Goal: Task Accomplishment & Management: Manage account settings

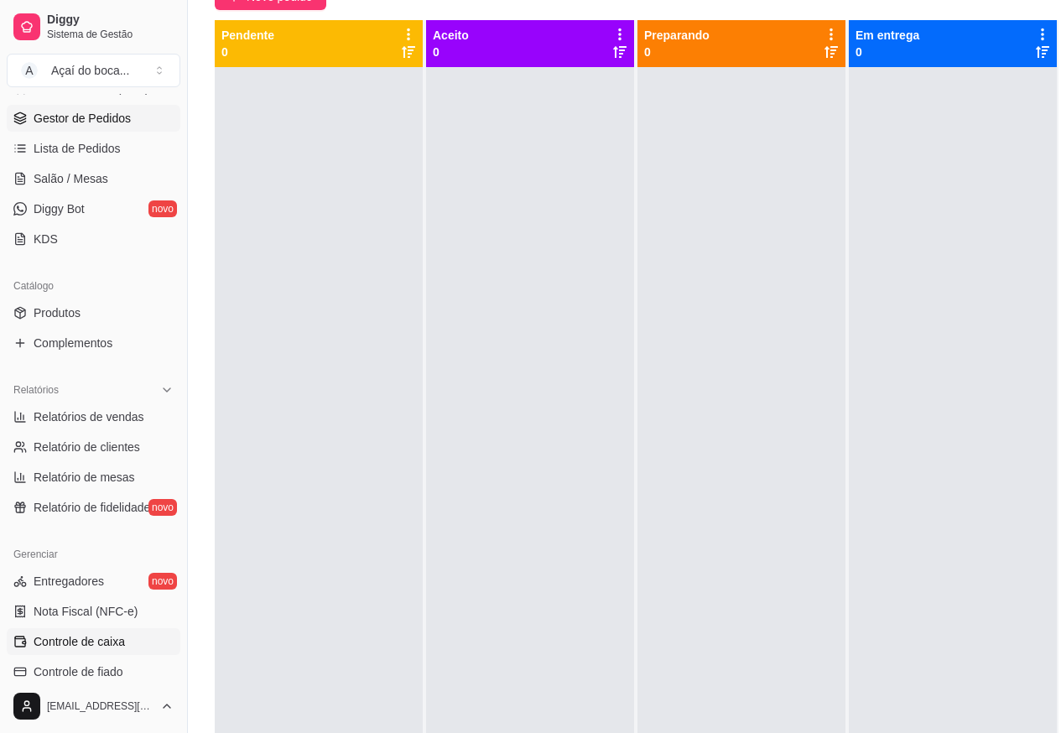
scroll to position [210, 0]
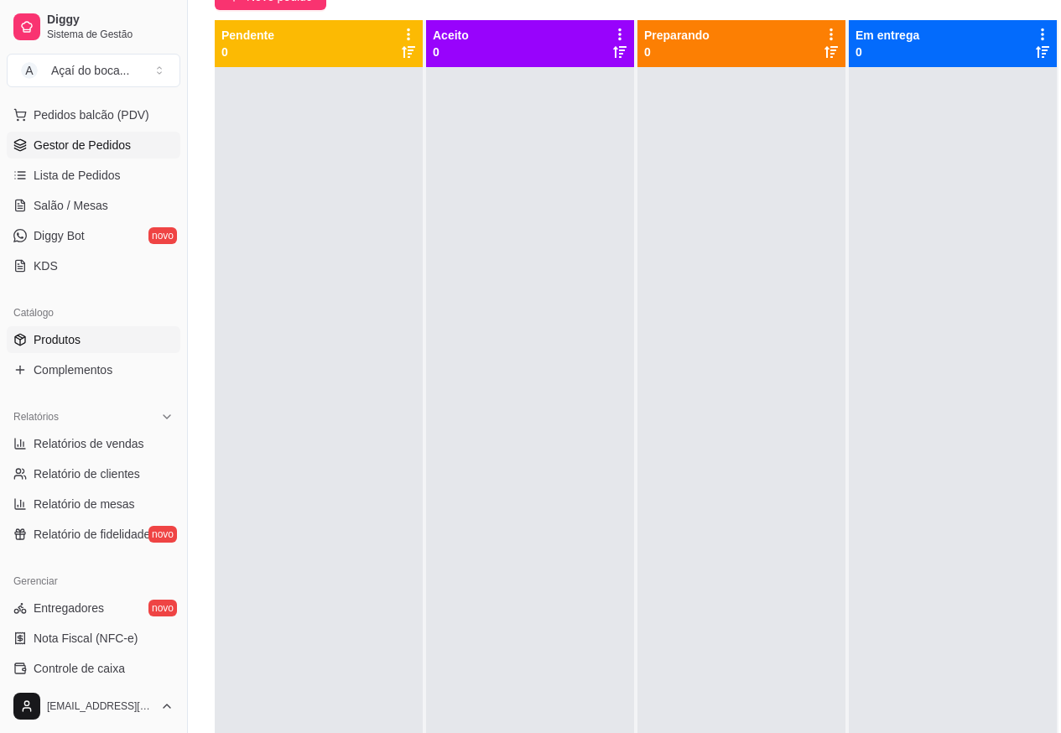
click at [84, 342] on link "Produtos" at bounding box center [94, 339] width 174 height 27
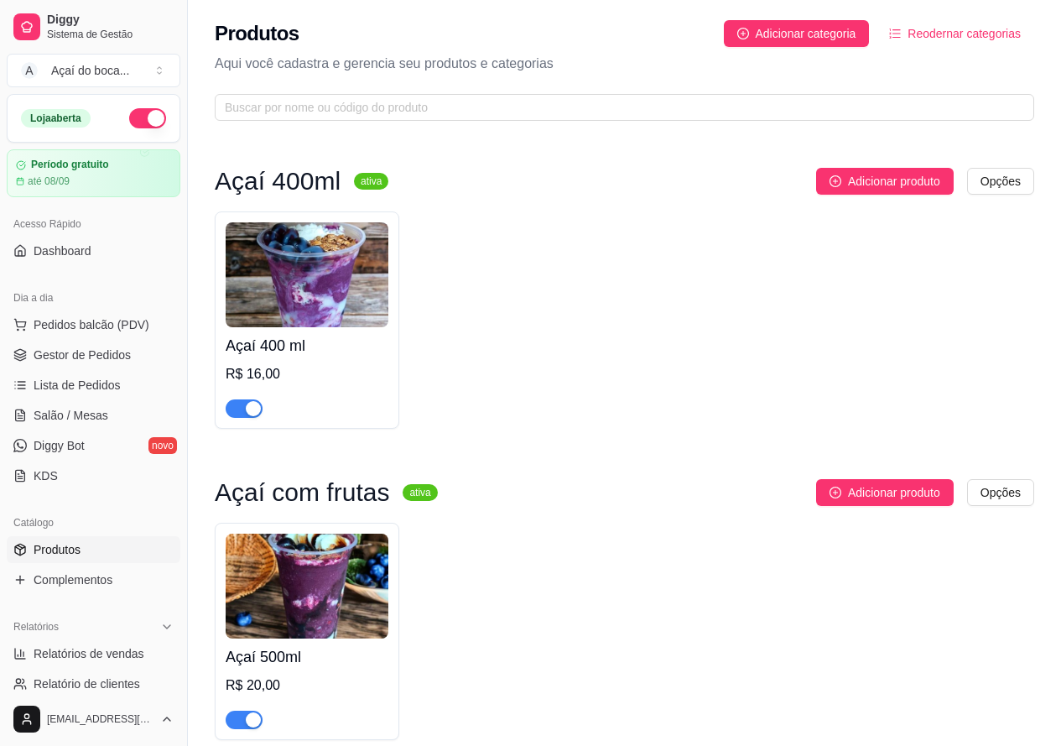
click at [303, 351] on h4 "Açaí 400 ml" at bounding box center [307, 345] width 163 height 23
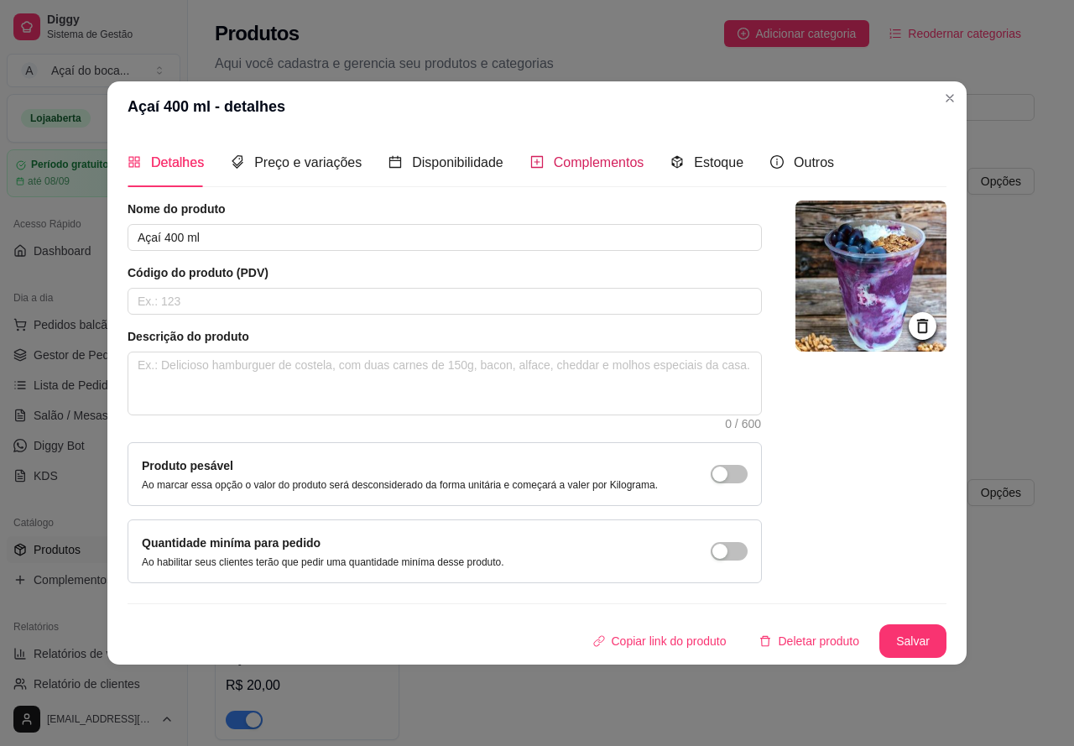
click at [582, 173] on div "Complementos" at bounding box center [587, 162] width 114 height 21
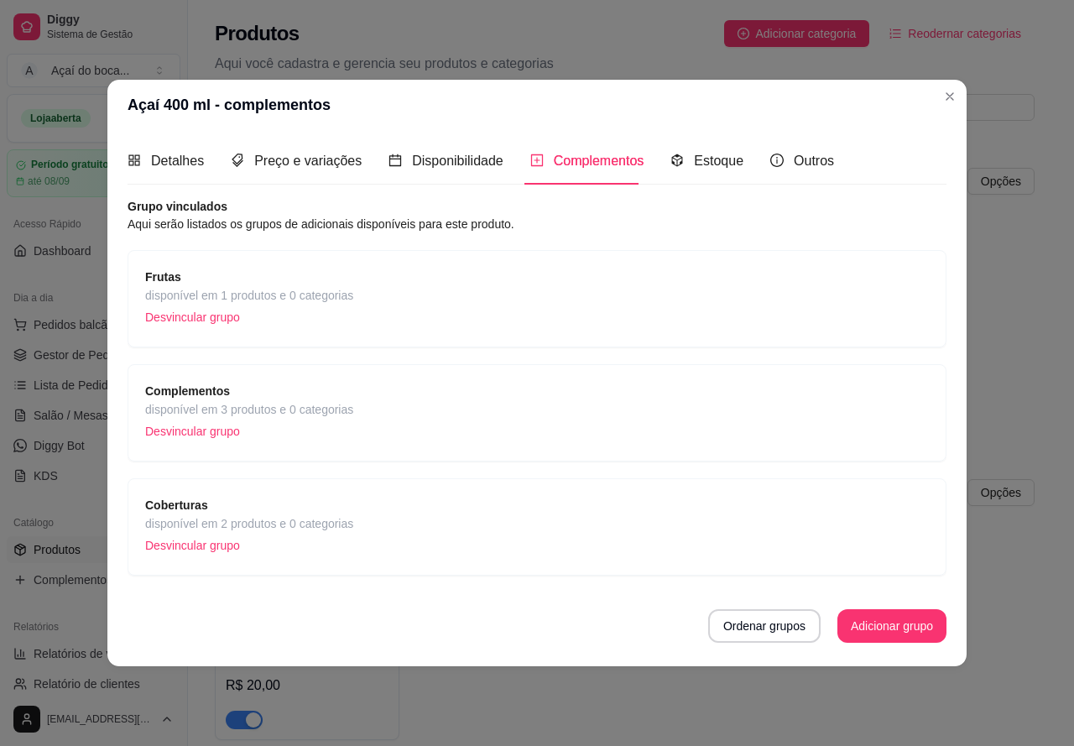
click at [367, 299] on div "Frutas disponível em 1 produtos e 0 categorias Desvincular grupo" at bounding box center [536, 299] width 783 height 62
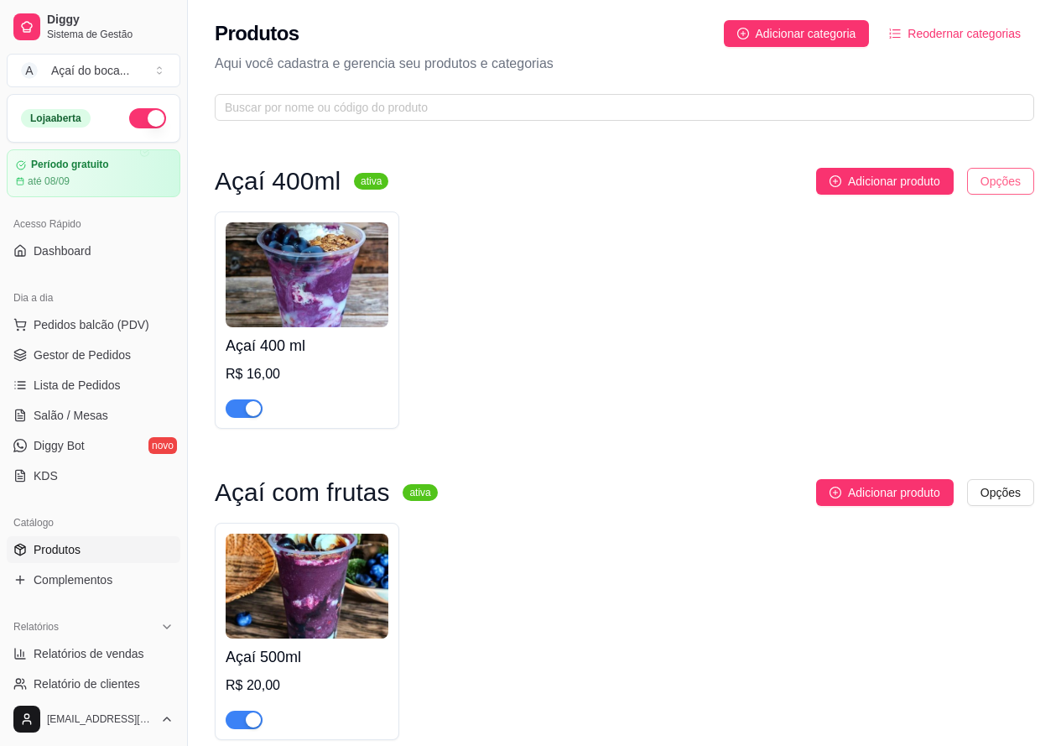
click at [1007, 178] on html "Diggy Sistema de Gestão A Açaí do boca ... Loja aberta Período gratuito até 08/…" at bounding box center [530, 373] width 1061 height 746
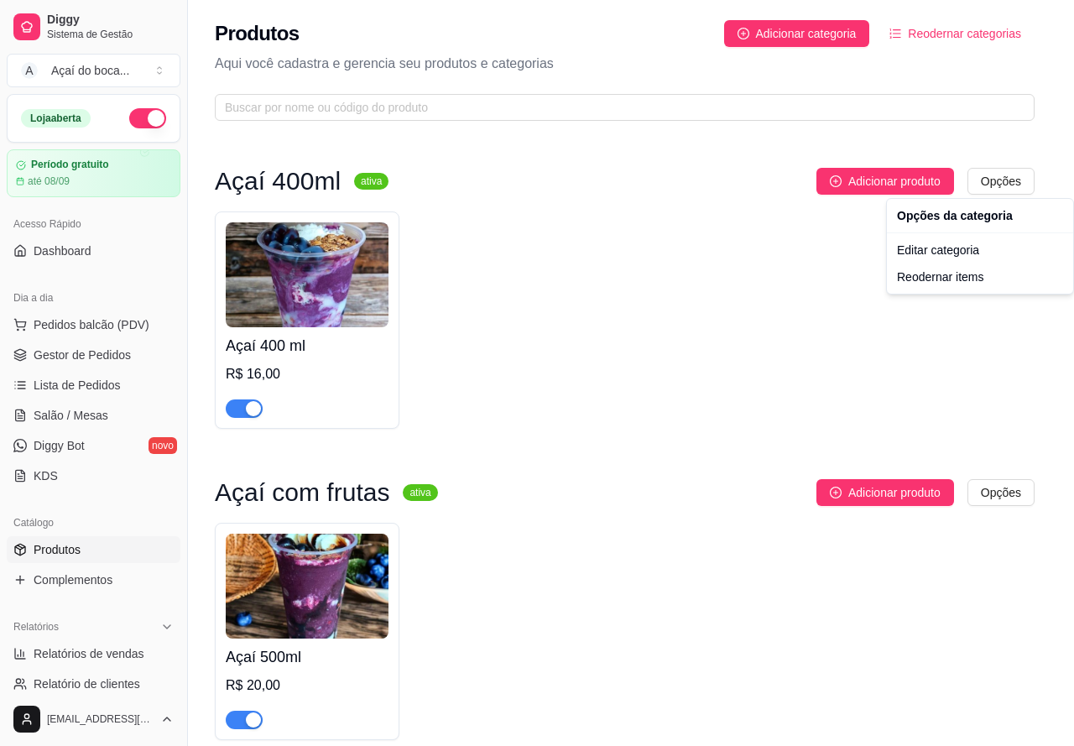
click at [720, 251] on html "Diggy Sistema de Gestão A Açaí do boca ... Loja aberta Período gratuito até 08/…" at bounding box center [537, 373] width 1074 height 746
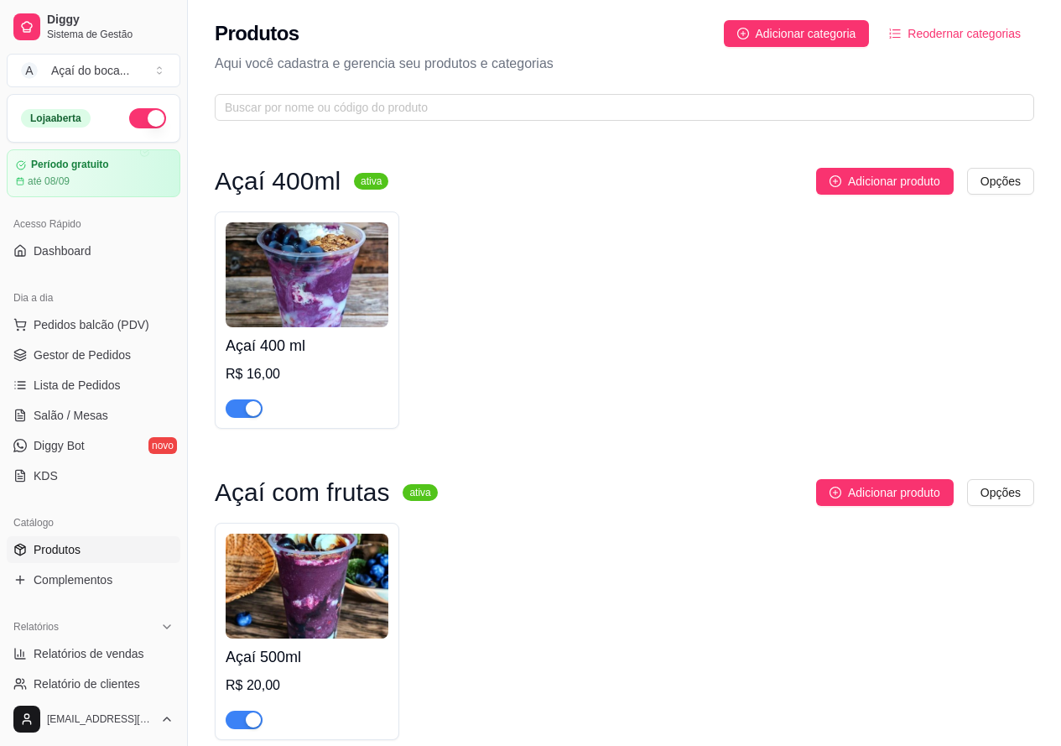
click at [304, 272] on img at bounding box center [307, 274] width 163 height 105
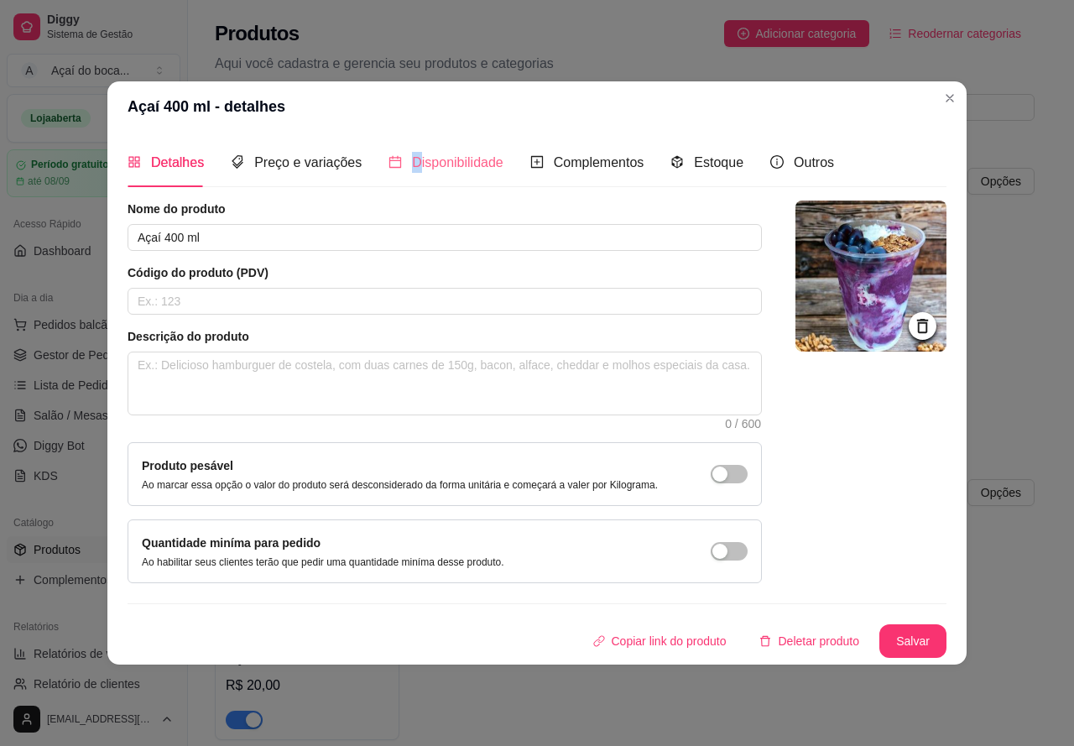
click at [410, 174] on div "Disponibilidade" at bounding box center [445, 162] width 115 height 48
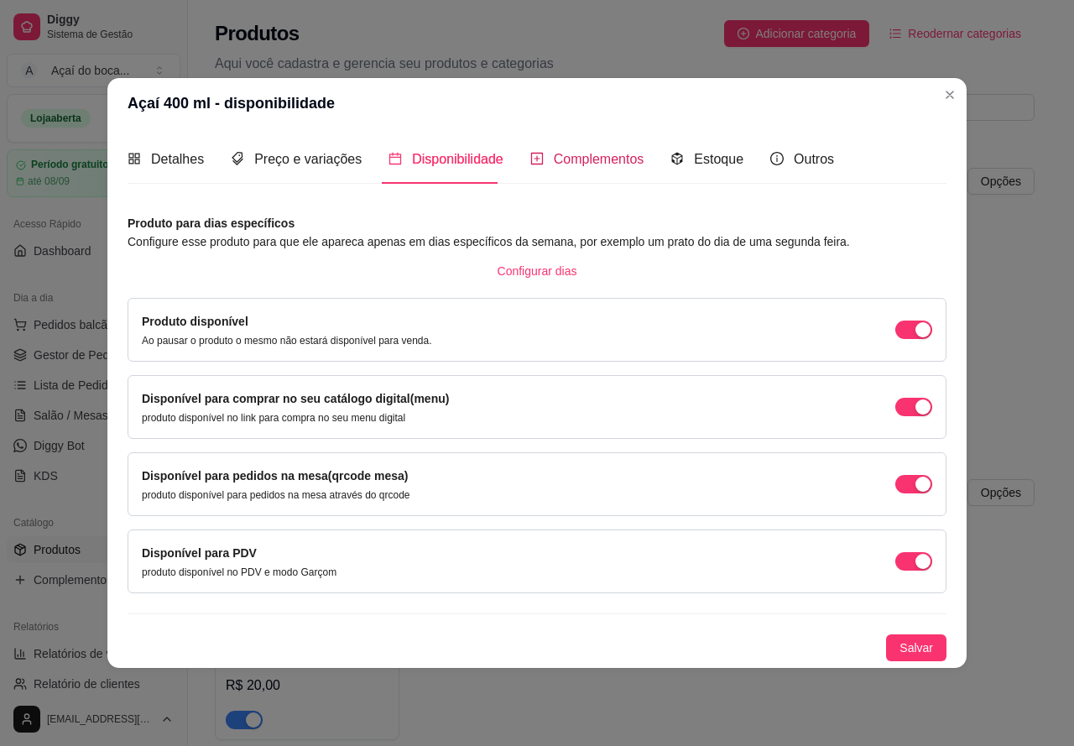
click at [571, 169] on div "Complementos" at bounding box center [587, 158] width 114 height 21
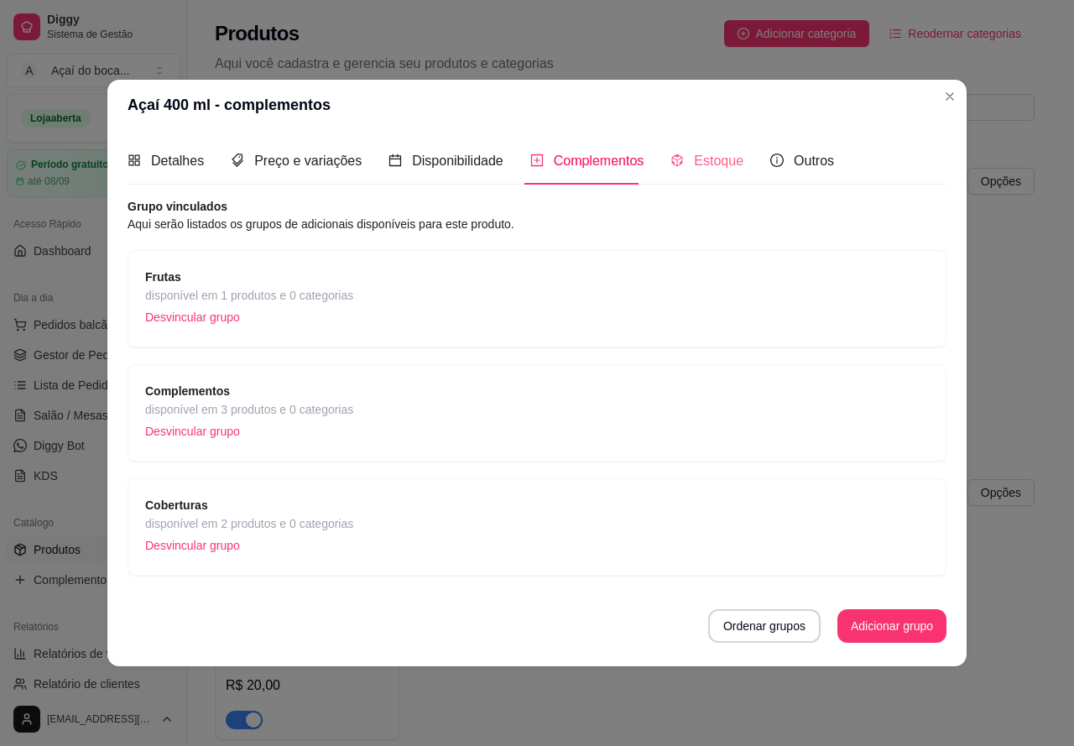
click at [688, 174] on div "Estoque" at bounding box center [706, 161] width 73 height 48
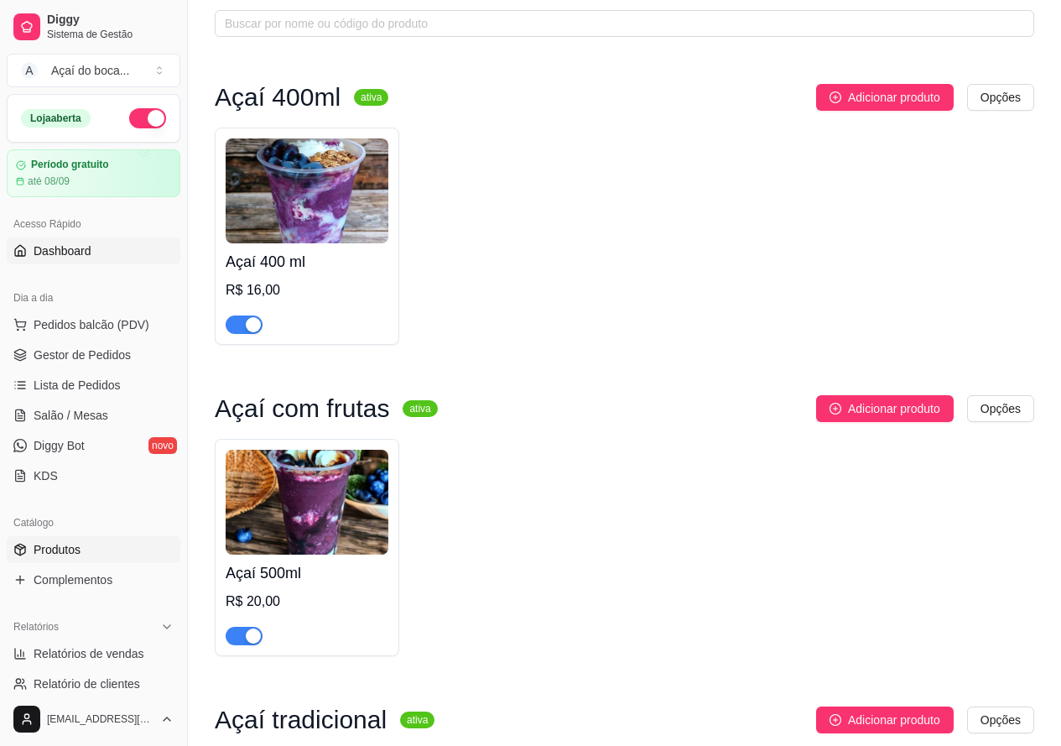
click at [57, 249] on span "Dashboard" at bounding box center [63, 250] width 58 height 17
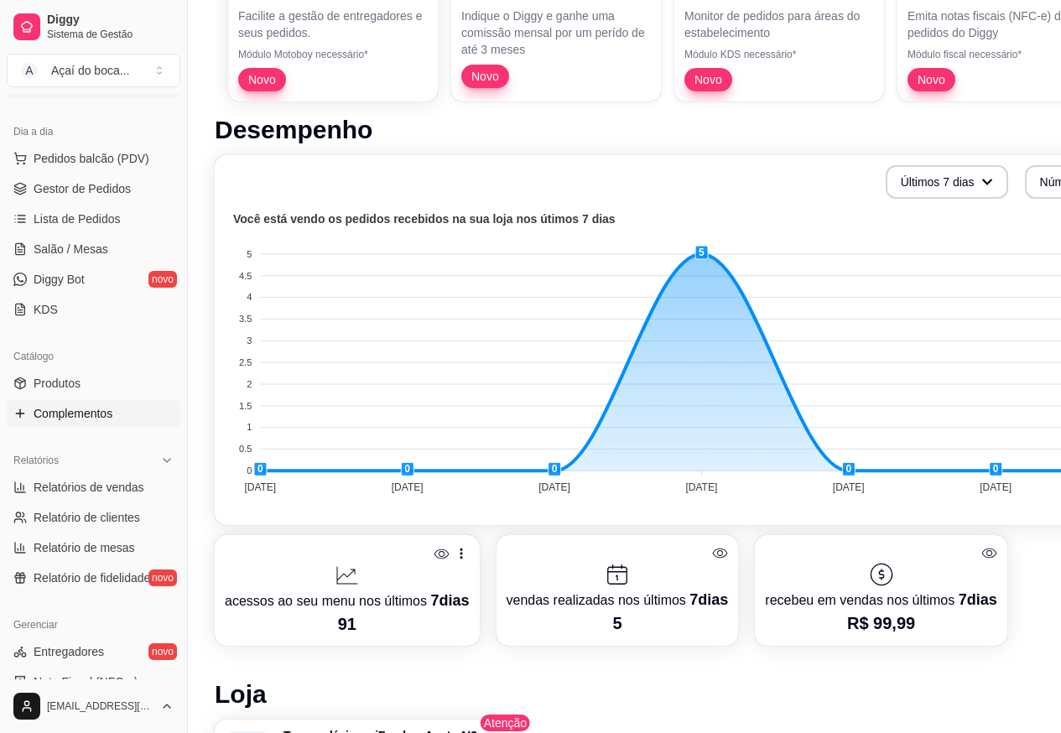
scroll to position [168, 0]
click at [127, 408] on link "Complementos" at bounding box center [94, 411] width 174 height 27
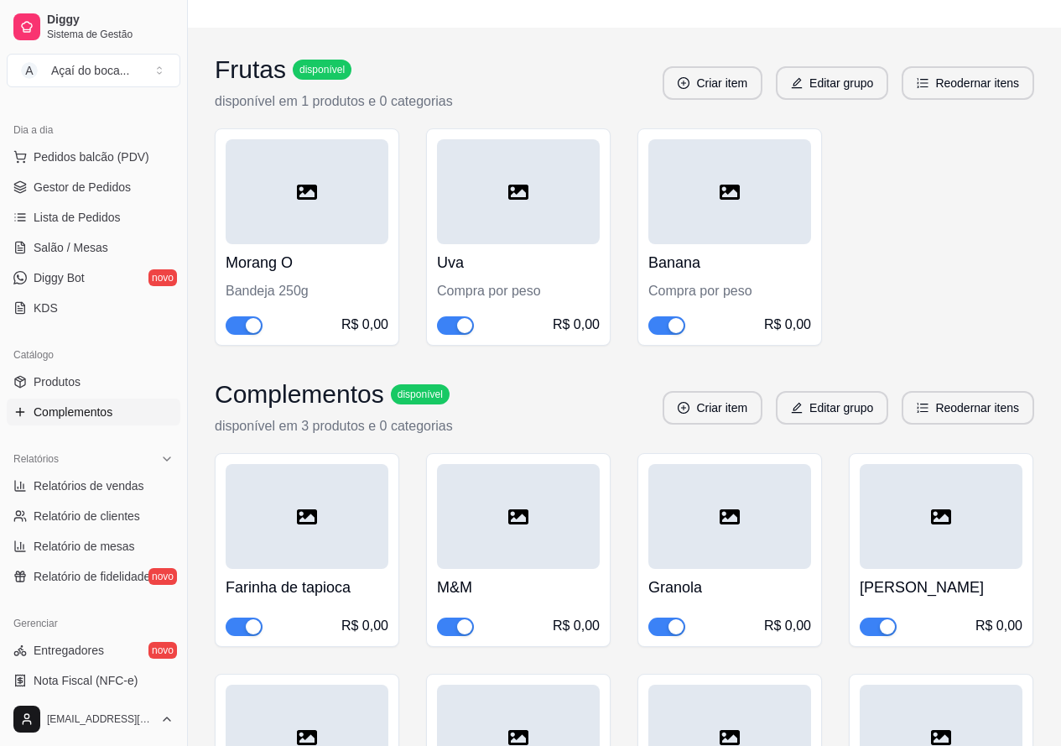
scroll to position [168, 0]
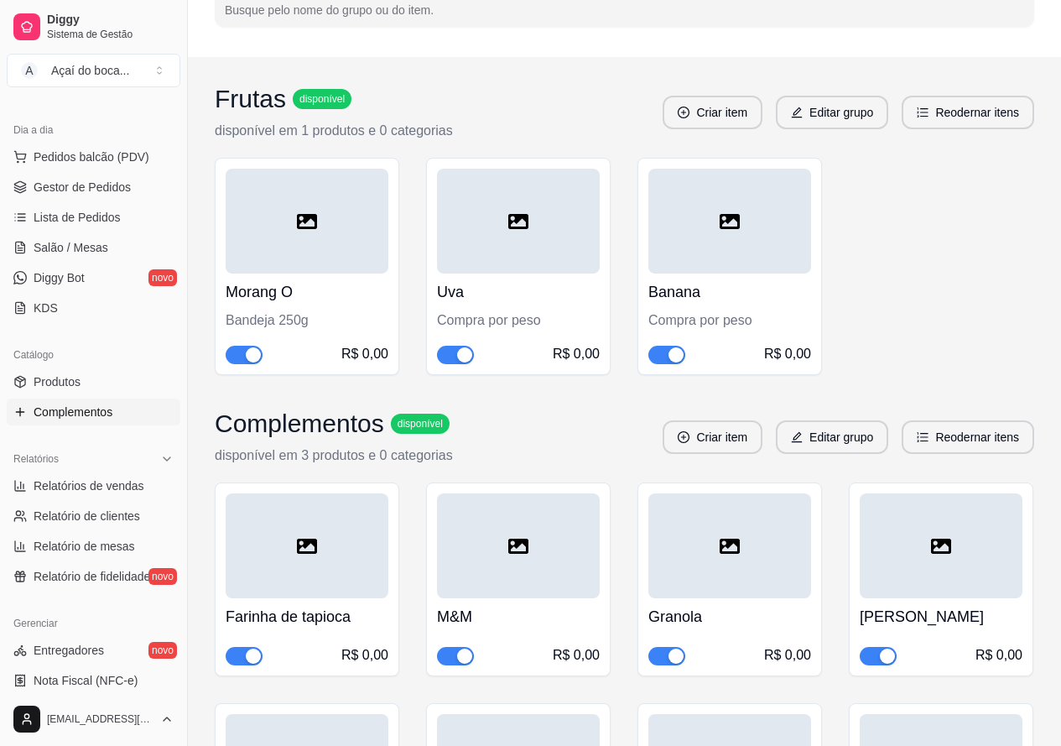
click at [248, 359] on div "button" at bounding box center [253, 354] width 15 height 15
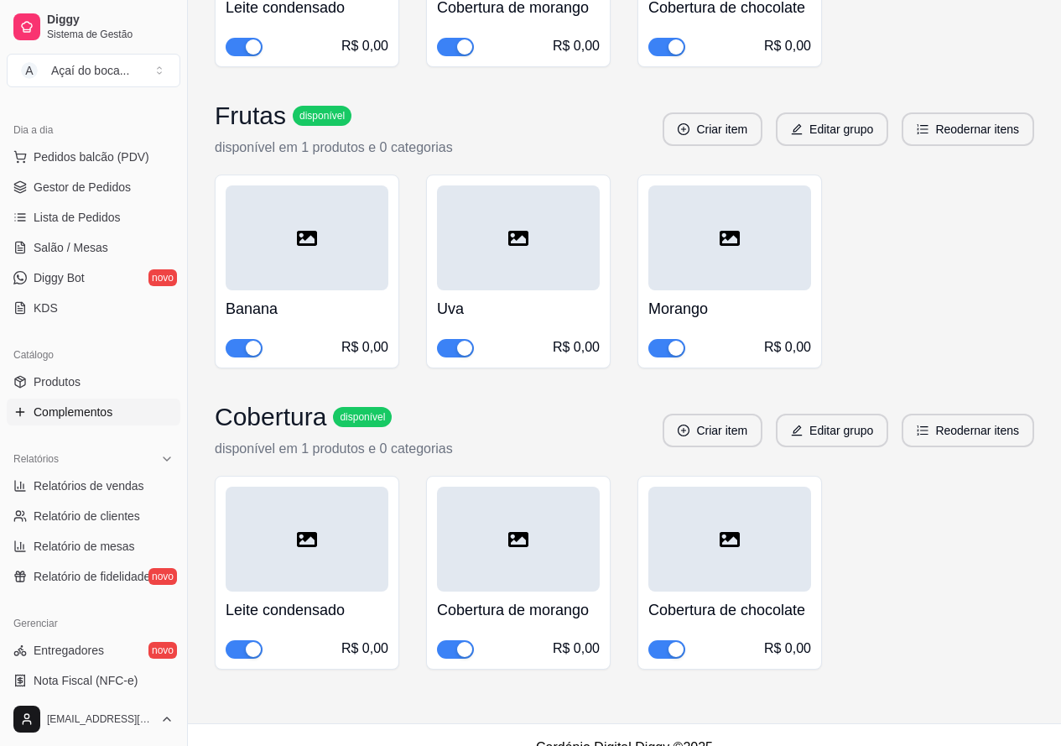
scroll to position [1544, 0]
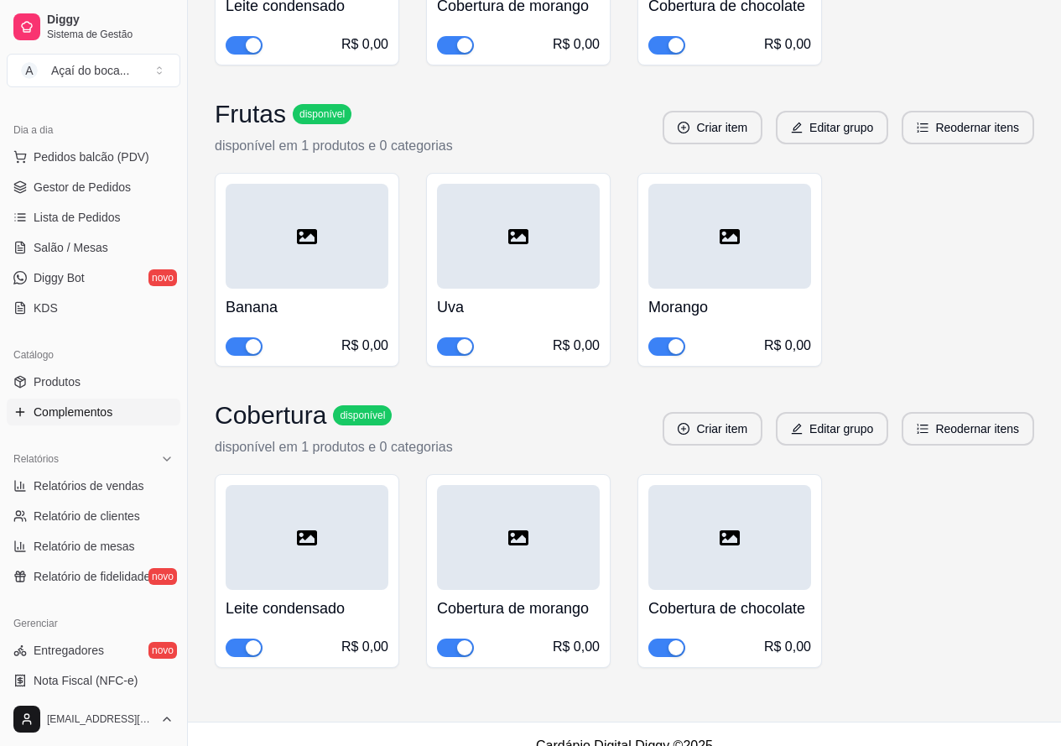
click at [673, 337] on span "button" at bounding box center [666, 346] width 37 height 18
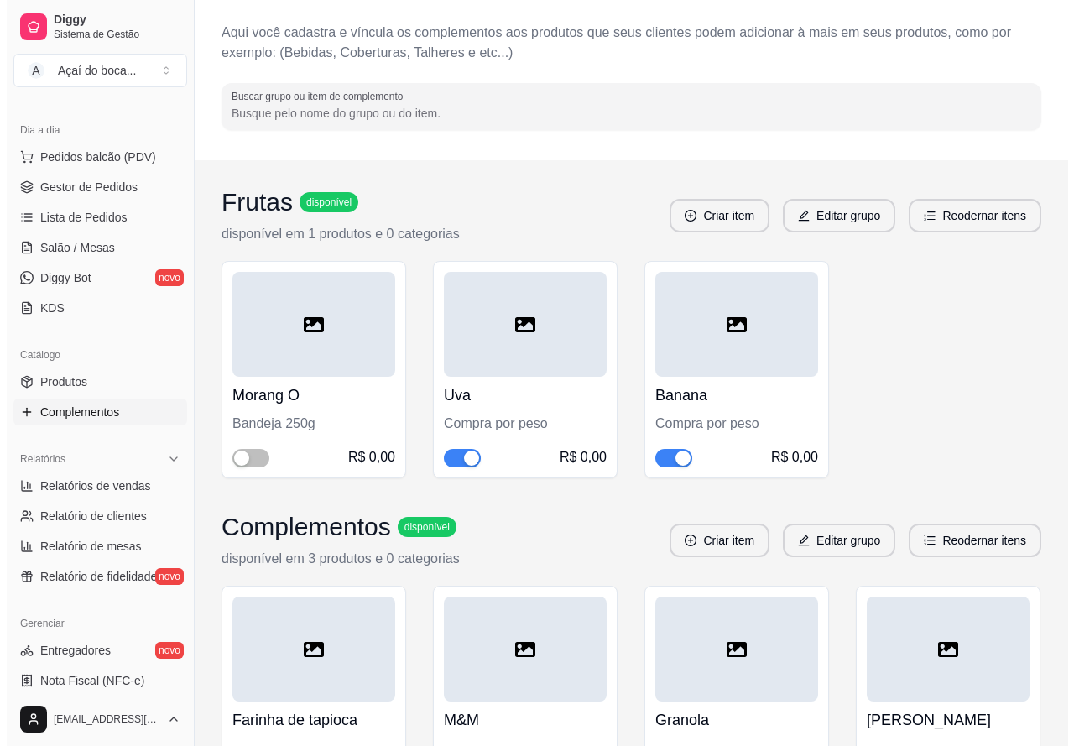
scroll to position [0, 0]
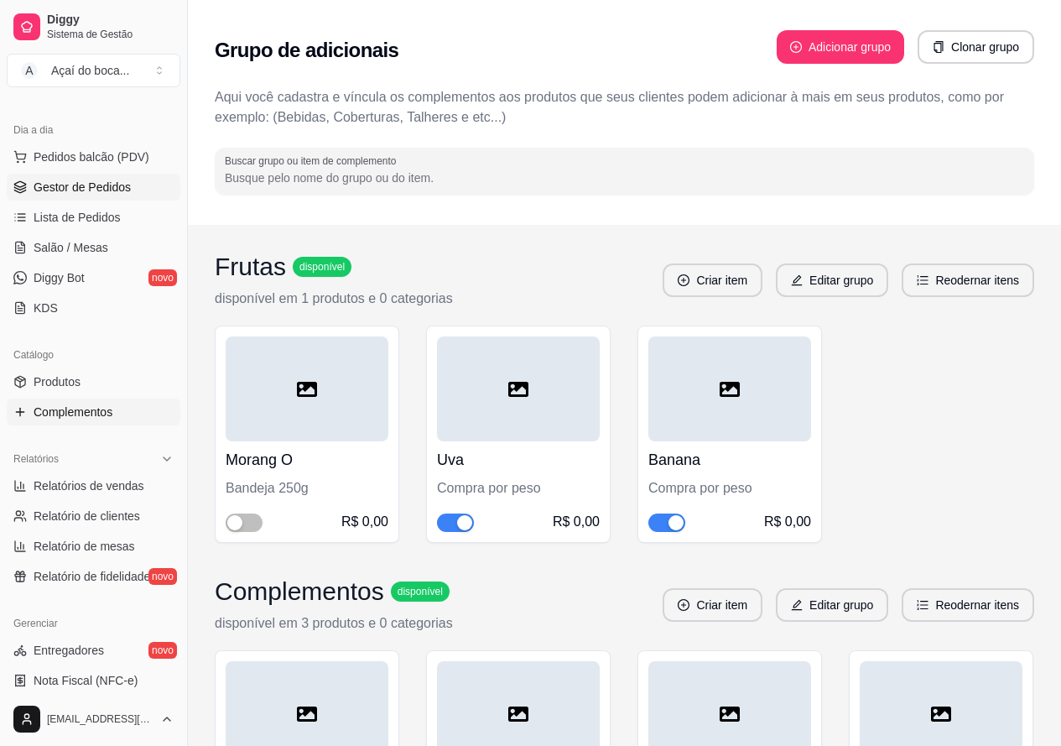
click at [110, 190] on span "Gestor de Pedidos" at bounding box center [82, 187] width 97 height 17
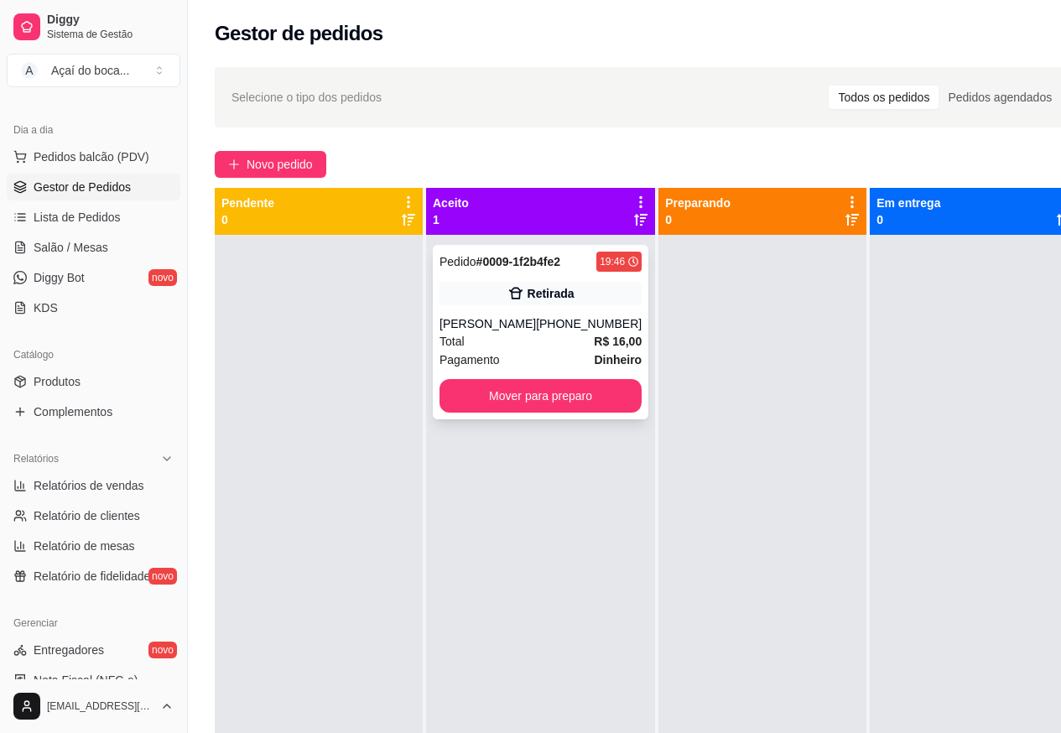
click at [527, 321] on div "[PERSON_NAME]" at bounding box center [488, 323] width 96 height 17
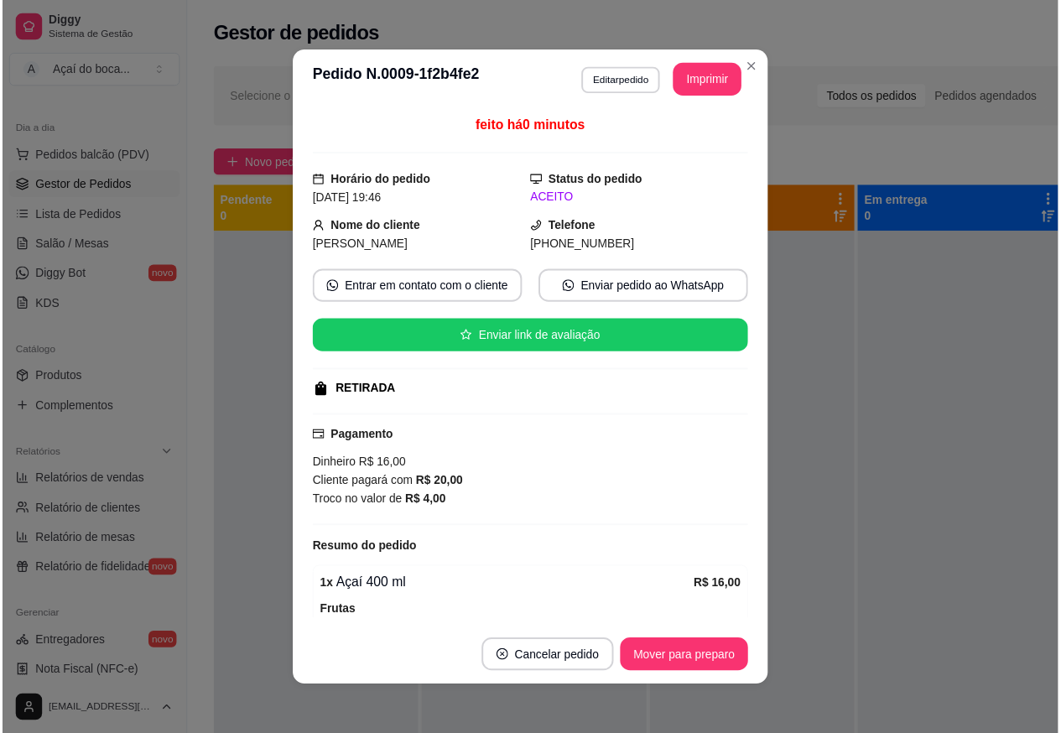
scroll to position [84, 0]
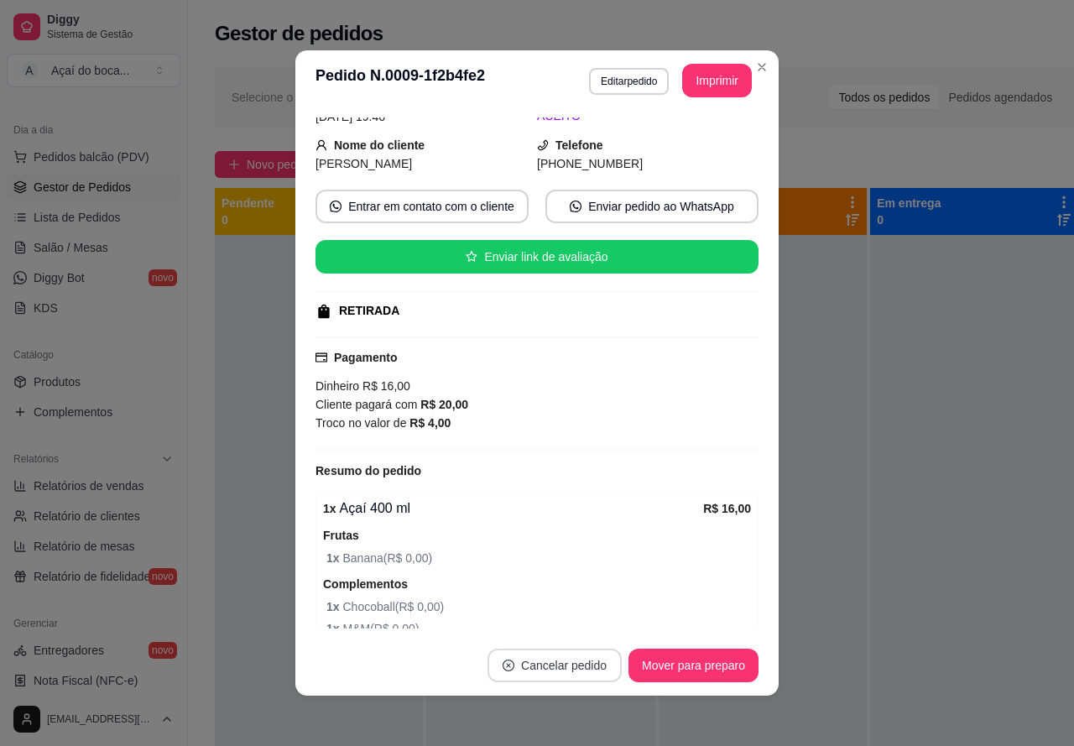
click at [541, 663] on button "Cancelar pedido" at bounding box center [554, 665] width 134 height 34
click at [588, 623] on button "Sim" at bounding box center [594, 623] width 67 height 34
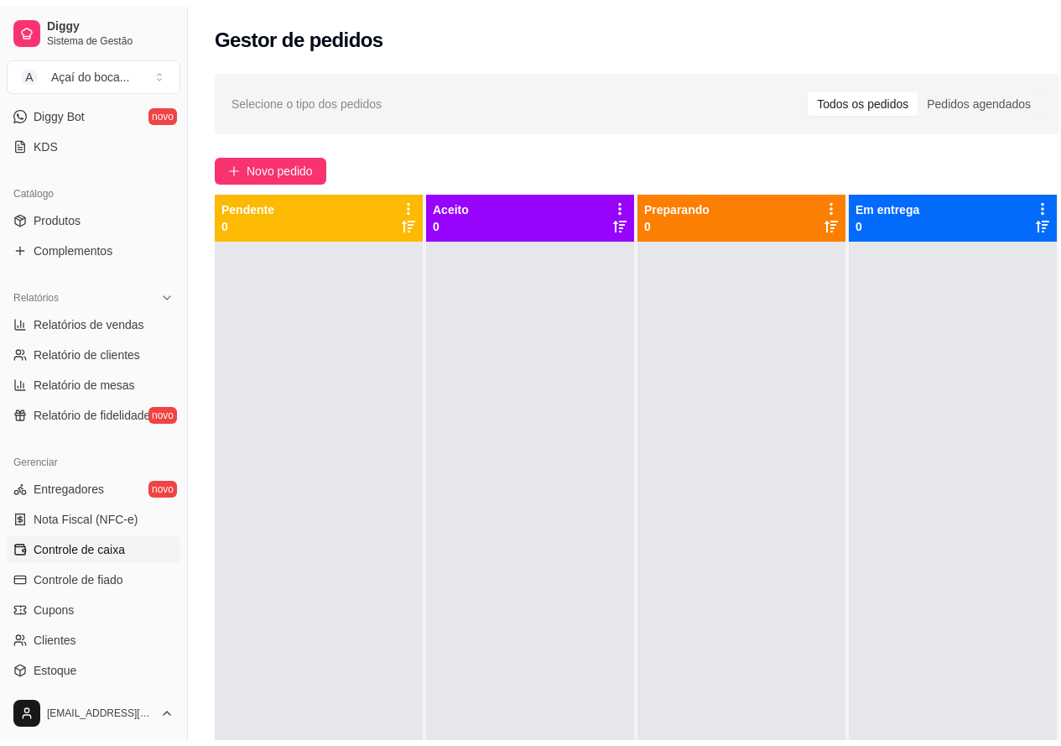
scroll to position [419, 0]
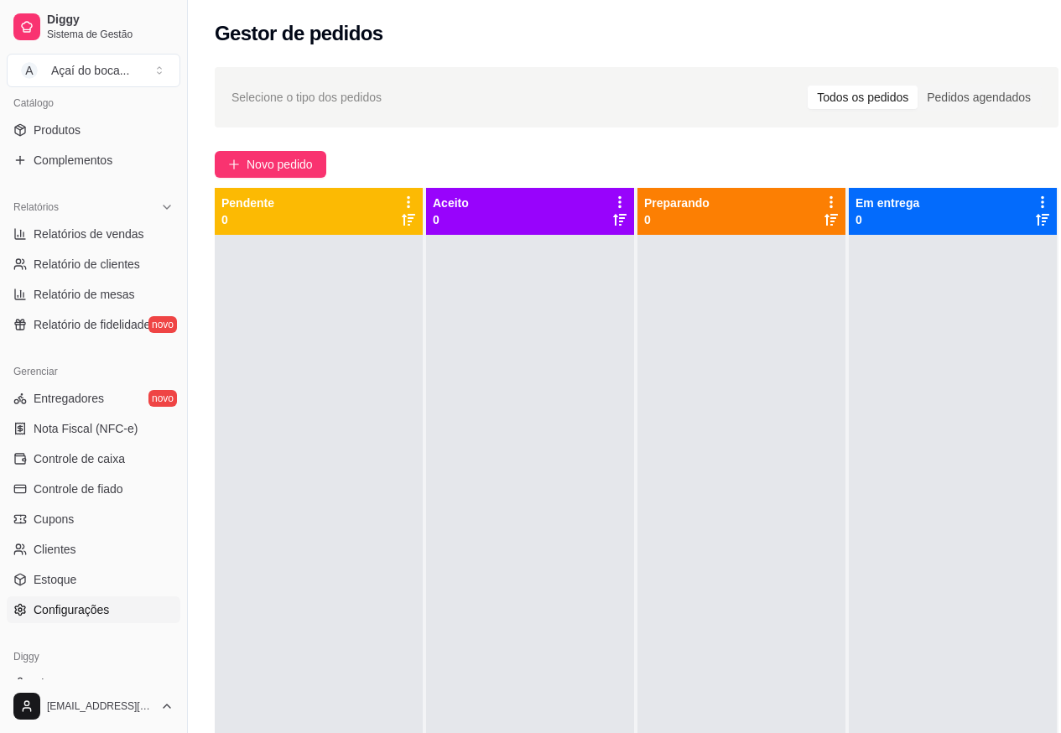
click at [79, 613] on span "Configurações" at bounding box center [71, 609] width 75 height 17
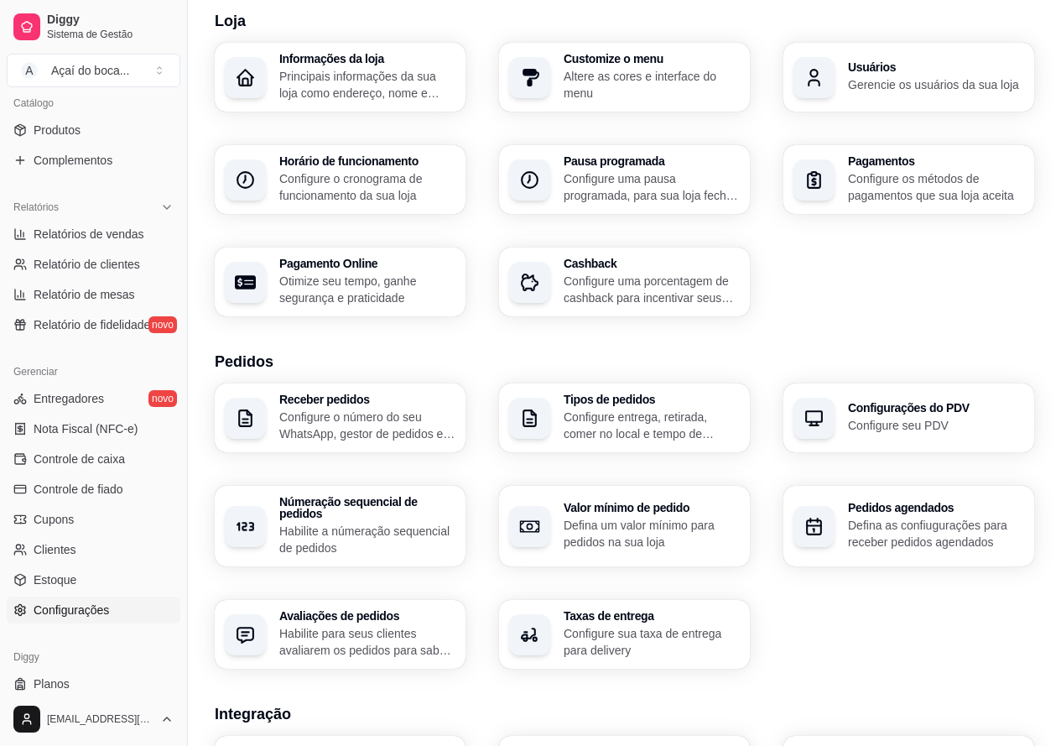
scroll to position [84, 0]
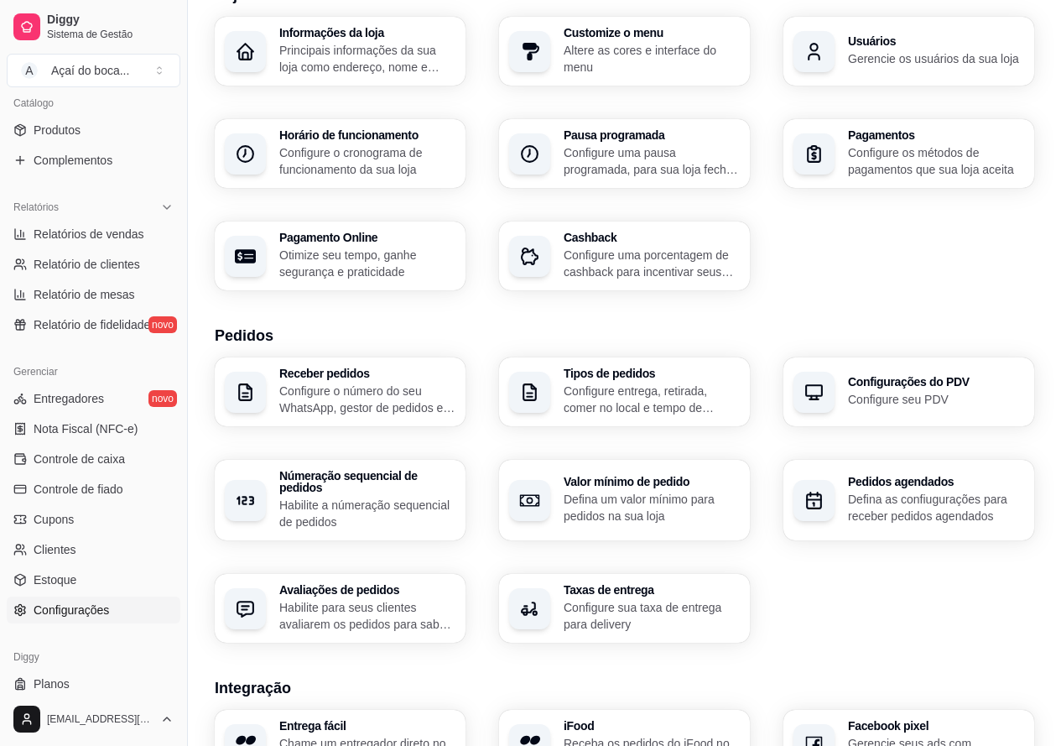
click at [617, 601] on p "Configure sua taxa de entrega para delivery" at bounding box center [652, 616] width 176 height 34
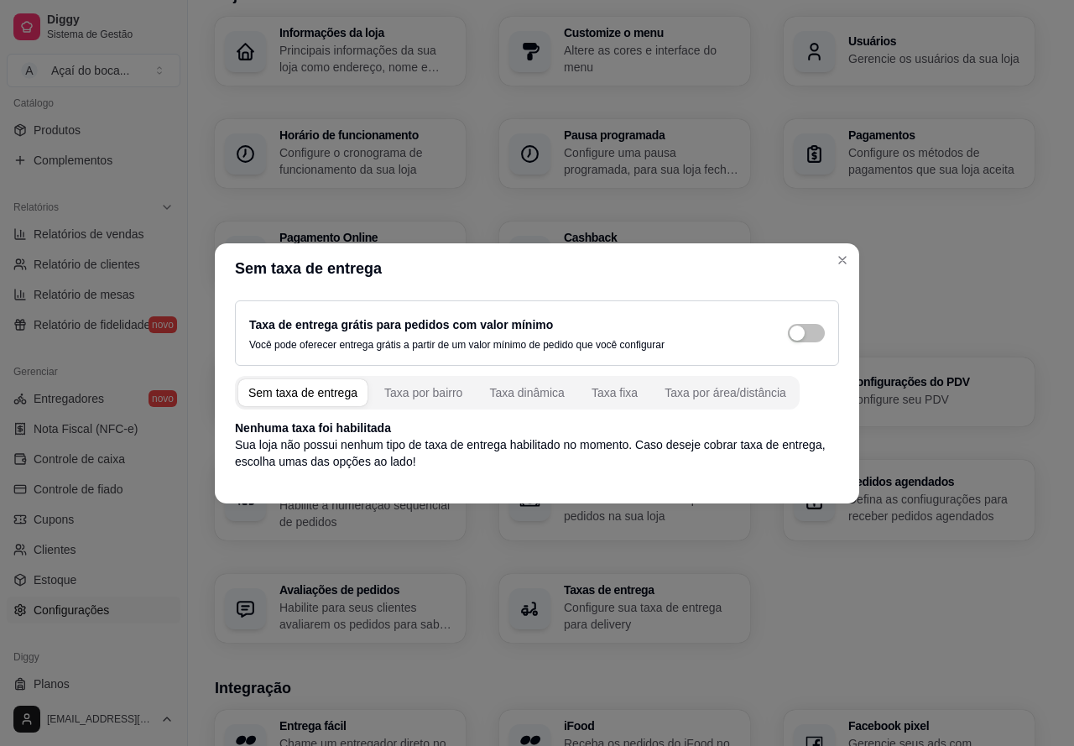
click at [419, 380] on button "Taxa por bairro" at bounding box center [423, 392] width 98 height 27
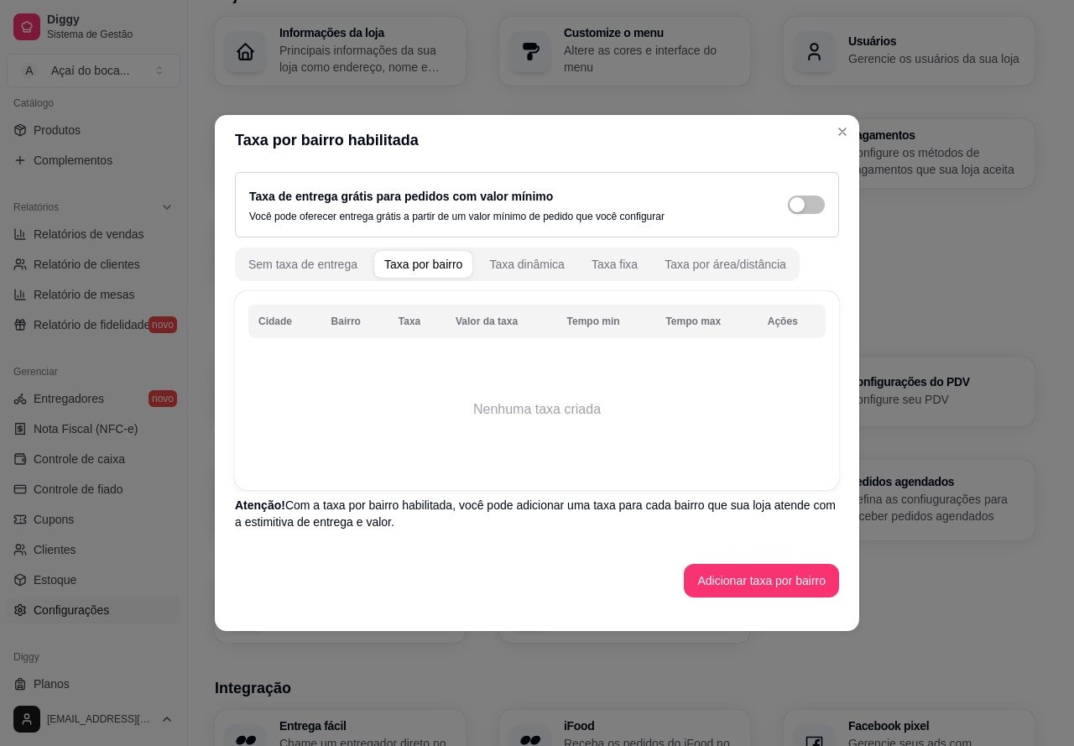
click at [349, 325] on th "Bairro" at bounding box center [354, 321] width 67 height 34
click at [274, 267] on div "Sem taxa de entrega" at bounding box center [302, 264] width 109 height 17
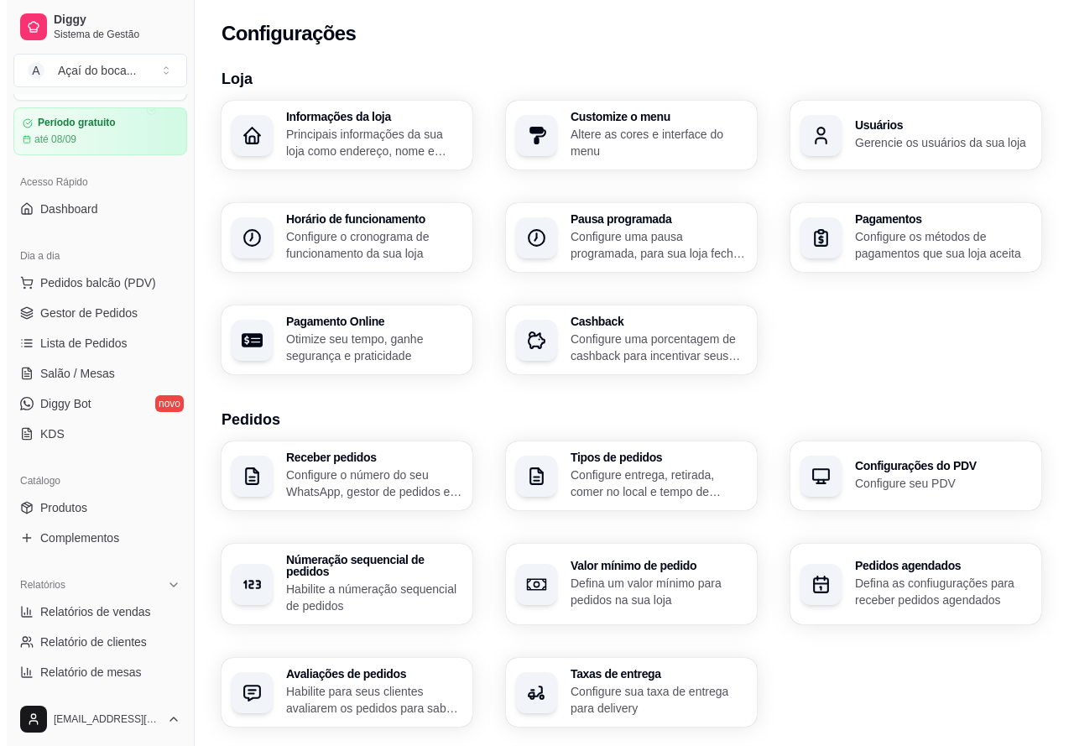
scroll to position [0, 0]
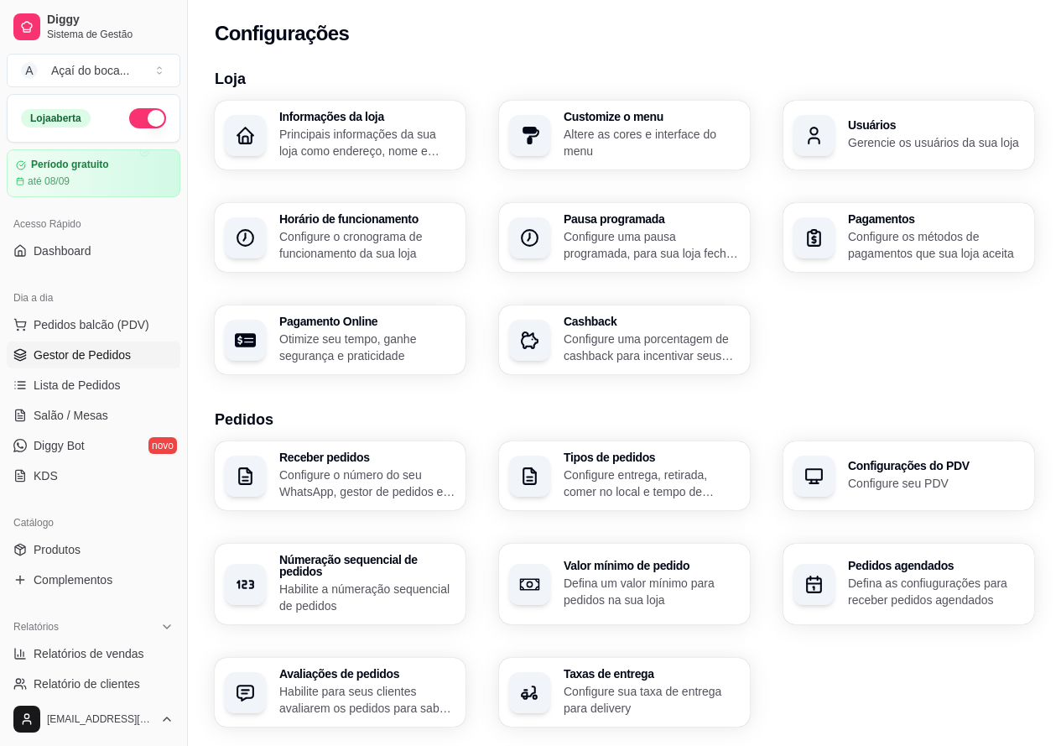
click at [102, 356] on span "Gestor de Pedidos" at bounding box center [82, 354] width 97 height 17
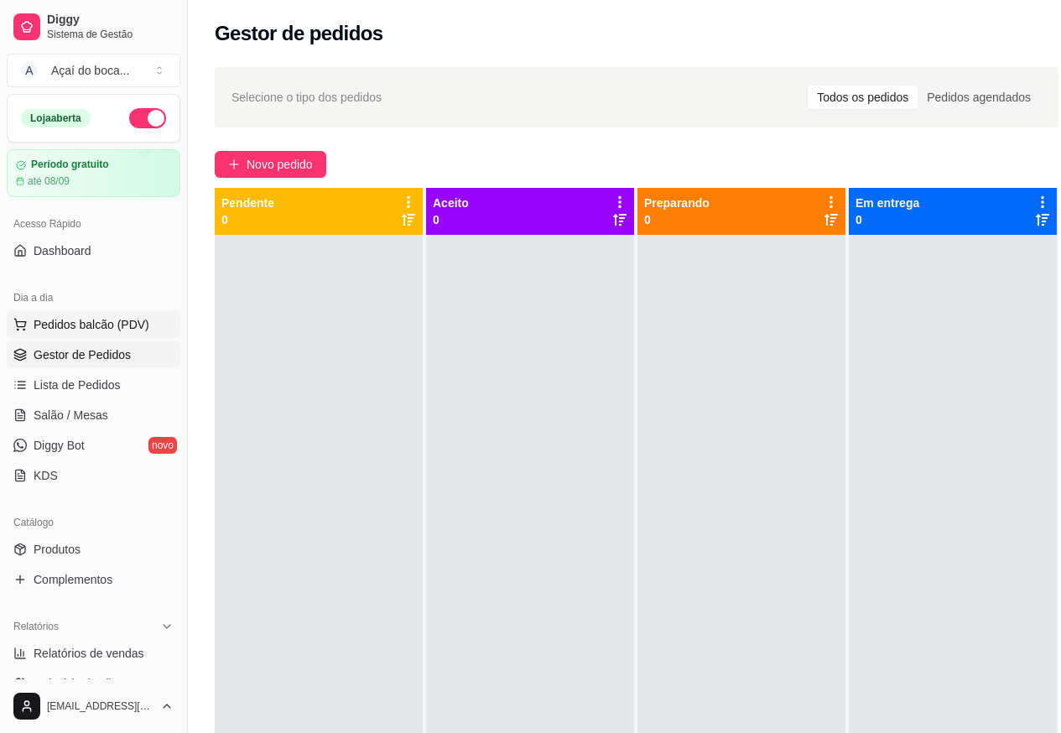
click at [101, 325] on span "Pedidos balcão (PDV)" at bounding box center [92, 324] width 116 height 17
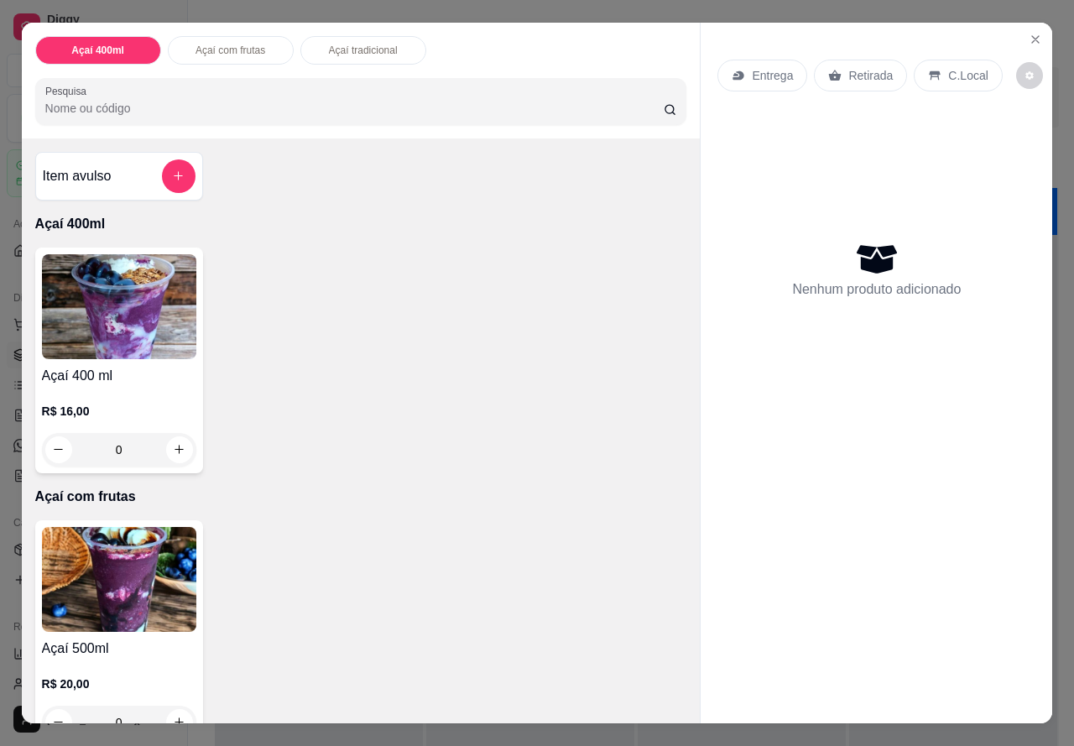
click at [107, 336] on img at bounding box center [119, 306] width 154 height 105
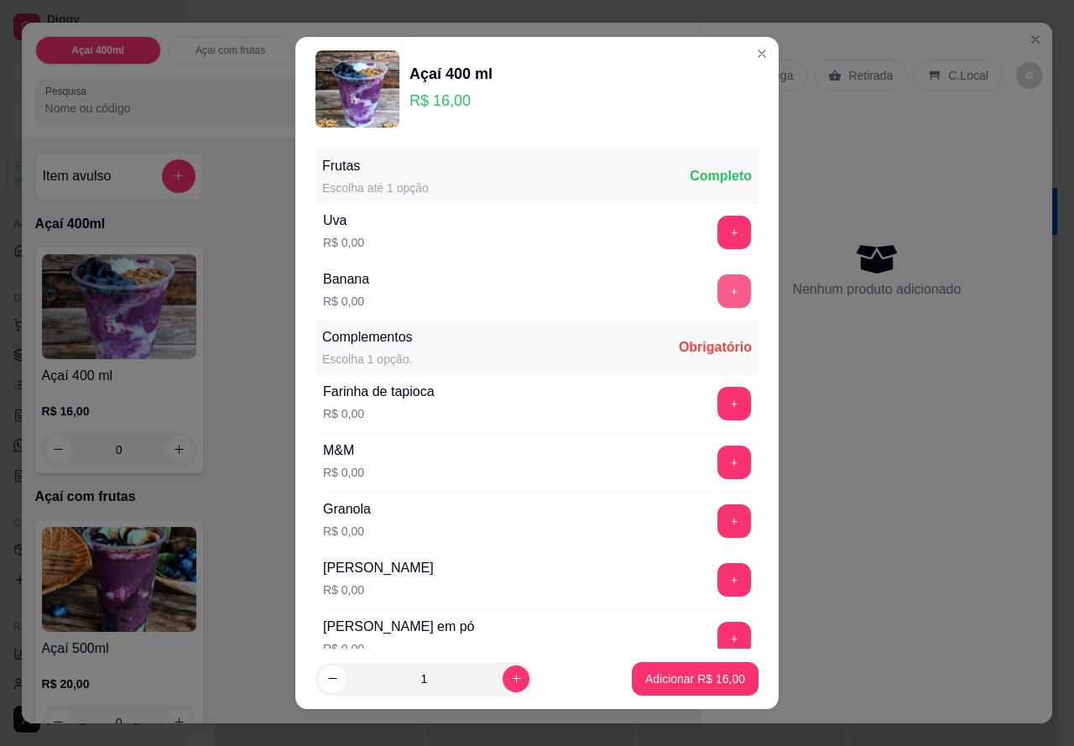
click at [717, 292] on button "+" at bounding box center [734, 291] width 34 height 34
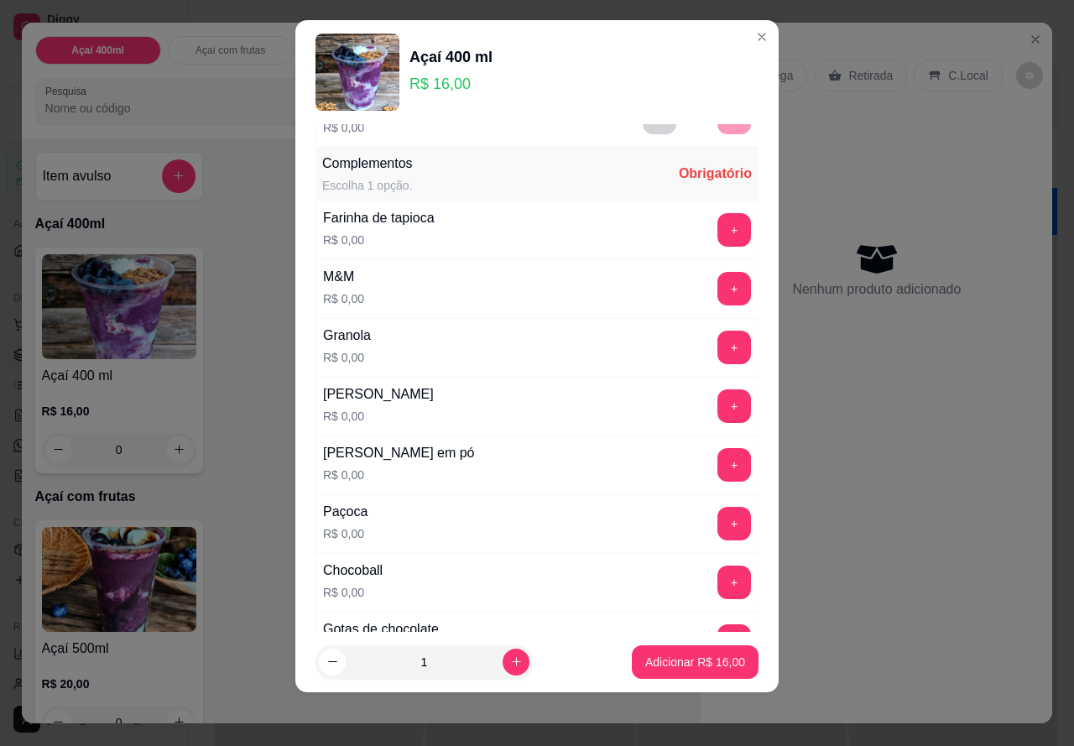
scroll to position [180, 0]
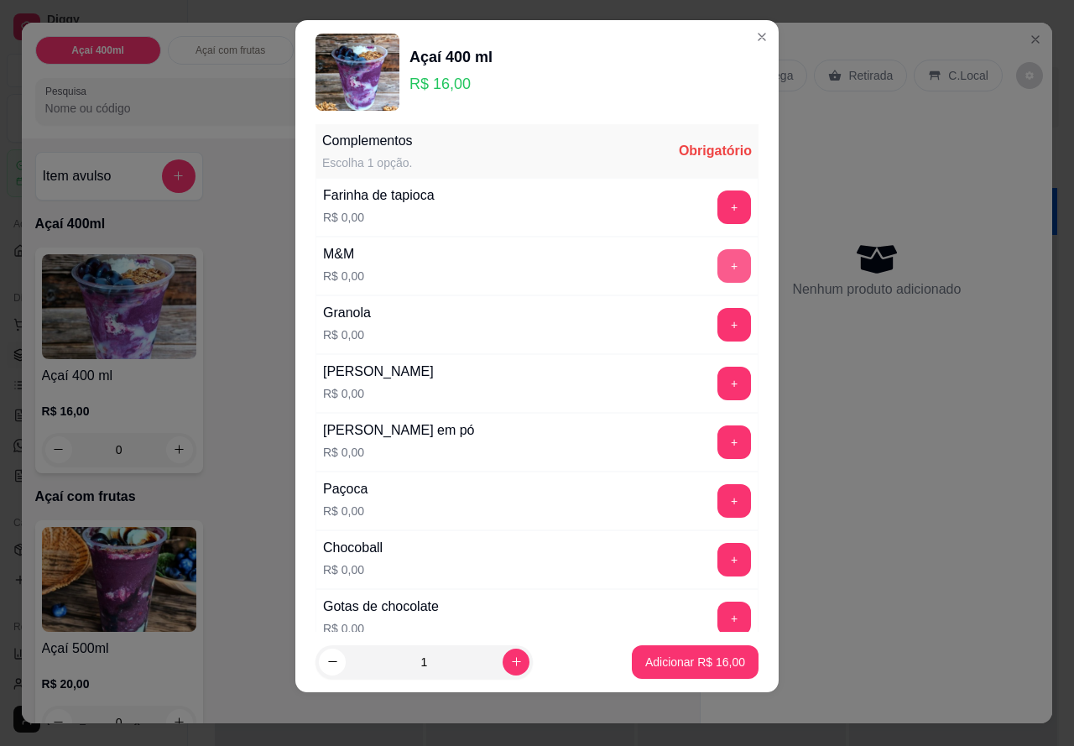
click at [717, 263] on button "+" at bounding box center [734, 266] width 34 height 34
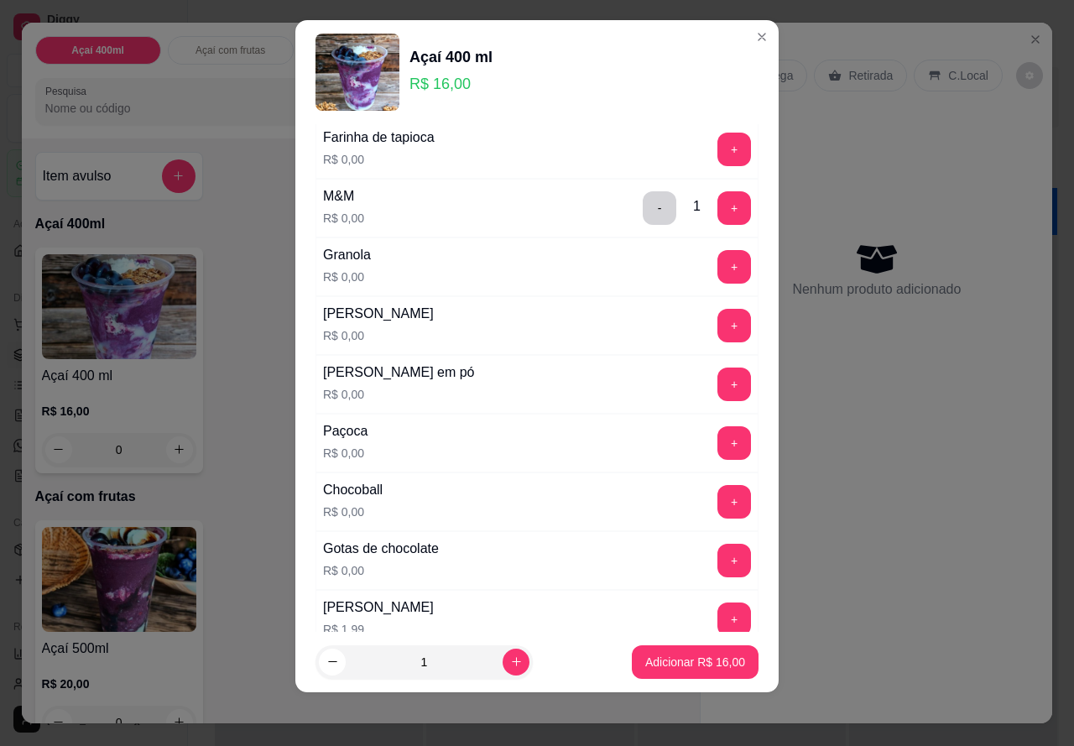
scroll to position [263, 0]
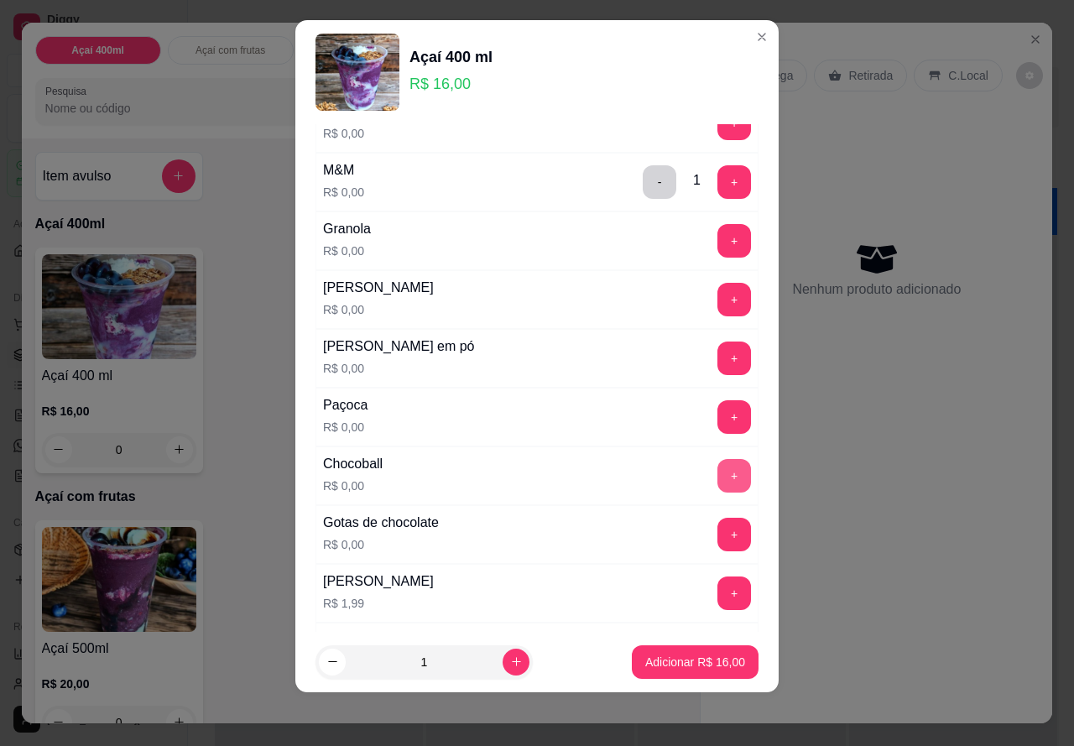
click at [717, 476] on button "+" at bounding box center [734, 476] width 34 height 34
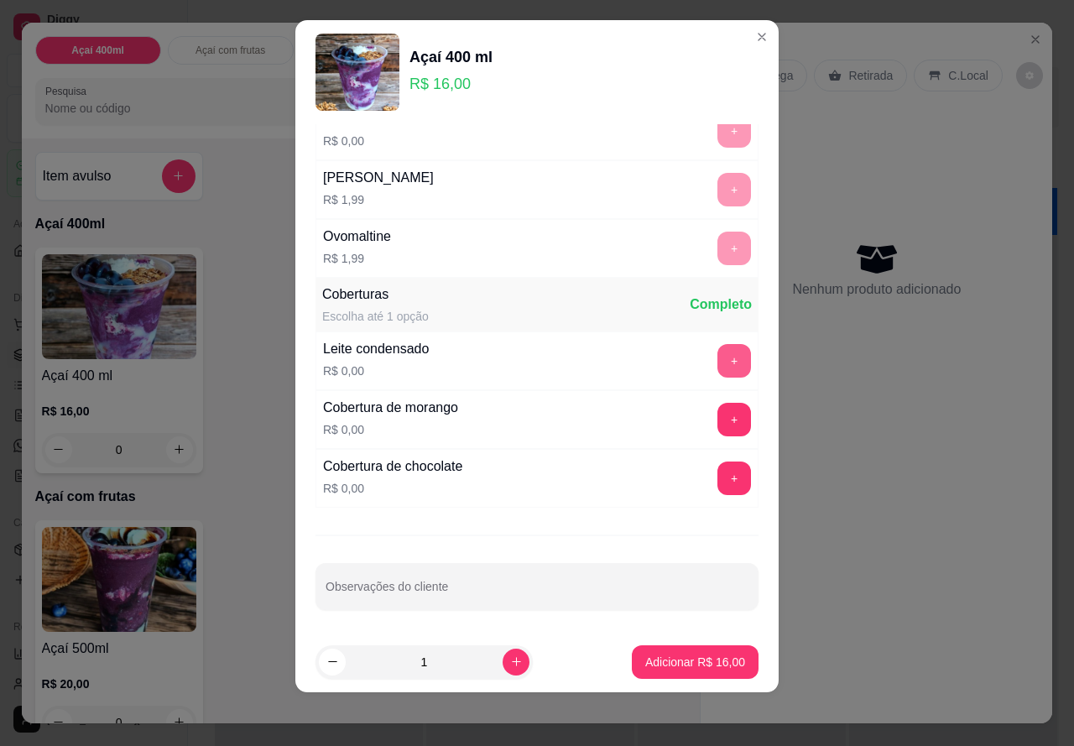
scroll to position [669, 0]
click at [717, 360] on button "+" at bounding box center [734, 359] width 34 height 34
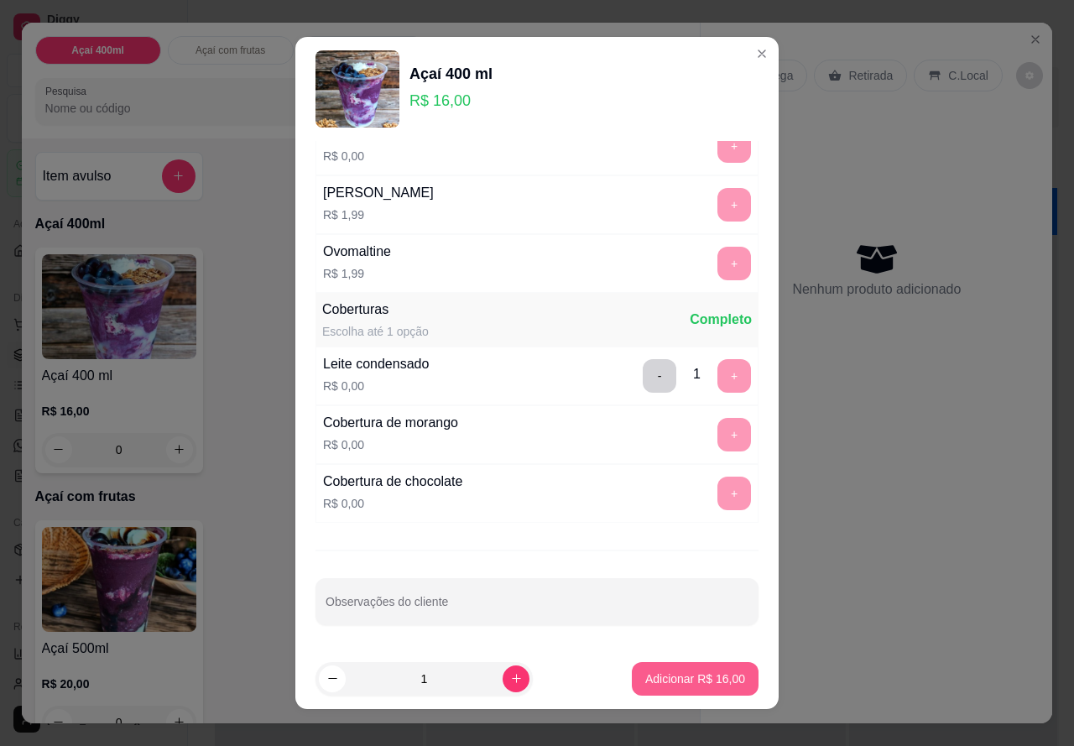
click at [663, 675] on p "Adicionar R$ 16,00" at bounding box center [695, 678] width 100 height 17
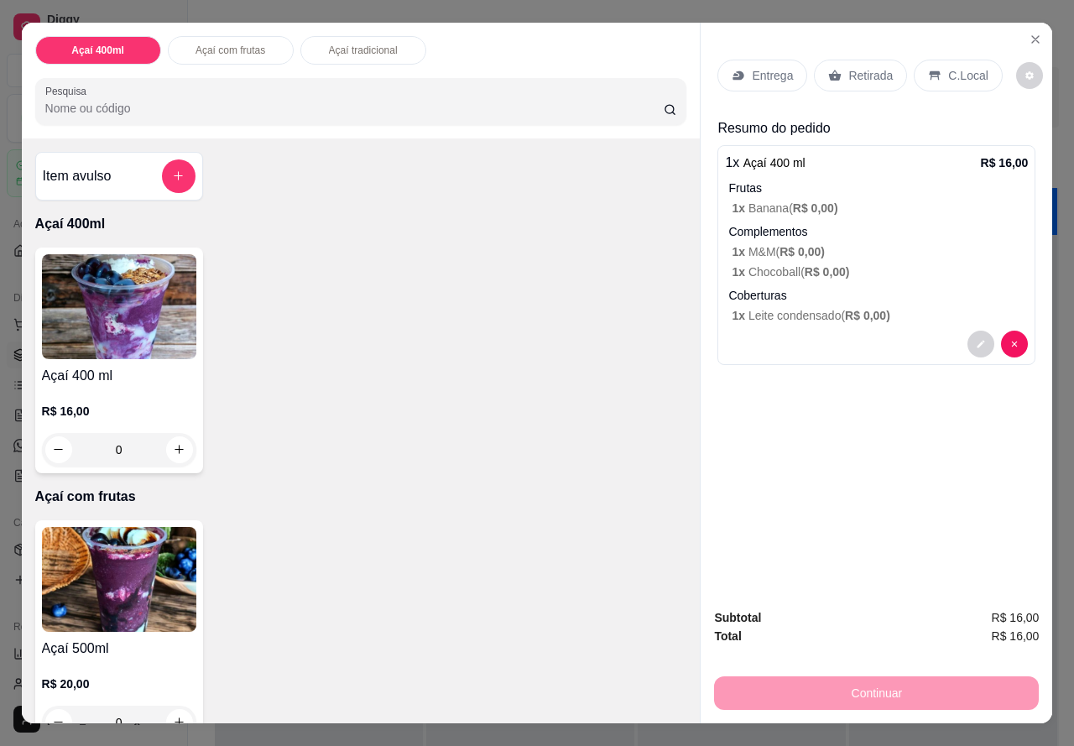
click at [773, 73] on p "Entrega" at bounding box center [772, 75] width 41 height 17
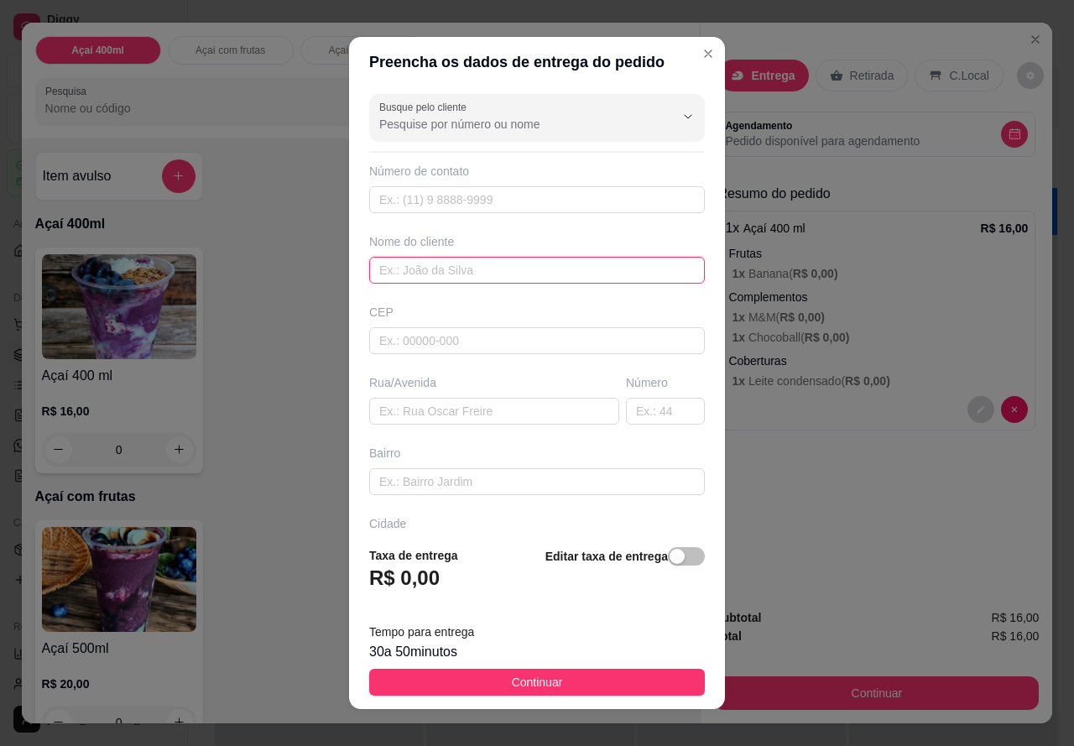
click at [541, 260] on input "text" at bounding box center [537, 270] width 336 height 27
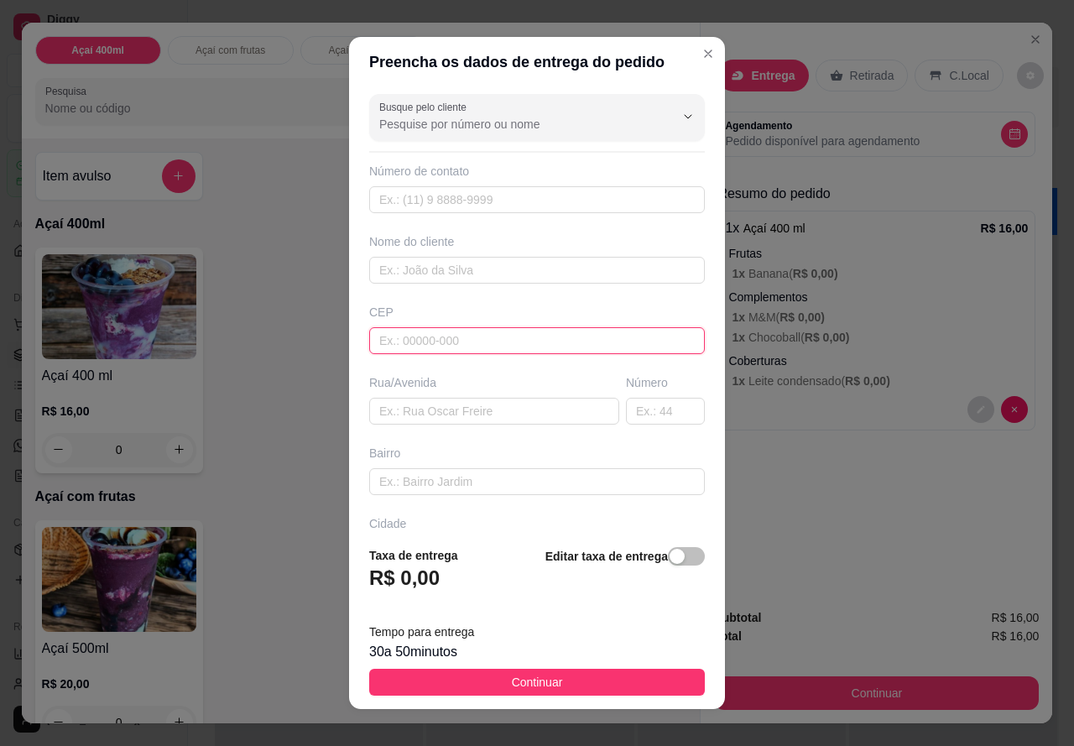
click at [476, 343] on input "text" at bounding box center [537, 340] width 336 height 27
type input "65030040"
type input "[GEOGRAPHIC_DATA]"
type input "São Luís"
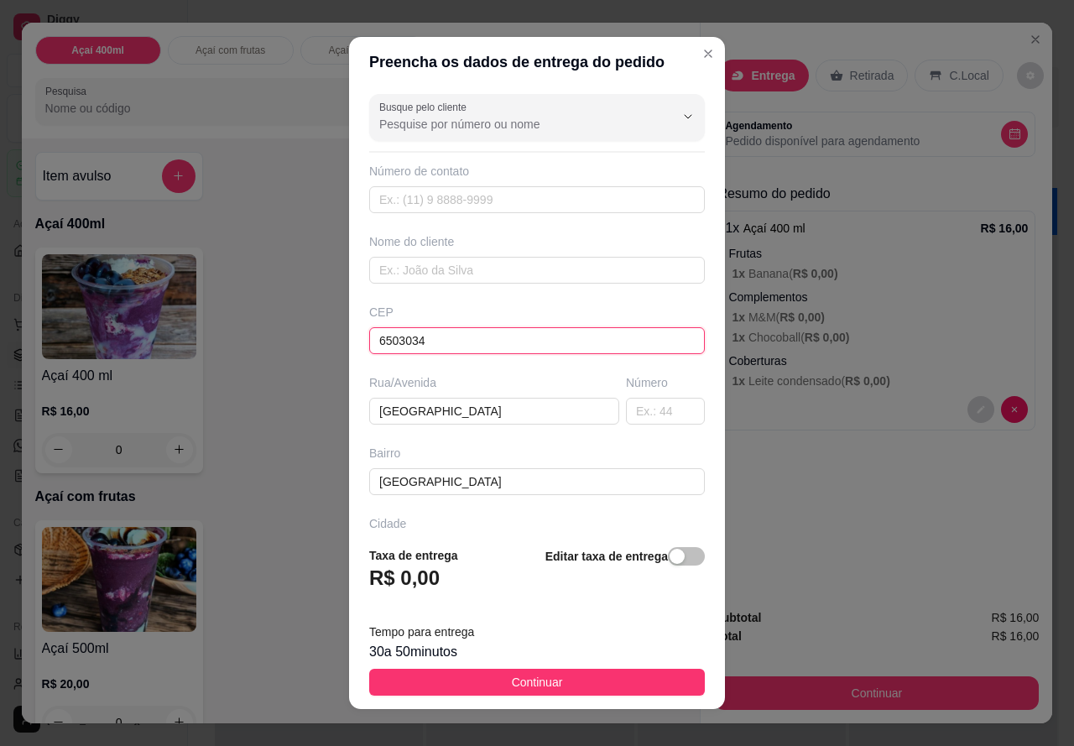
type input "65030340"
type input "[GEOGRAPHIC_DATA]"
type input "Fátima"
type input "65030340"
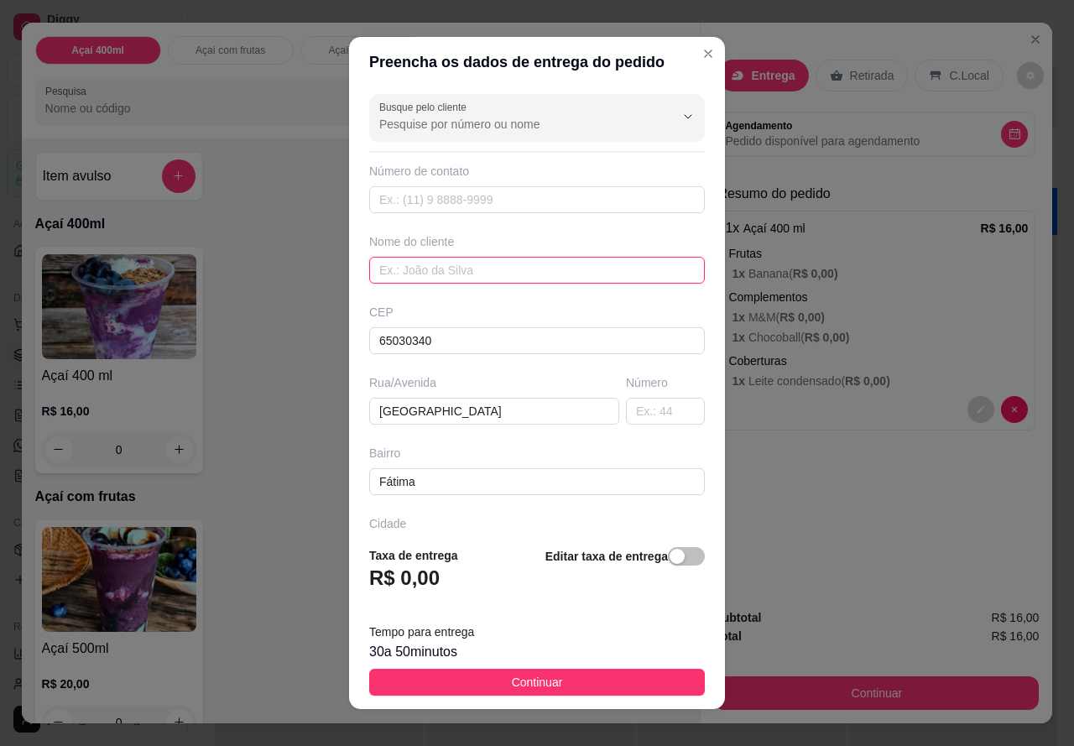
click at [535, 273] on input "text" at bounding box center [537, 270] width 336 height 27
type input "iris"
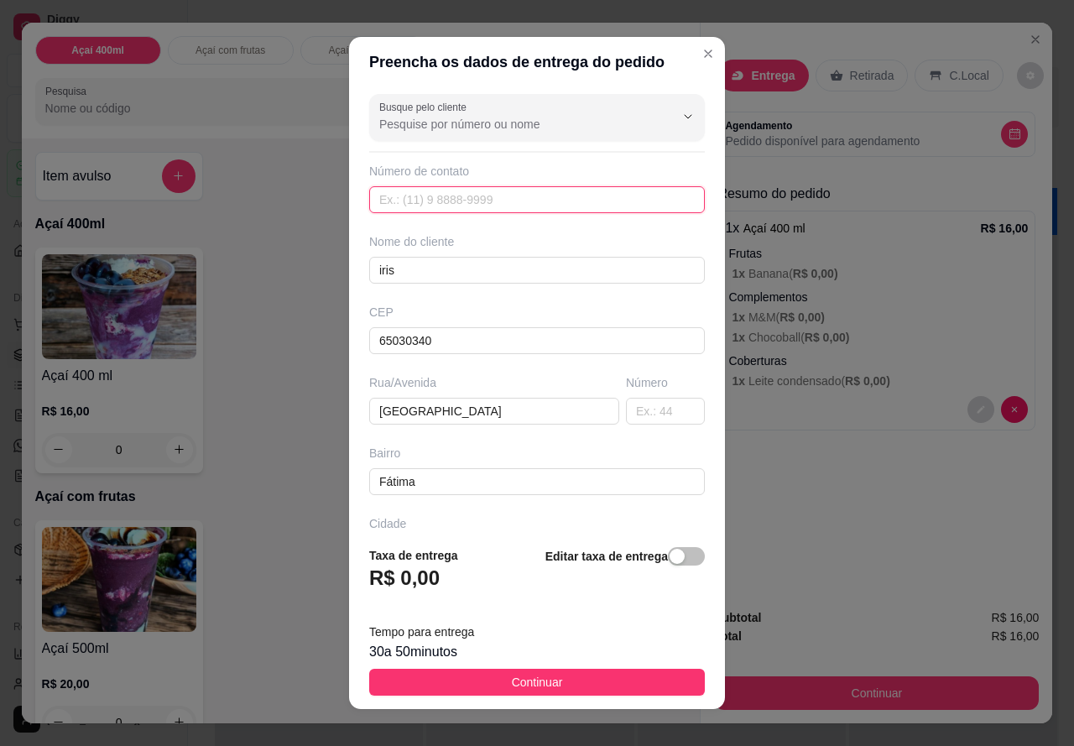
click at [504, 201] on input "text" at bounding box center [537, 199] width 336 height 27
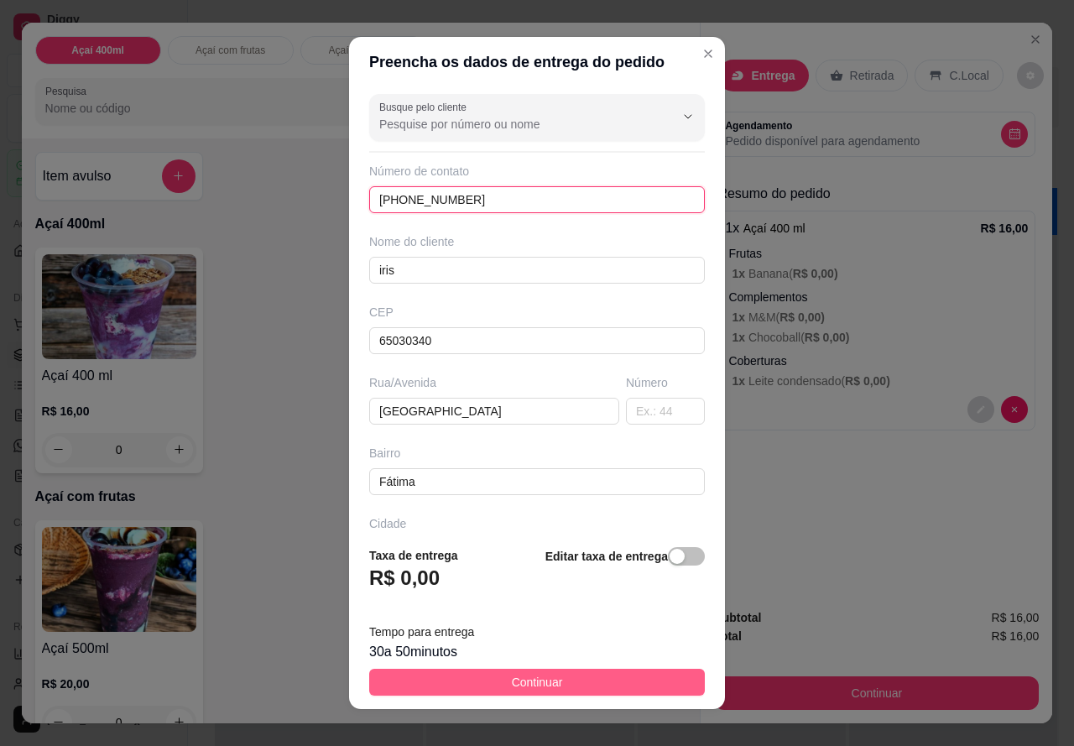
type input "[PHONE_NUMBER]"
click at [531, 682] on span "Continuar" at bounding box center [537, 682] width 51 height 18
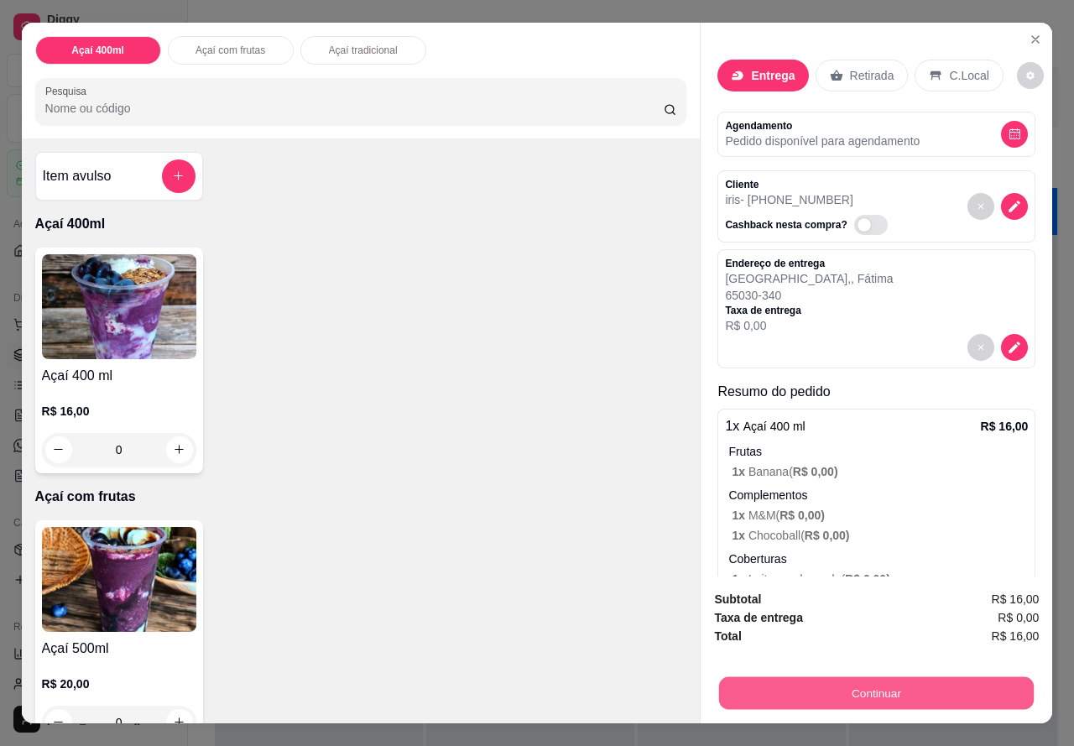
click at [880, 684] on button "Continuar" at bounding box center [876, 693] width 315 height 33
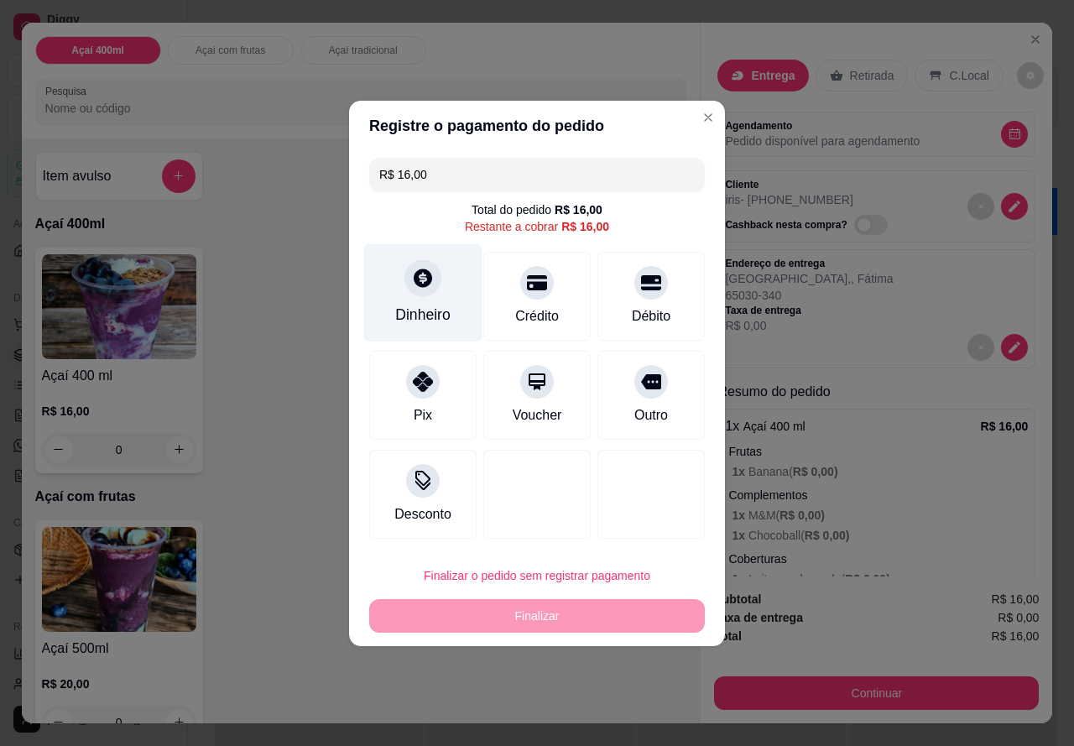
click at [434, 299] on div "Dinheiro" at bounding box center [423, 292] width 118 height 98
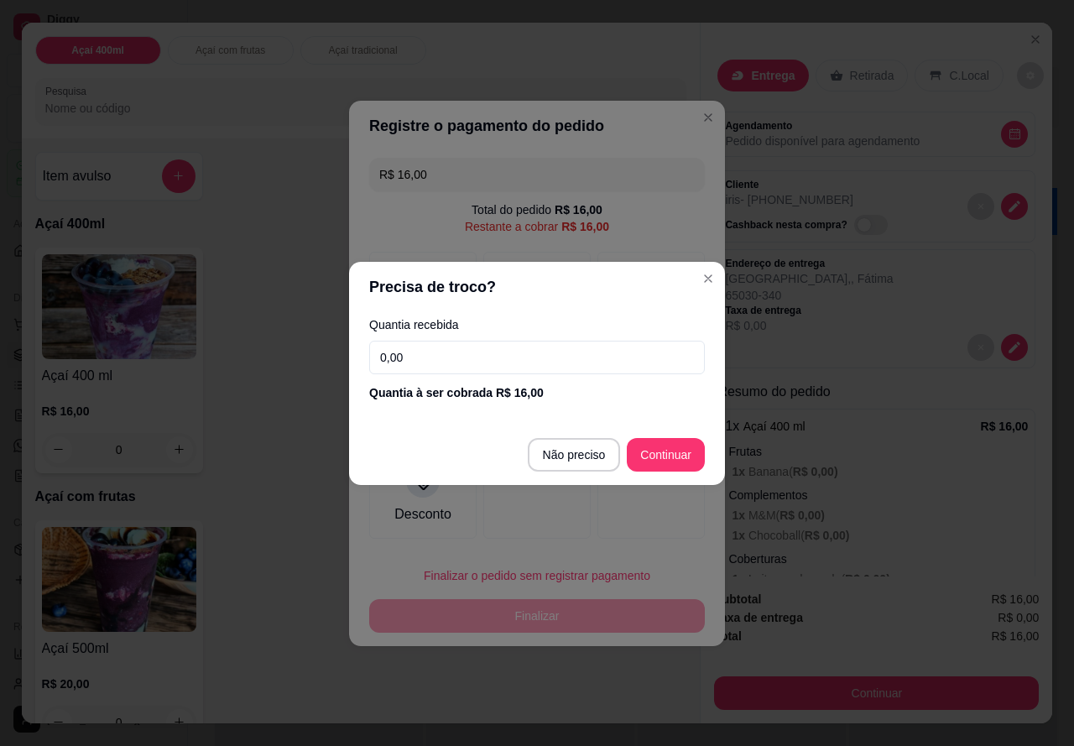
click at [523, 351] on input "0,00" at bounding box center [537, 358] width 336 height 34
type input "20,00"
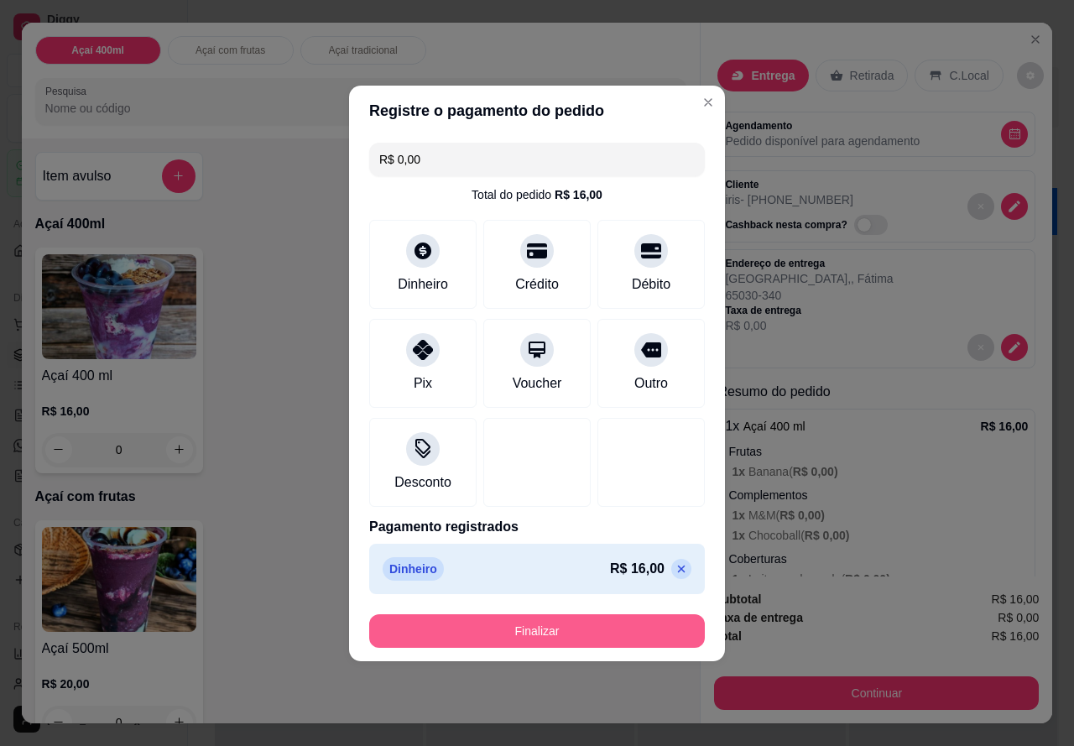
click at [576, 620] on button "Finalizar" at bounding box center [537, 631] width 336 height 34
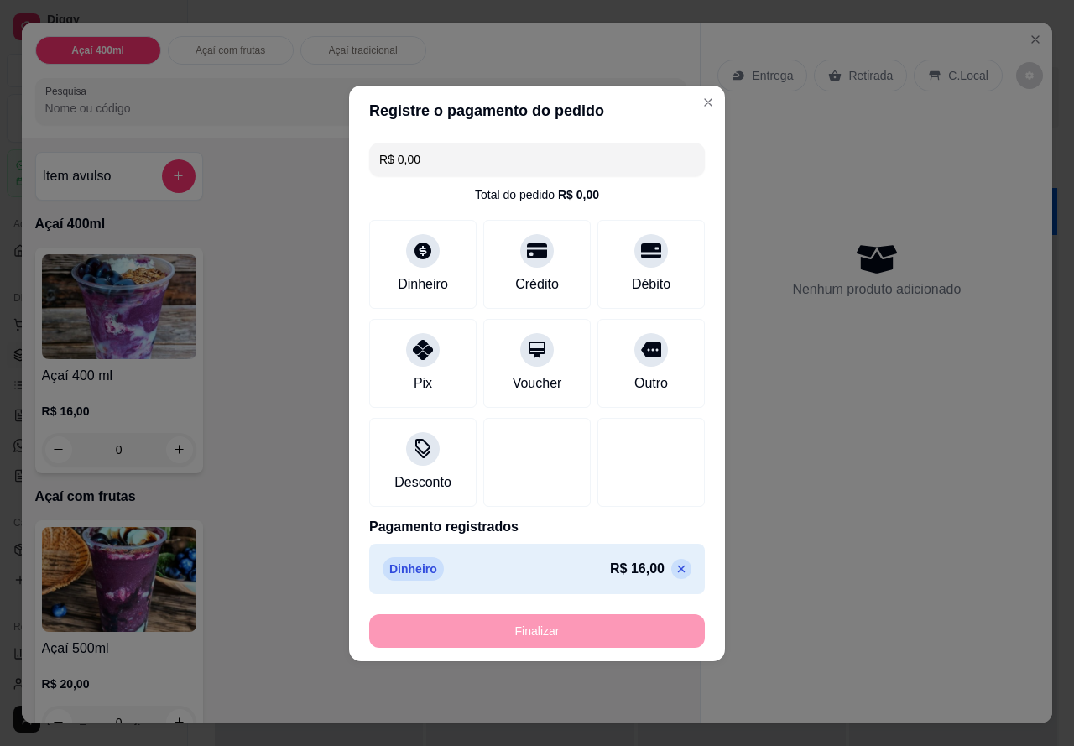
type input "-R$ 16,00"
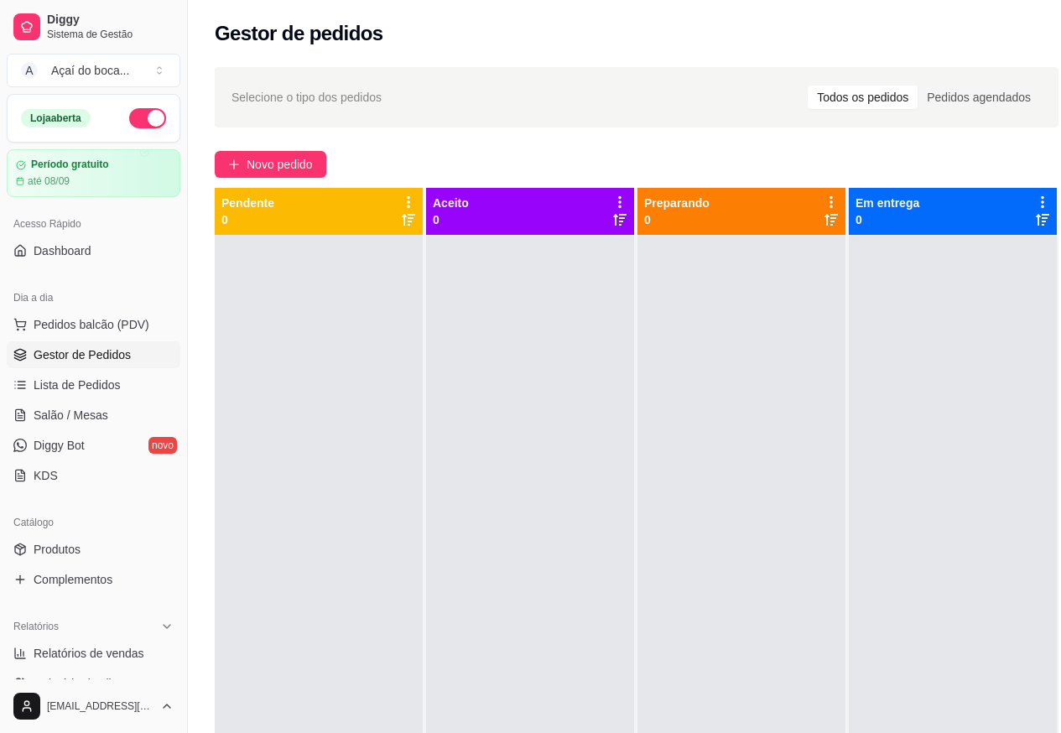
click at [96, 356] on span "Gestor de Pedidos" at bounding box center [82, 354] width 97 height 17
click at [92, 330] on span "Pedidos balcão (PDV)" at bounding box center [92, 324] width 116 height 17
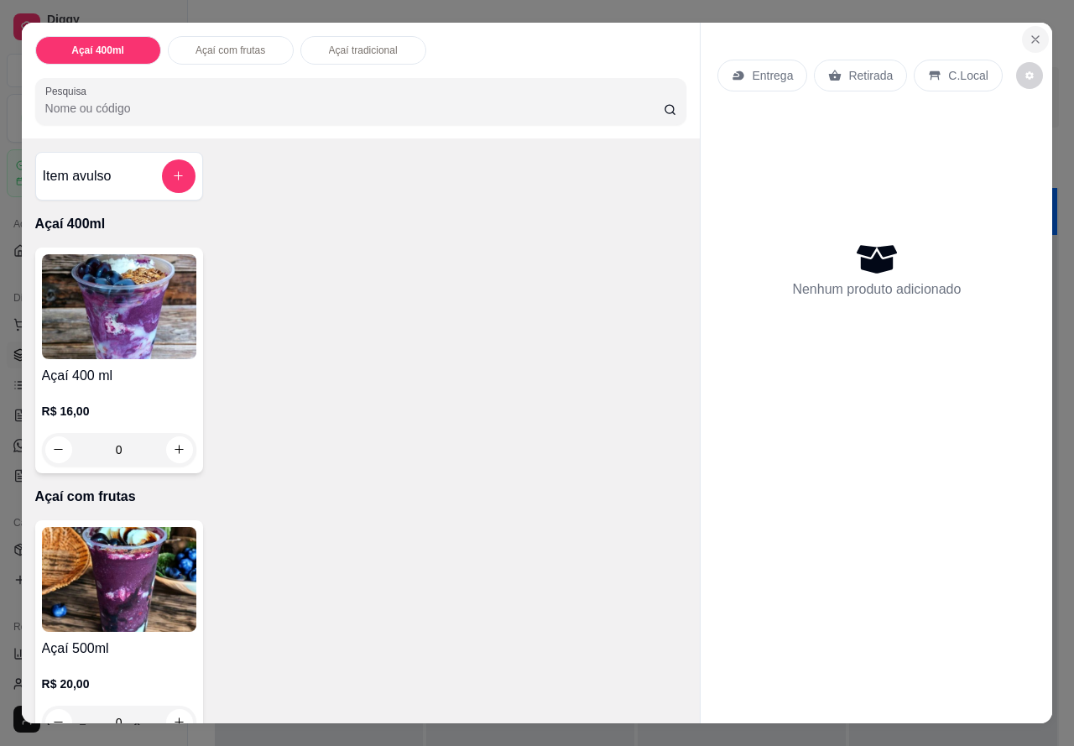
click at [1028, 33] on icon "Close" at bounding box center [1034, 39] width 13 height 13
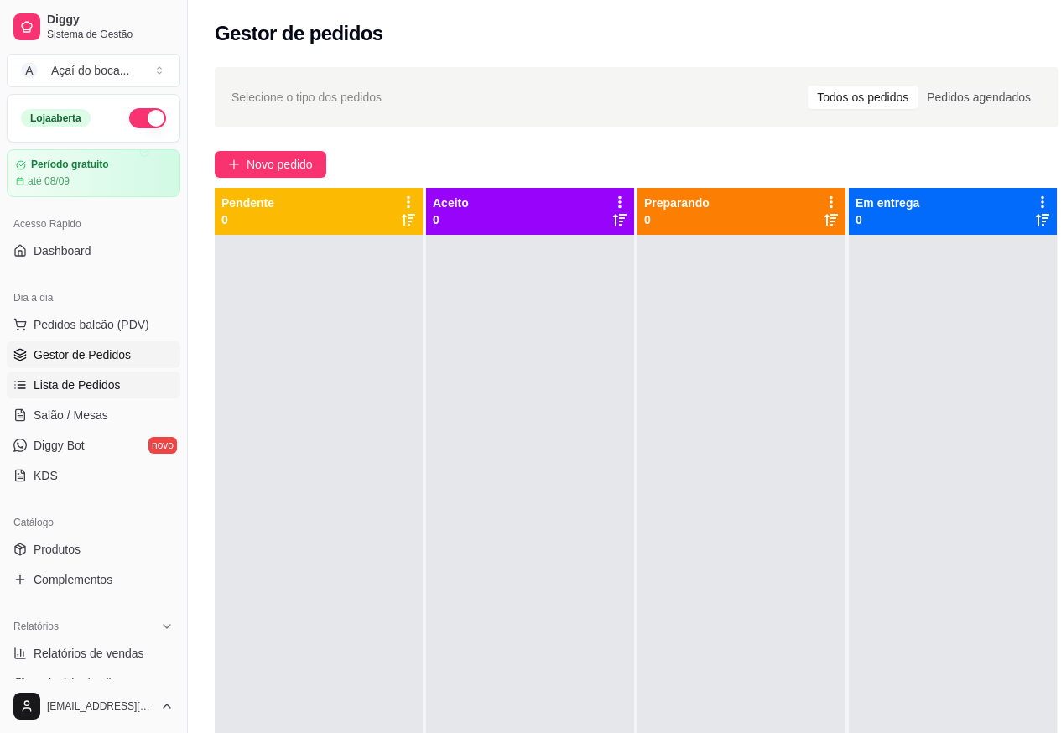
click at [109, 382] on span "Lista de Pedidos" at bounding box center [77, 385] width 87 height 17
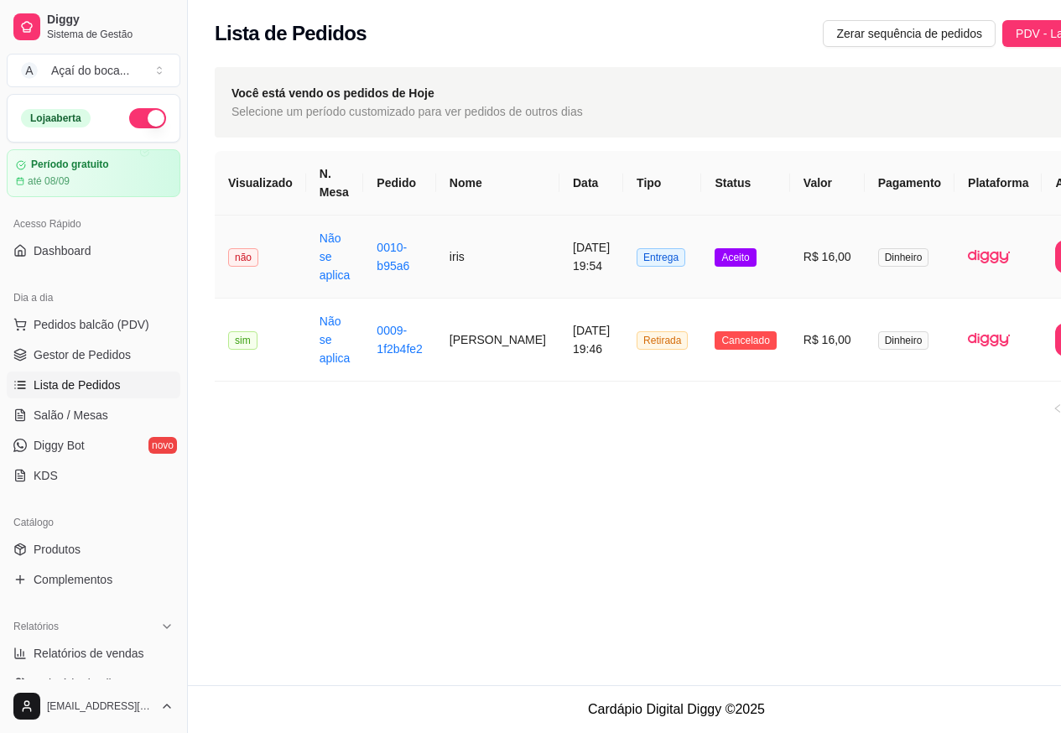
click at [715, 264] on span "Aceito" at bounding box center [735, 257] width 41 height 18
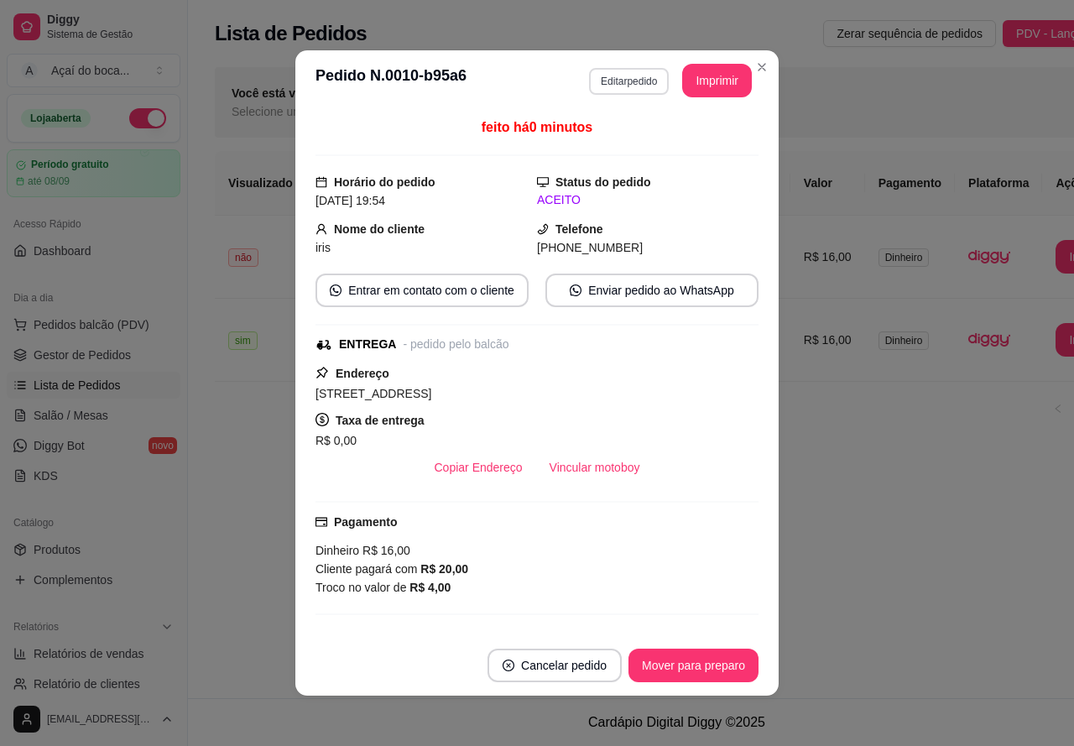
click at [637, 85] on button "Editar pedido" at bounding box center [629, 81] width 80 height 27
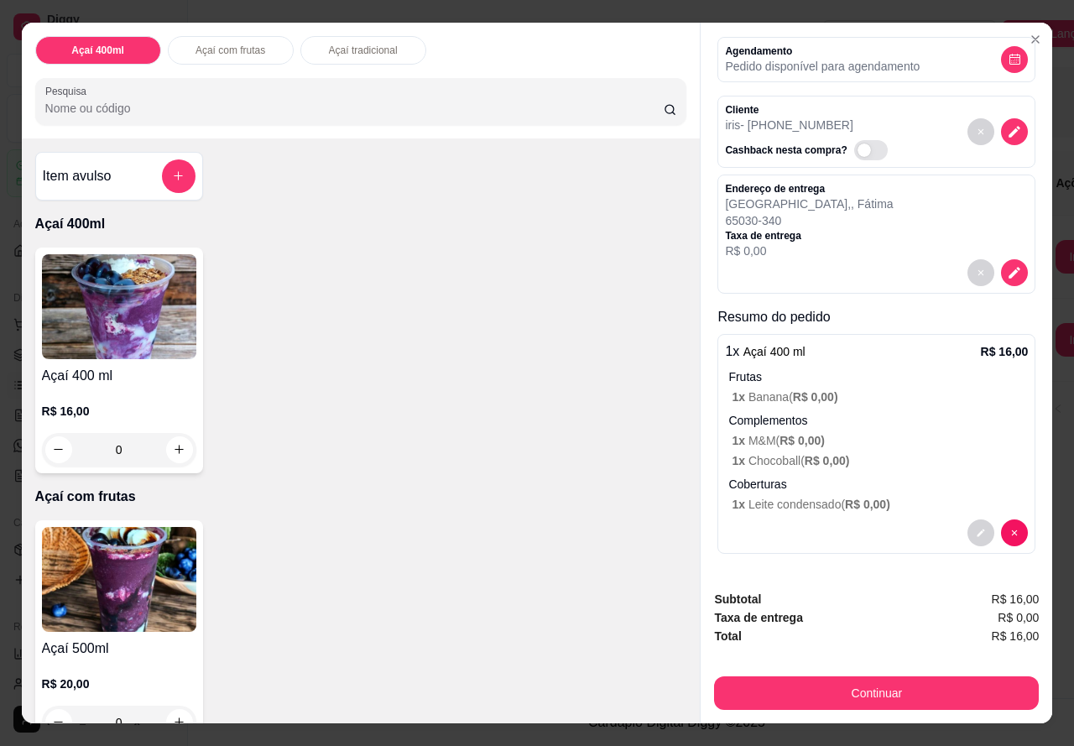
scroll to position [38, 0]
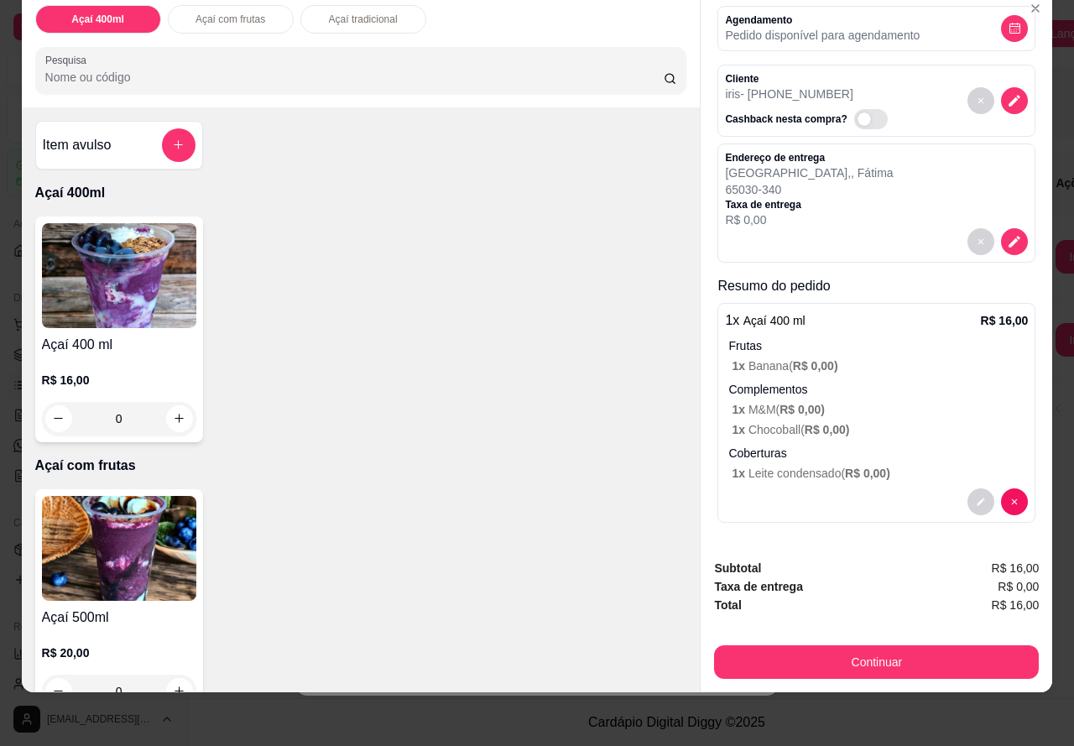
click at [799, 384] on p "Complementos" at bounding box center [877, 389] width 299 height 17
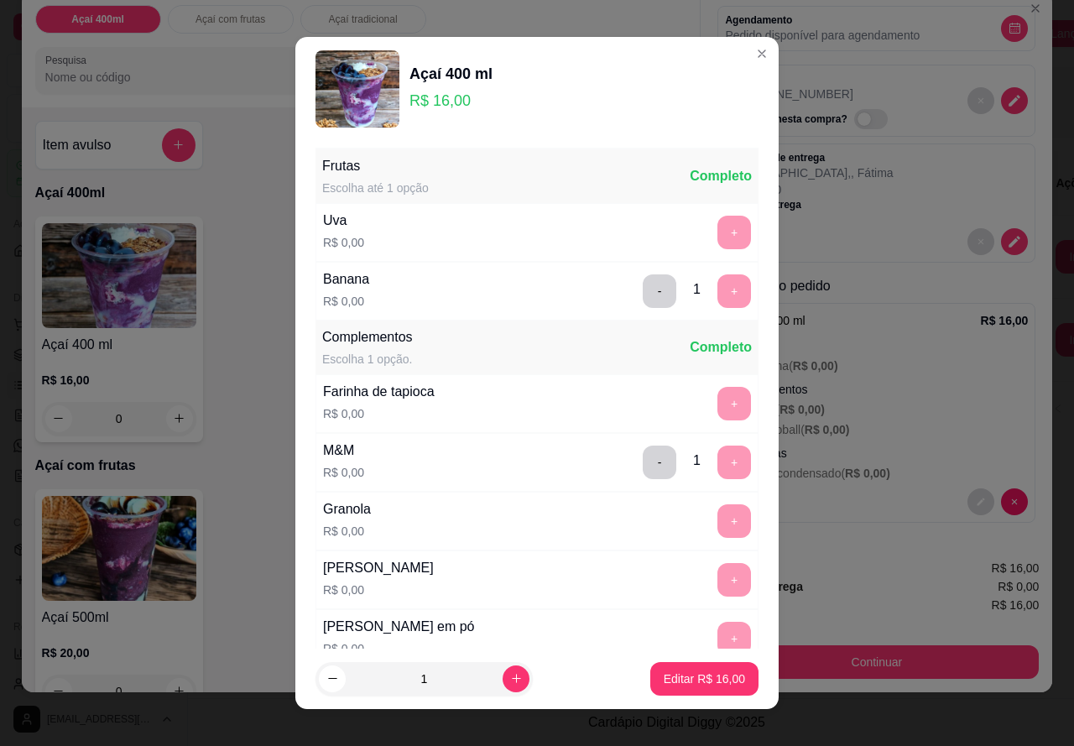
click at [710, 523] on div "+" at bounding box center [733, 521] width 47 height 34
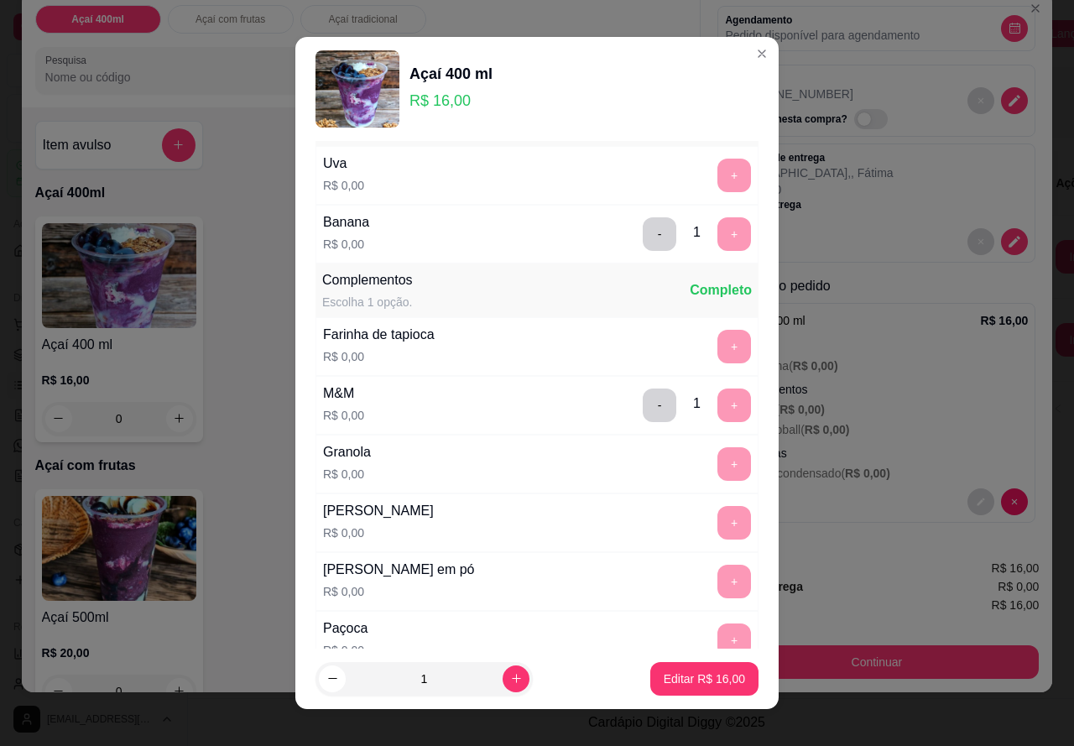
scroll to position [84, 0]
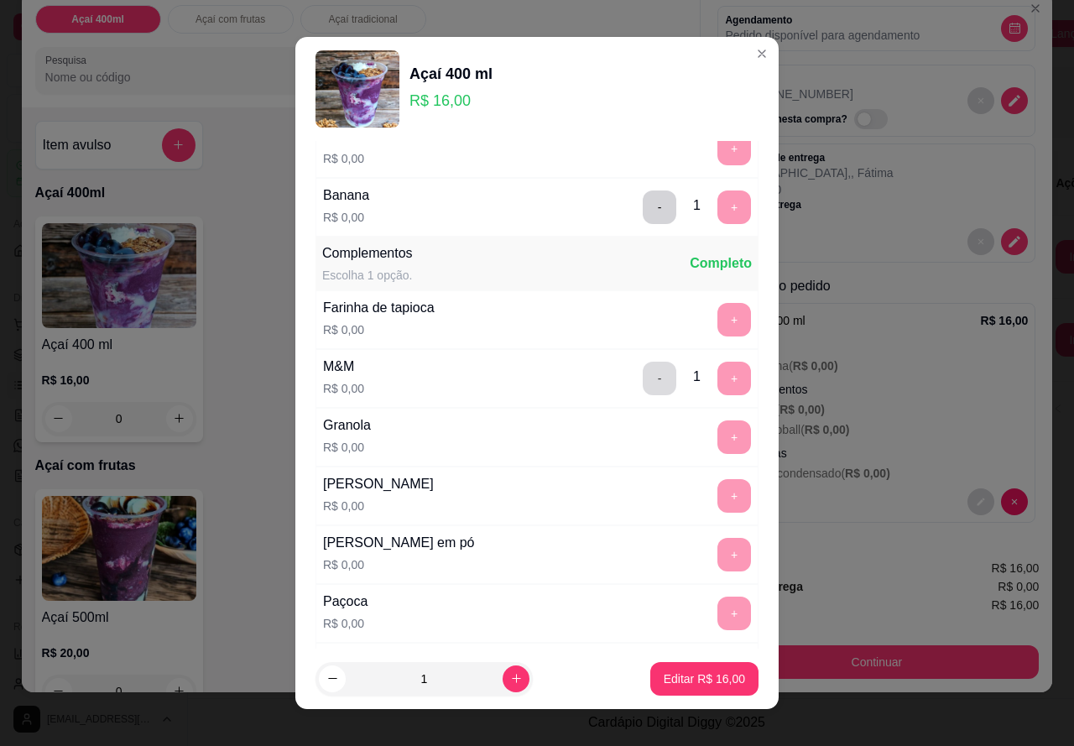
click at [643, 380] on button "-" at bounding box center [660, 379] width 34 height 34
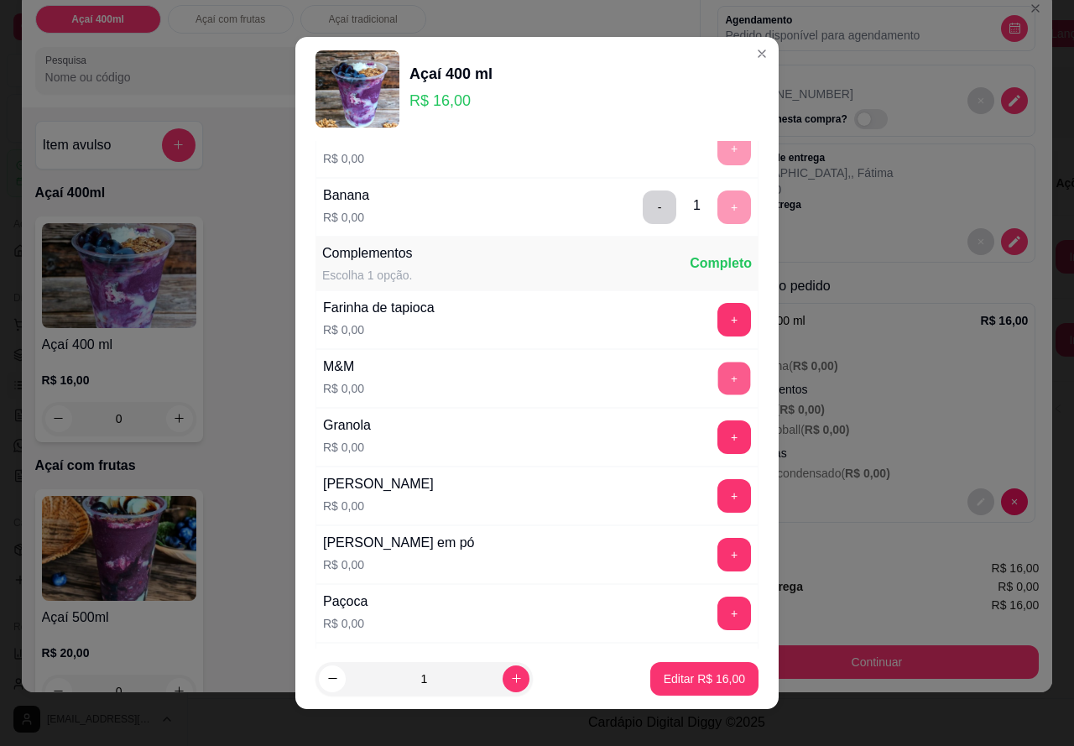
click at [718, 372] on button "+" at bounding box center [734, 378] width 33 height 33
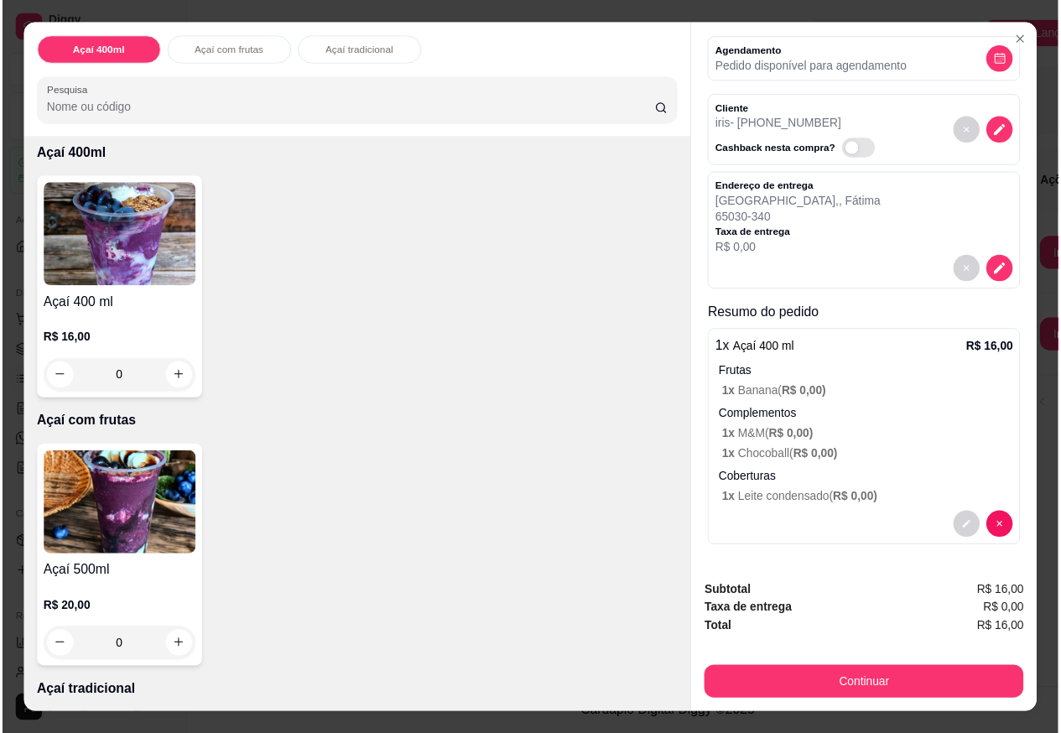
scroll to position [168, 0]
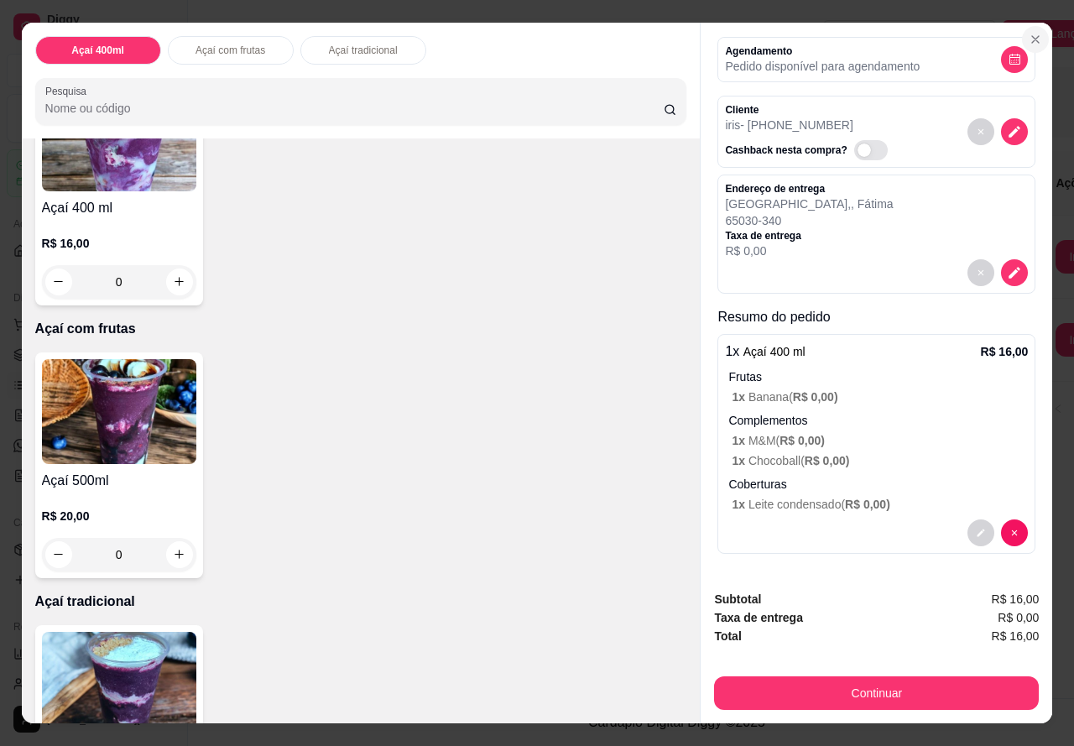
click at [1032, 36] on icon "Close" at bounding box center [1035, 39] width 7 height 7
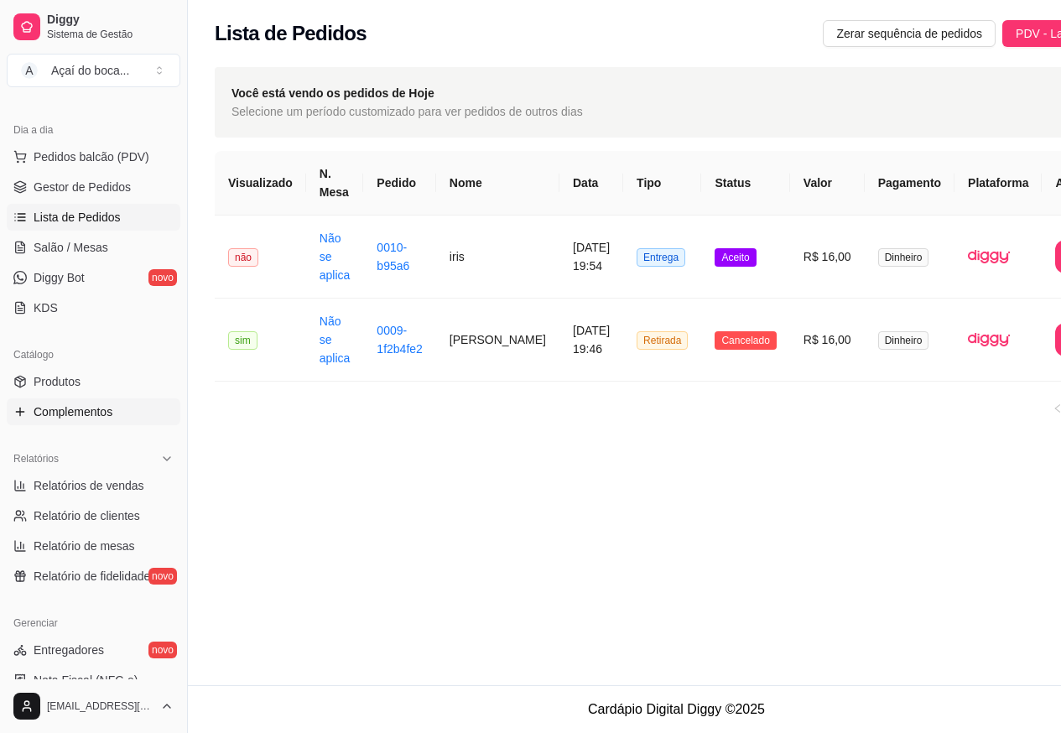
click at [107, 406] on span "Complementos" at bounding box center [73, 411] width 79 height 17
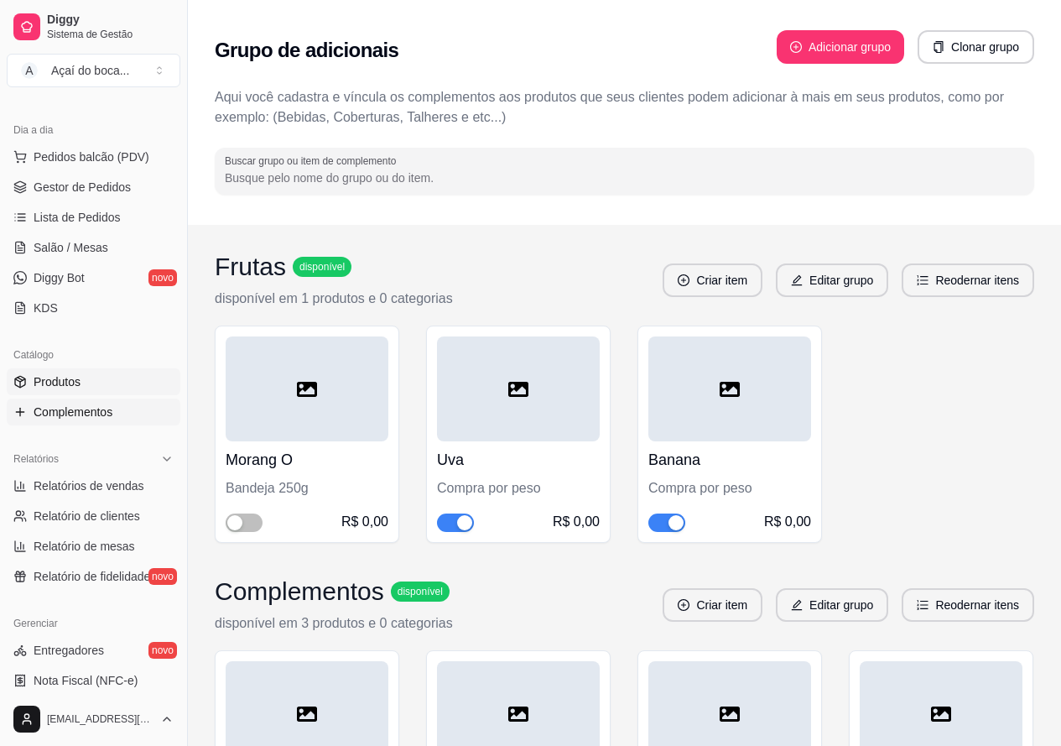
click at [107, 374] on link "Produtos" at bounding box center [94, 381] width 174 height 27
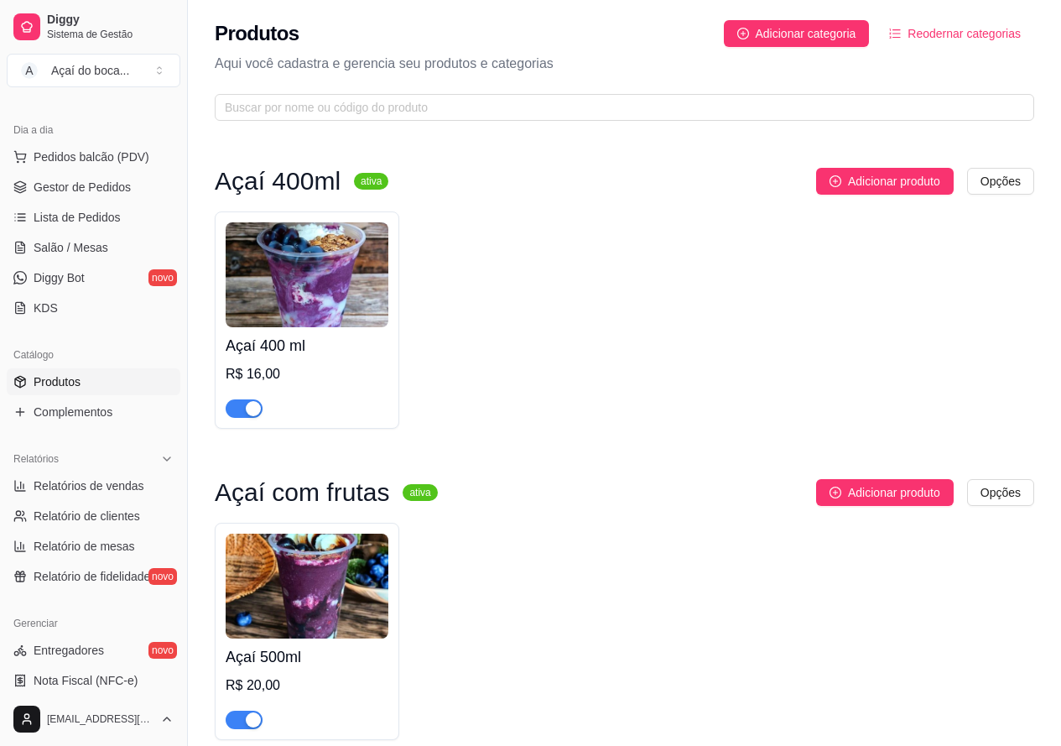
click at [343, 299] on img at bounding box center [307, 274] width 163 height 105
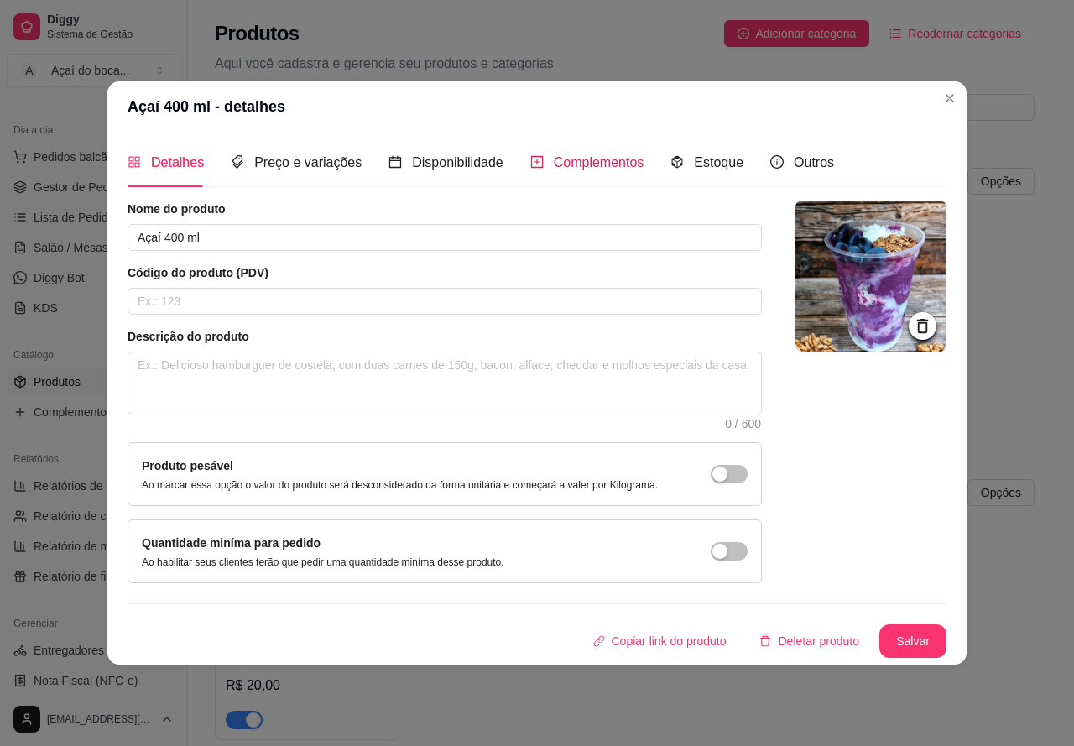
click at [554, 169] on span "Complementos" at bounding box center [599, 162] width 91 height 14
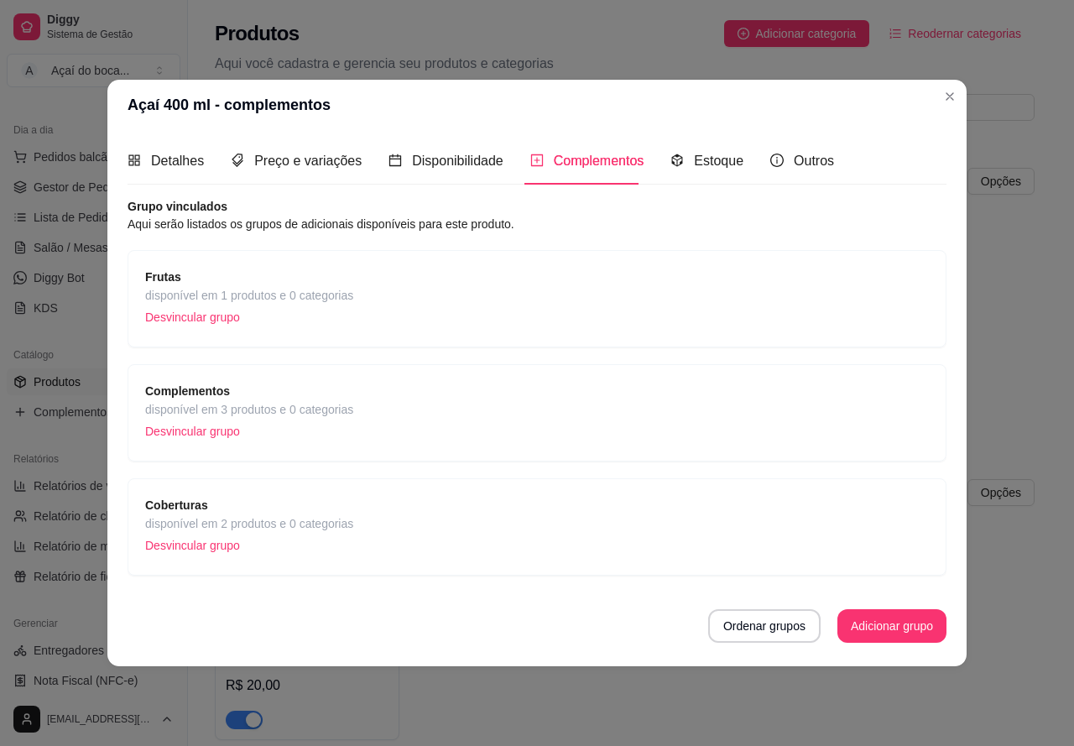
click at [319, 419] on p "Desvincular grupo" at bounding box center [249, 431] width 208 height 25
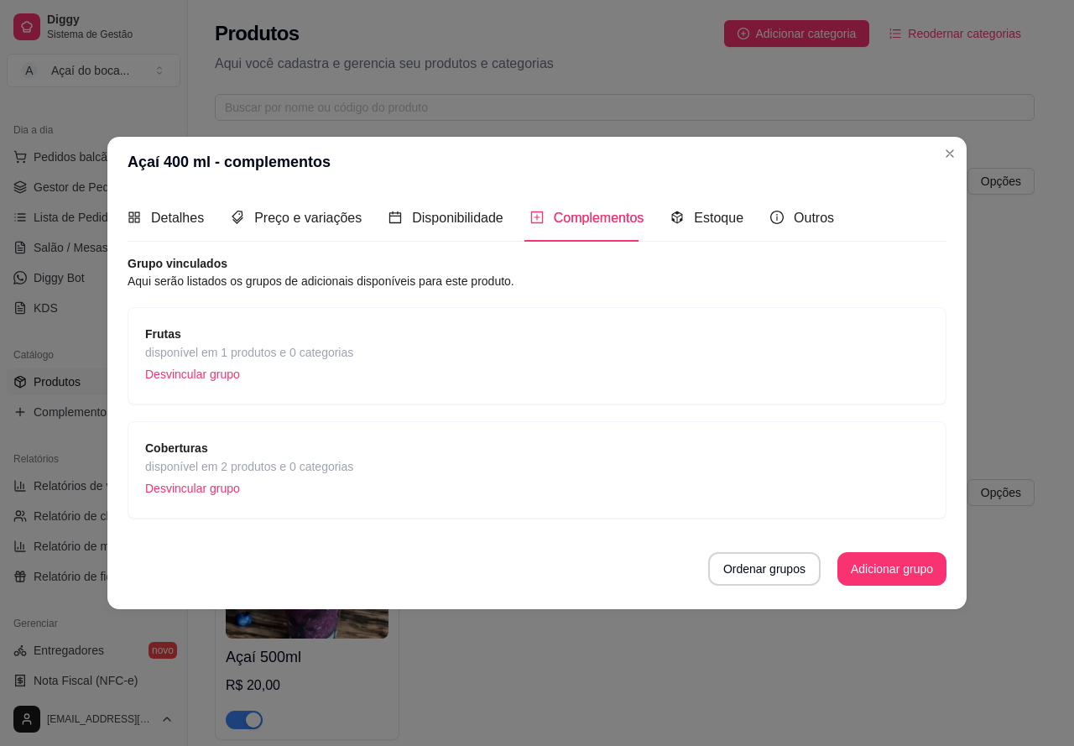
click at [325, 339] on span "Frutas" at bounding box center [249, 334] width 208 height 18
click at [898, 574] on button "Adicionar grupo" at bounding box center [891, 569] width 109 height 34
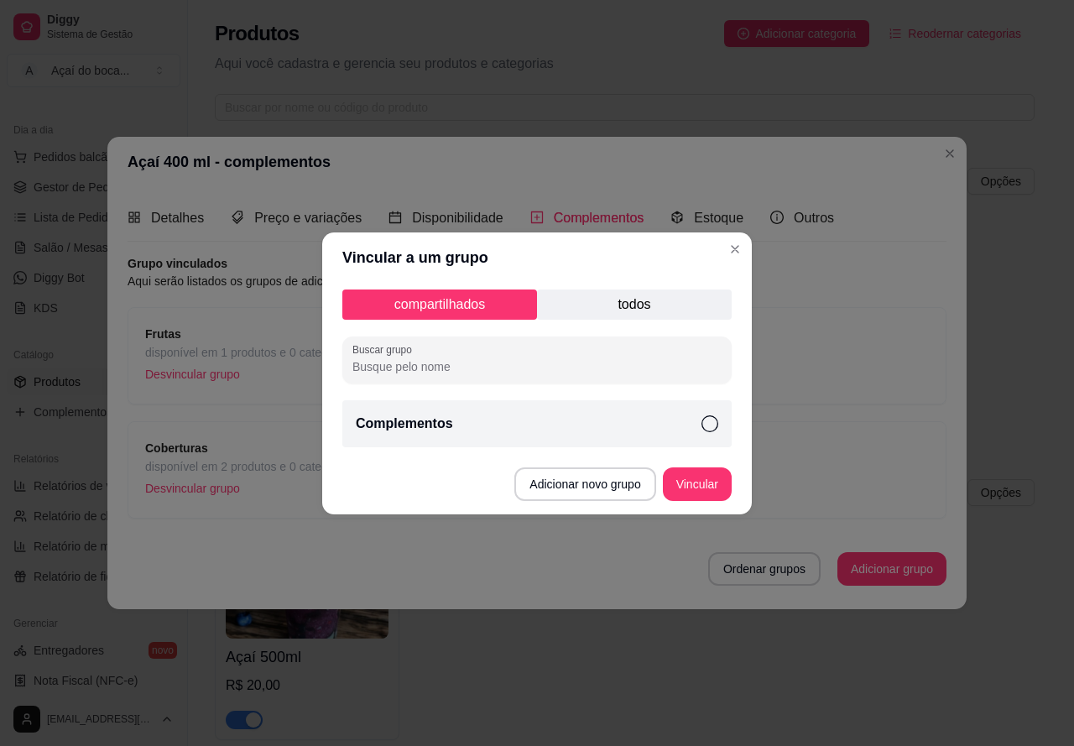
click at [697, 424] on div "Complementos" at bounding box center [536, 423] width 389 height 47
click at [697, 476] on button "Vincular" at bounding box center [696, 483] width 67 height 33
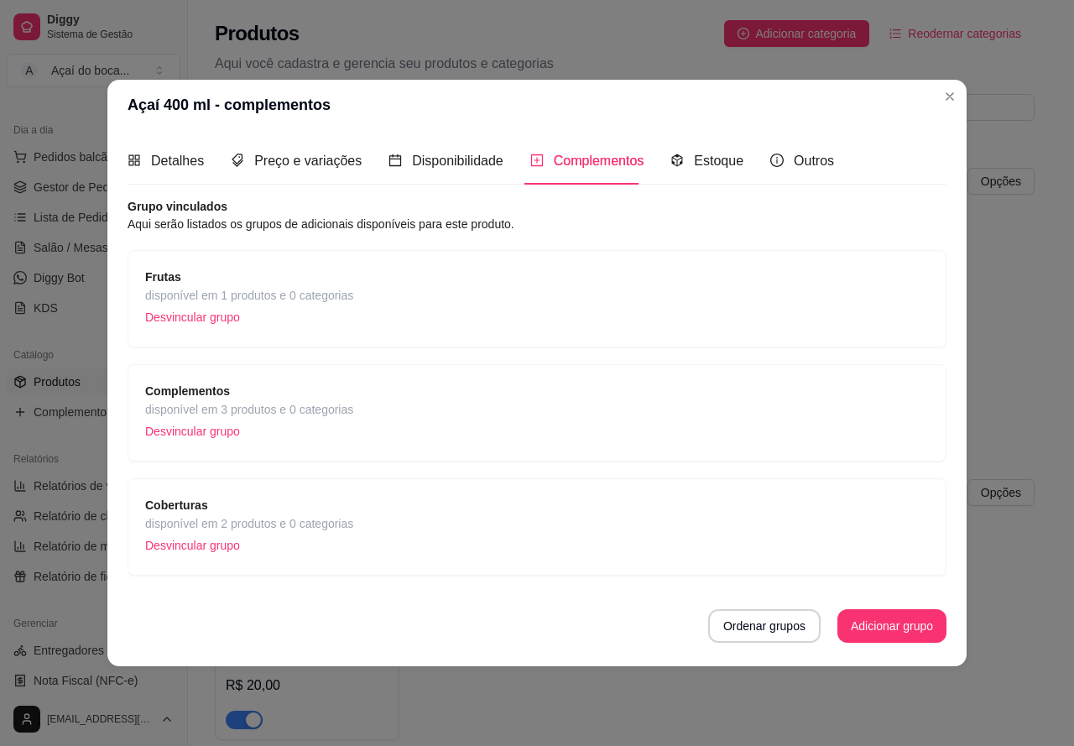
click at [559, 393] on div "Complementos disponível em 3 produtos e 0 categorias Desvincular grupo" at bounding box center [536, 413] width 783 height 62
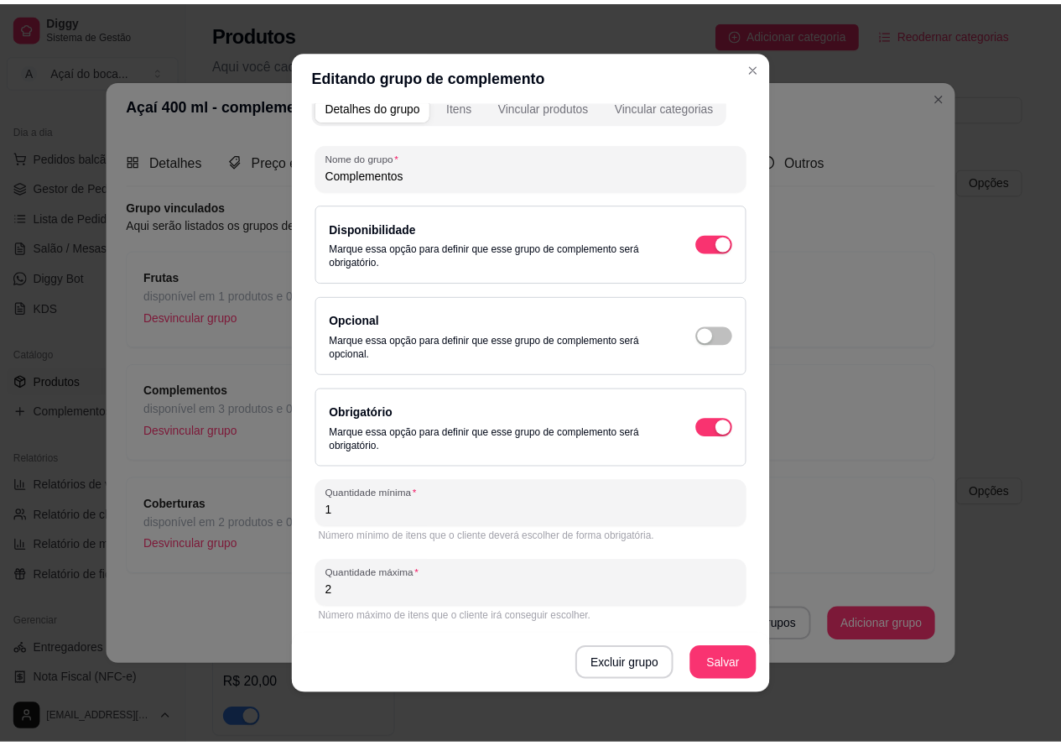
scroll to position [21, 0]
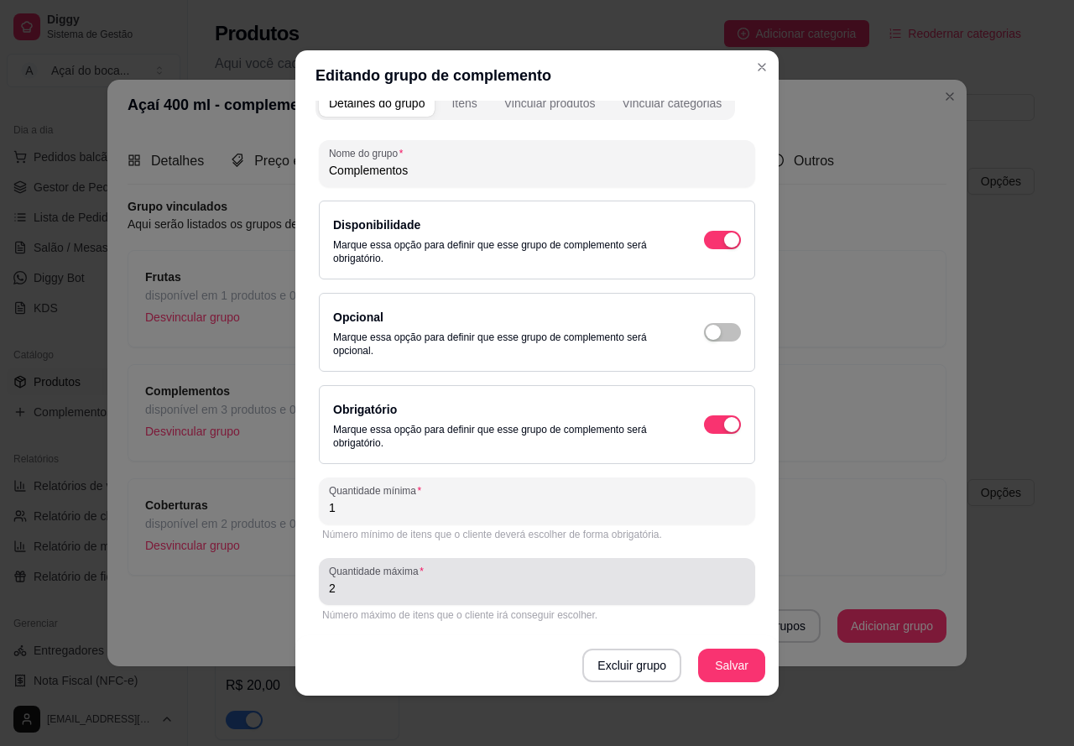
click at [412, 596] on div "2" at bounding box center [537, 582] width 416 height 34
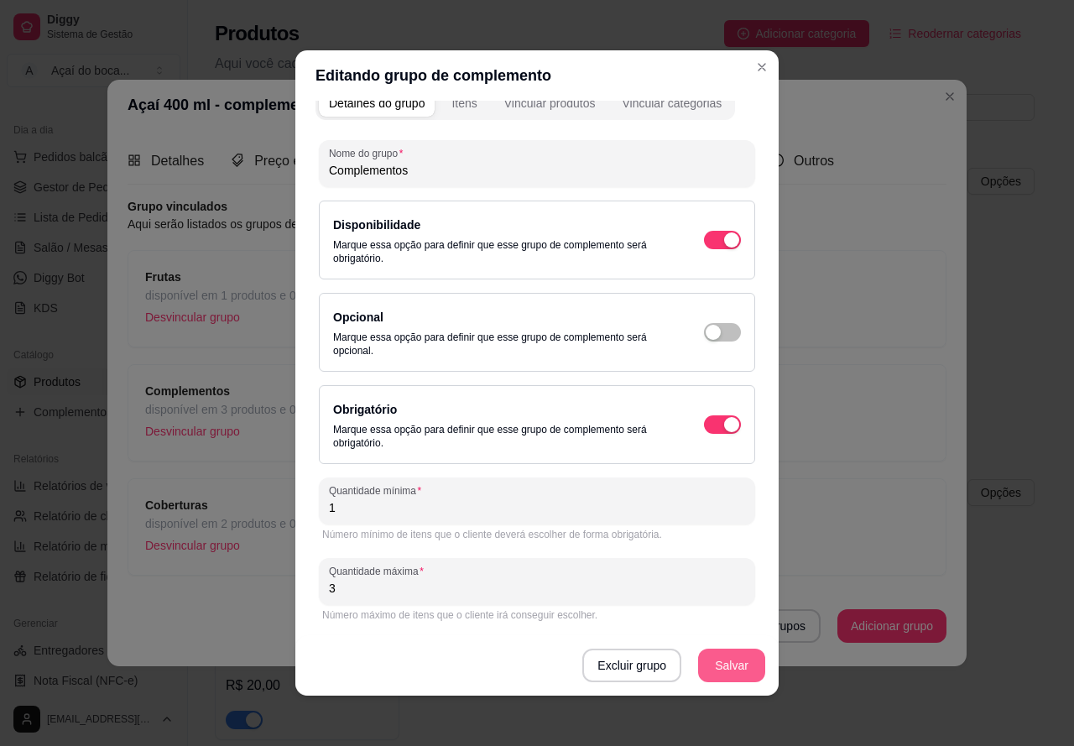
type input "3"
click at [705, 659] on button "Salvar" at bounding box center [731, 665] width 65 height 33
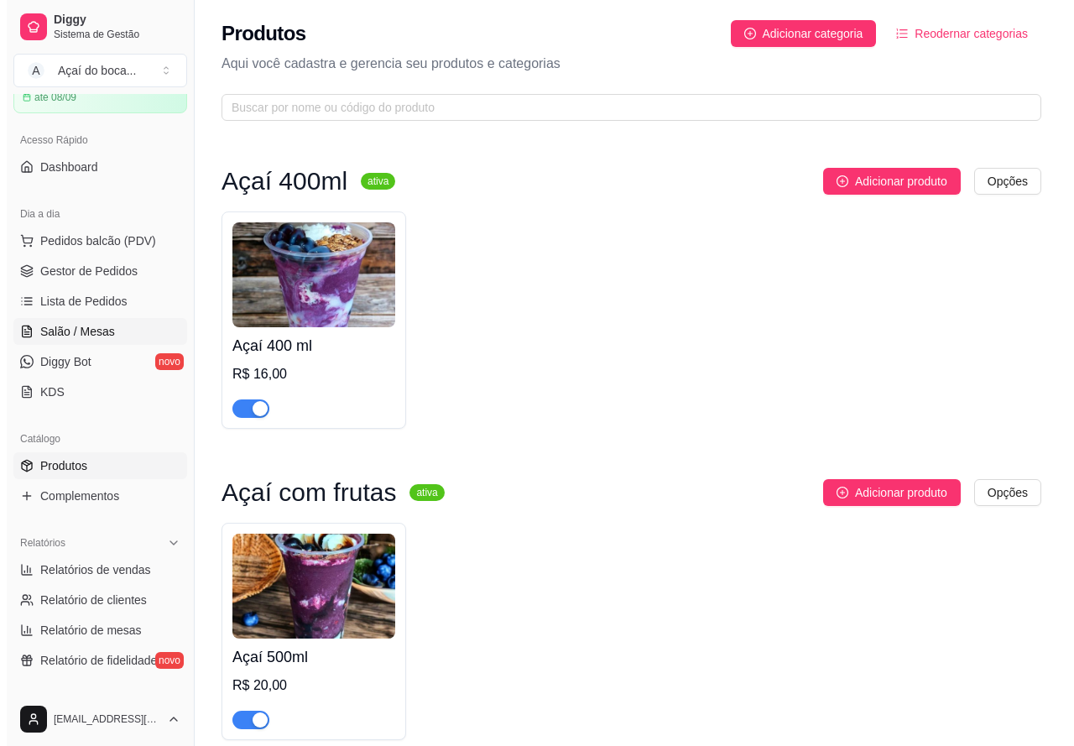
scroll to position [0, 0]
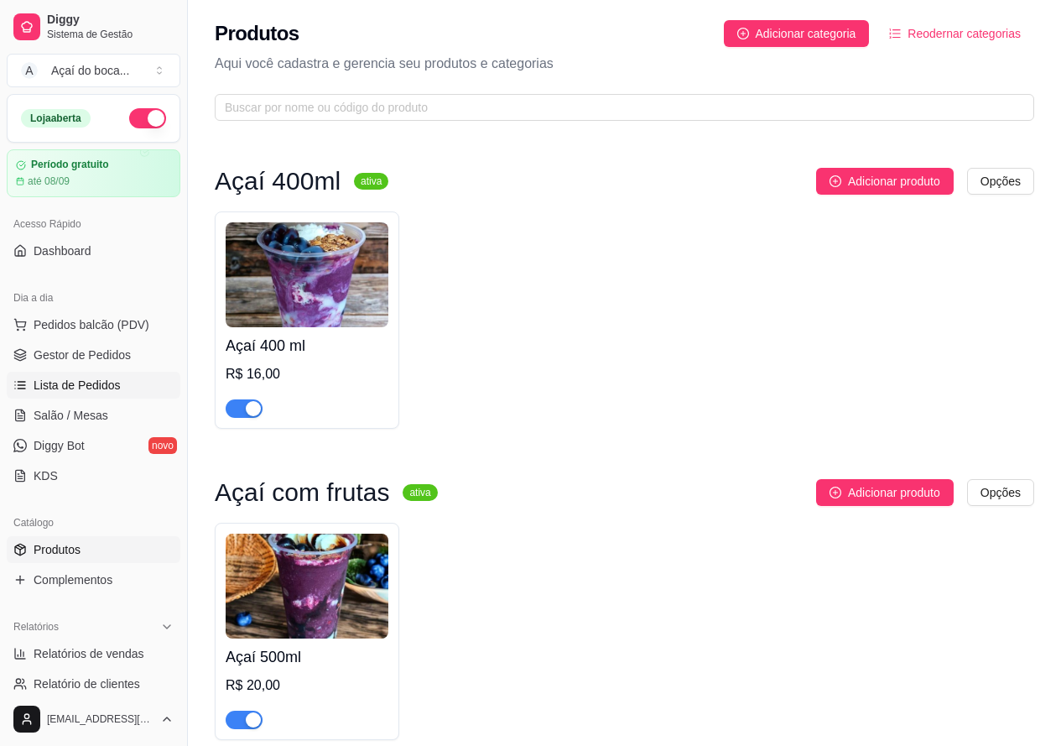
click at [66, 391] on span "Lista de Pedidos" at bounding box center [77, 385] width 87 height 17
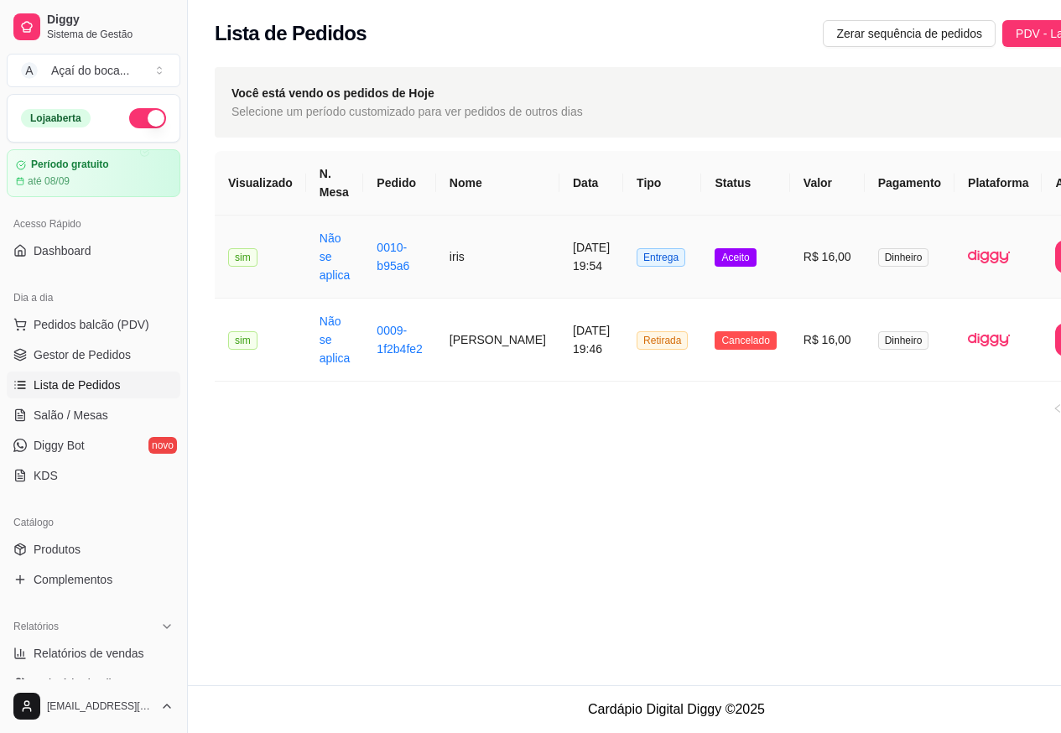
click at [623, 252] on td "Entrega" at bounding box center [662, 257] width 78 height 83
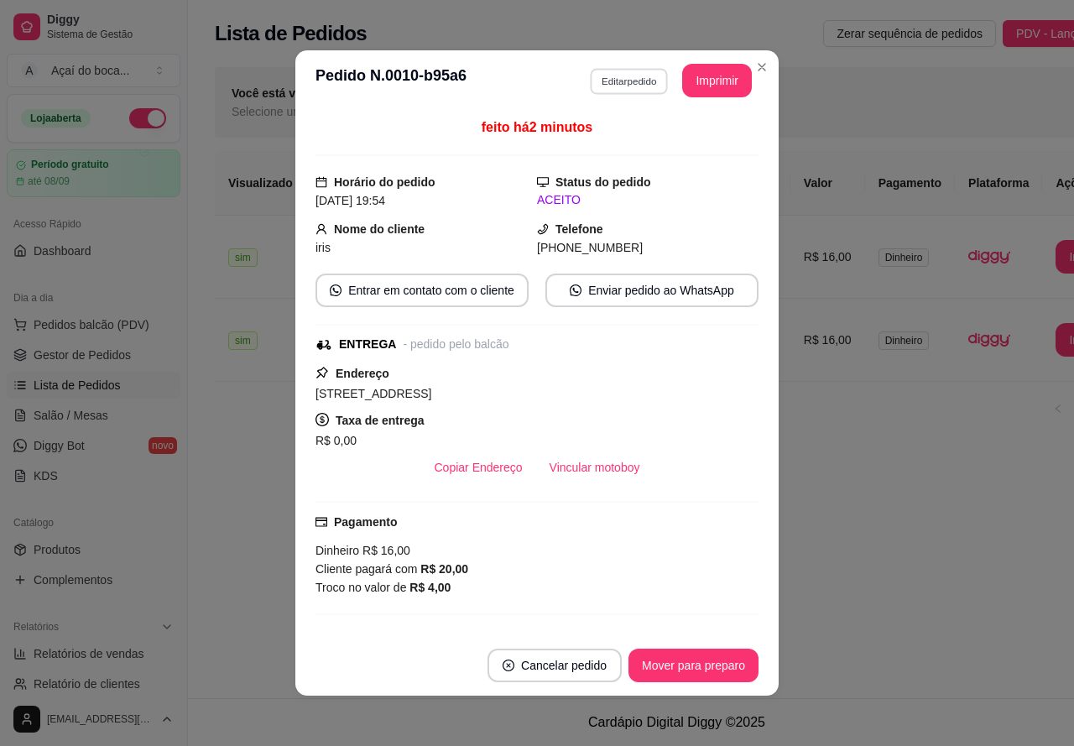
click at [614, 86] on button "Editar pedido" at bounding box center [629, 81] width 78 height 26
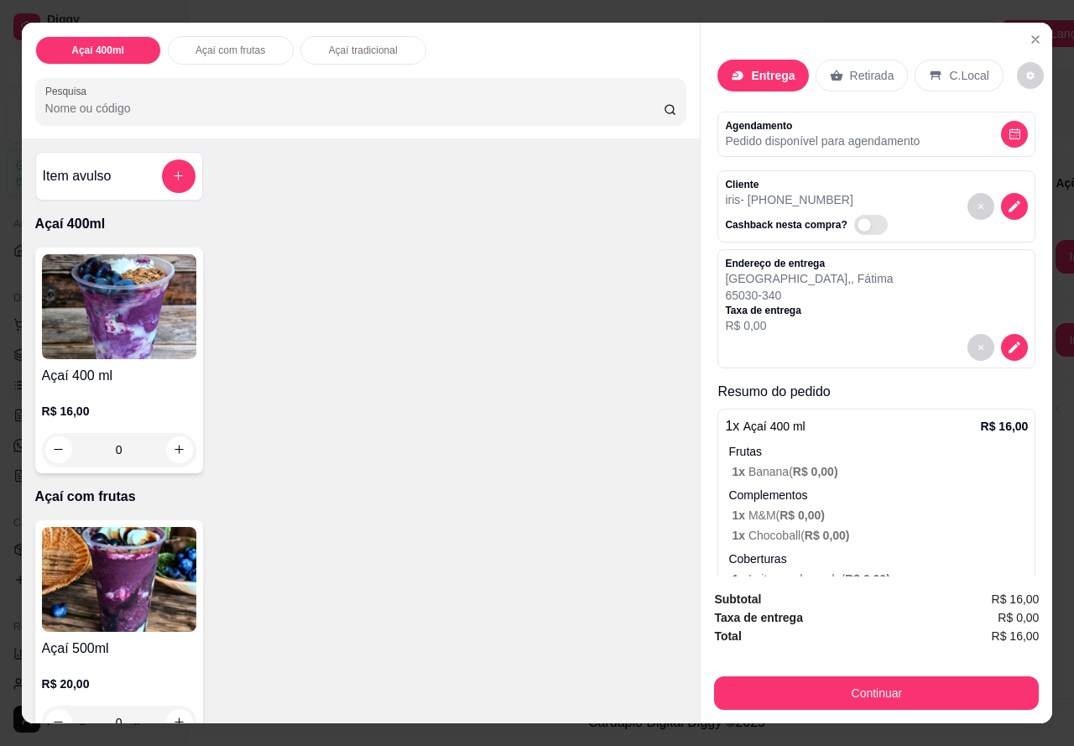
scroll to position [75, 0]
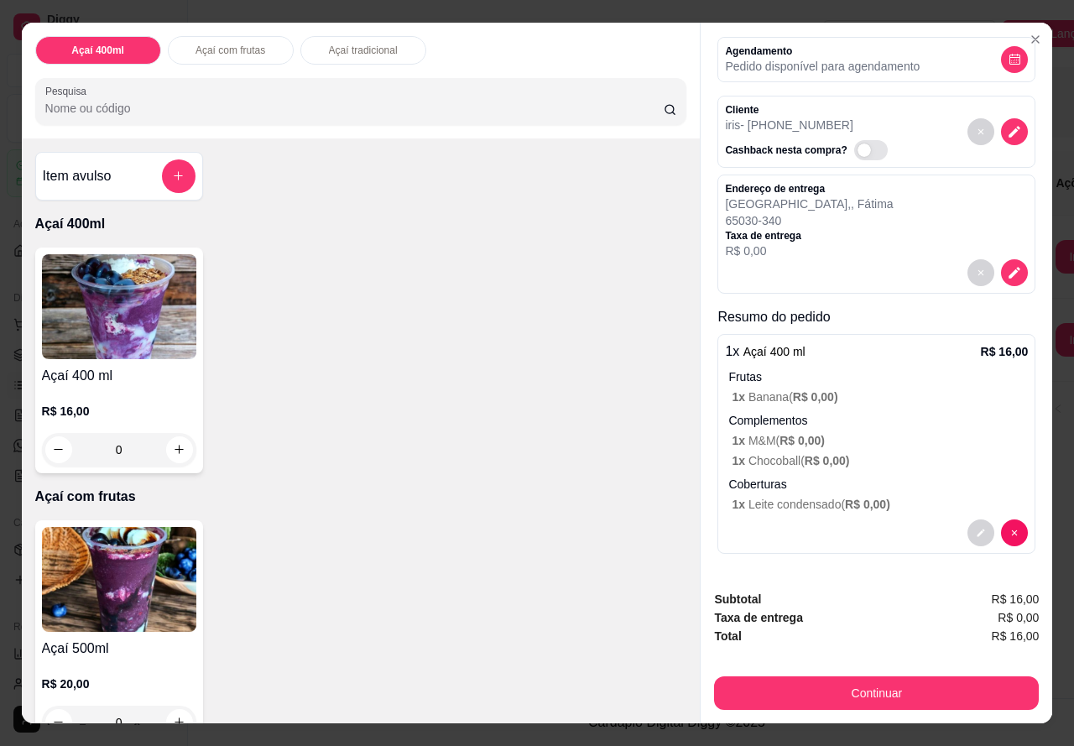
click at [825, 454] on span "R$ 0,00 )" at bounding box center [826, 460] width 45 height 13
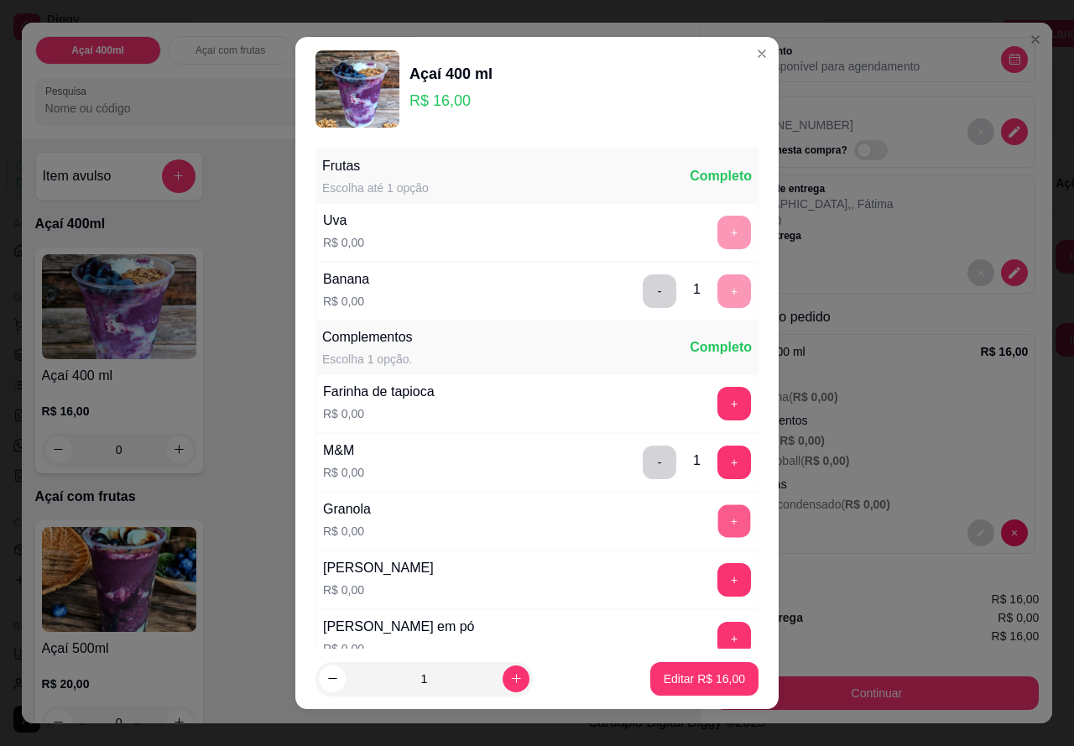
click at [718, 519] on button "+" at bounding box center [734, 521] width 33 height 33
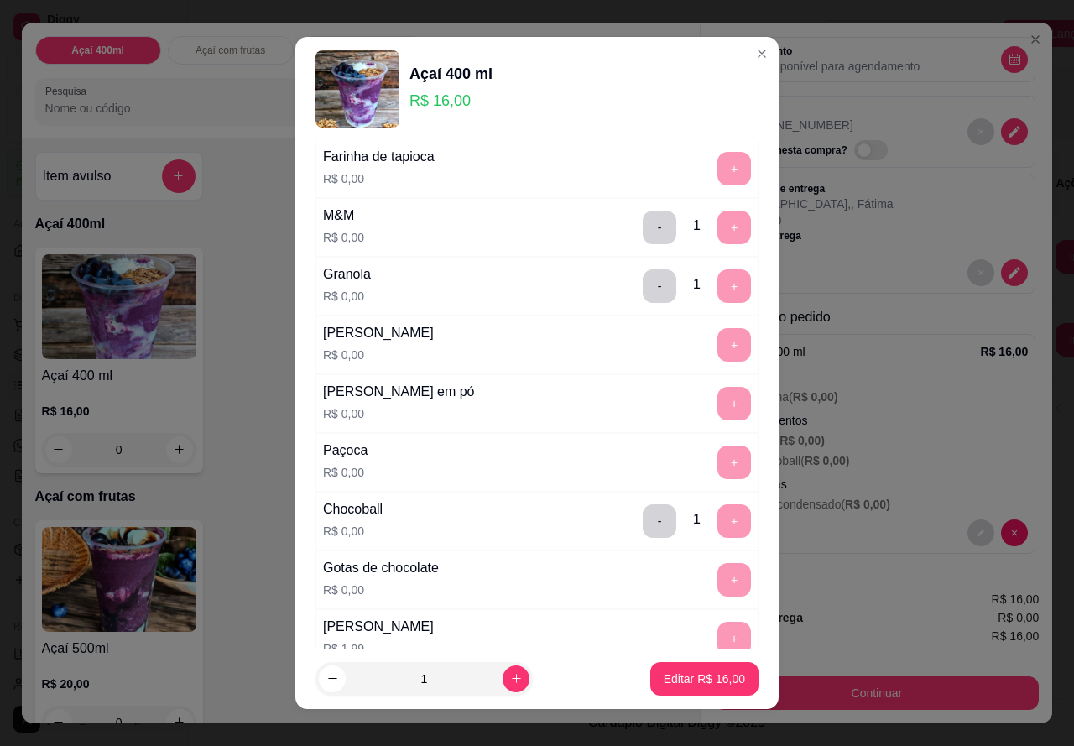
scroll to position [336, 0]
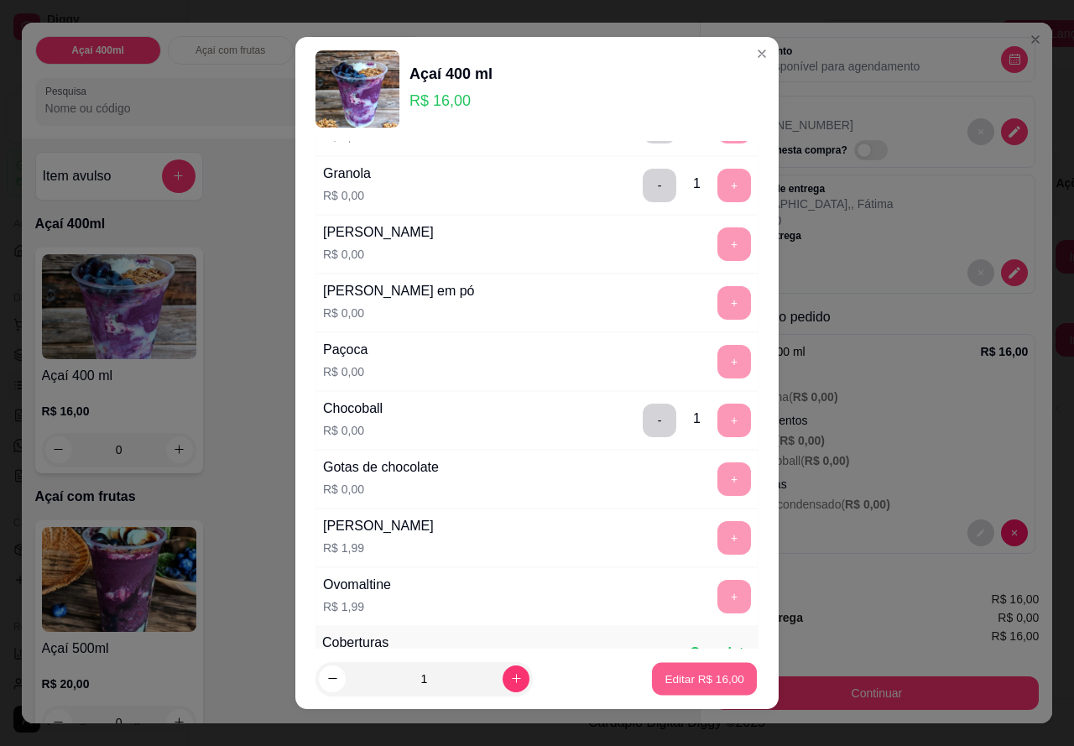
click at [701, 680] on p "Editar R$ 16,00" at bounding box center [703, 678] width 79 height 16
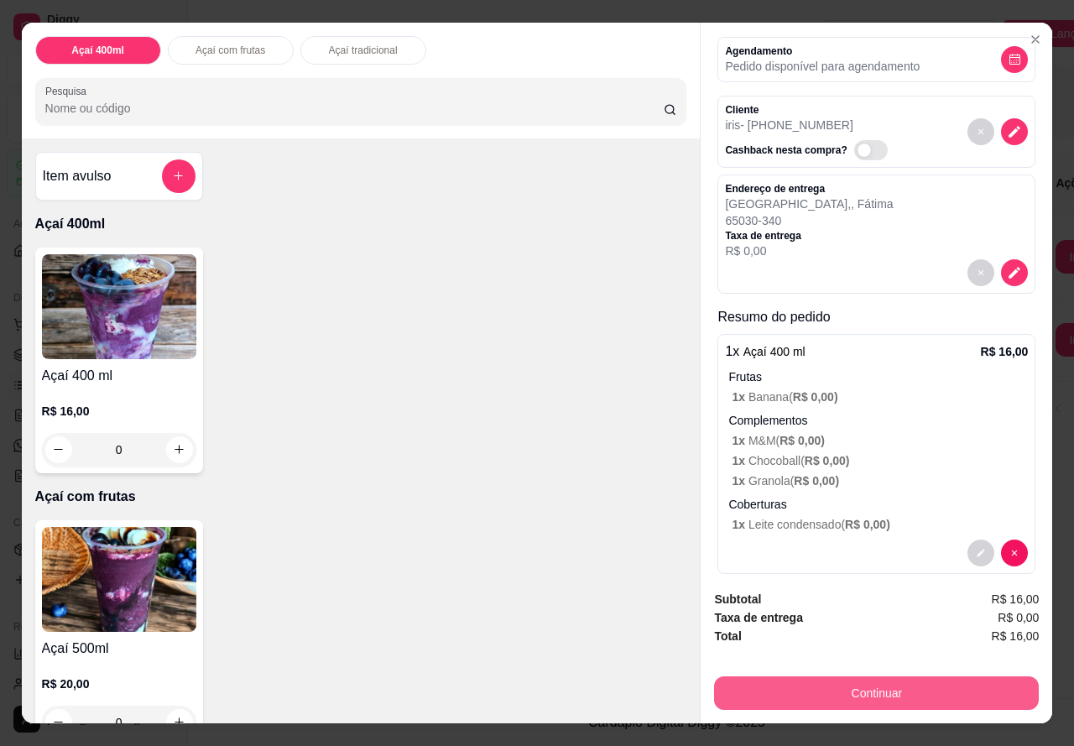
click at [868, 682] on button "Continuar" at bounding box center [876, 693] width 325 height 34
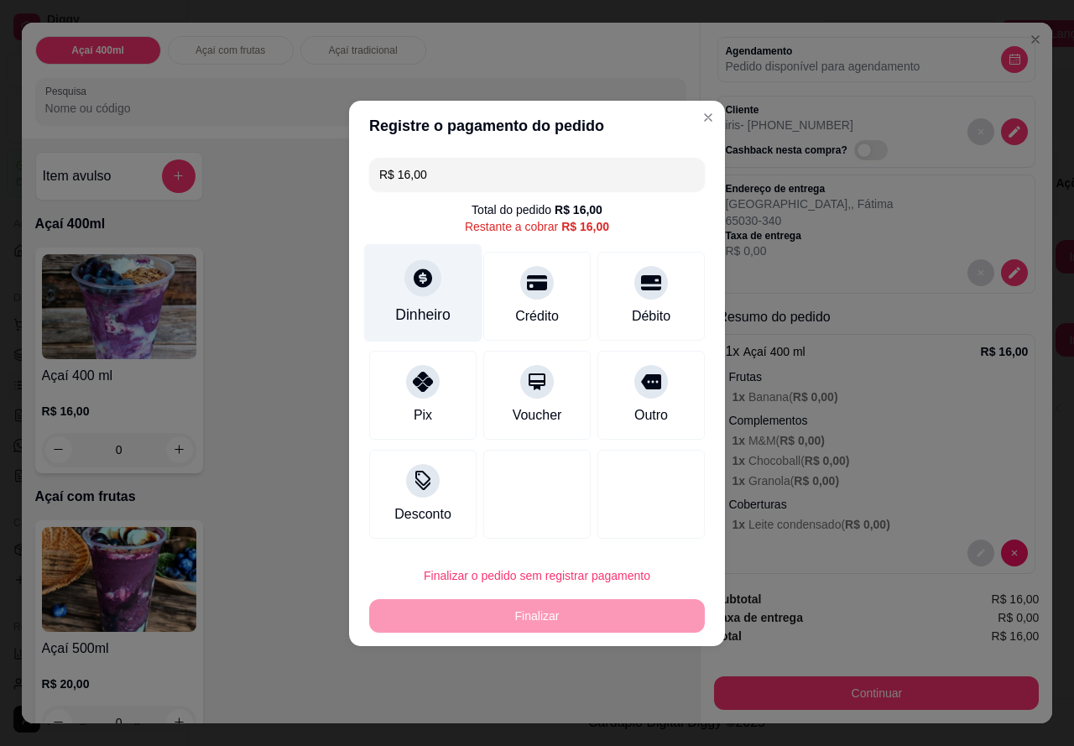
click at [440, 307] on div "Dinheiro" at bounding box center [422, 315] width 55 height 22
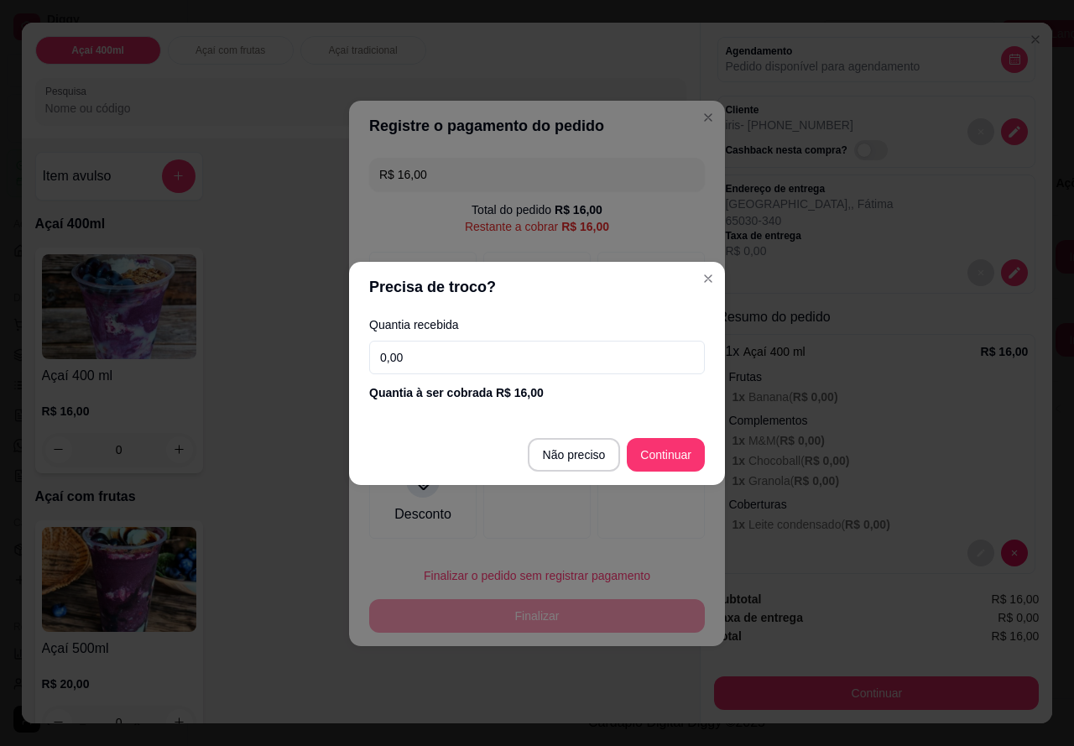
click at [525, 340] on div "Quantia recebida 0,00 Quantia à ser cobrada R$ 16,00" at bounding box center [537, 360] width 376 height 96
click at [521, 362] on input "0,00" at bounding box center [537, 358] width 336 height 34
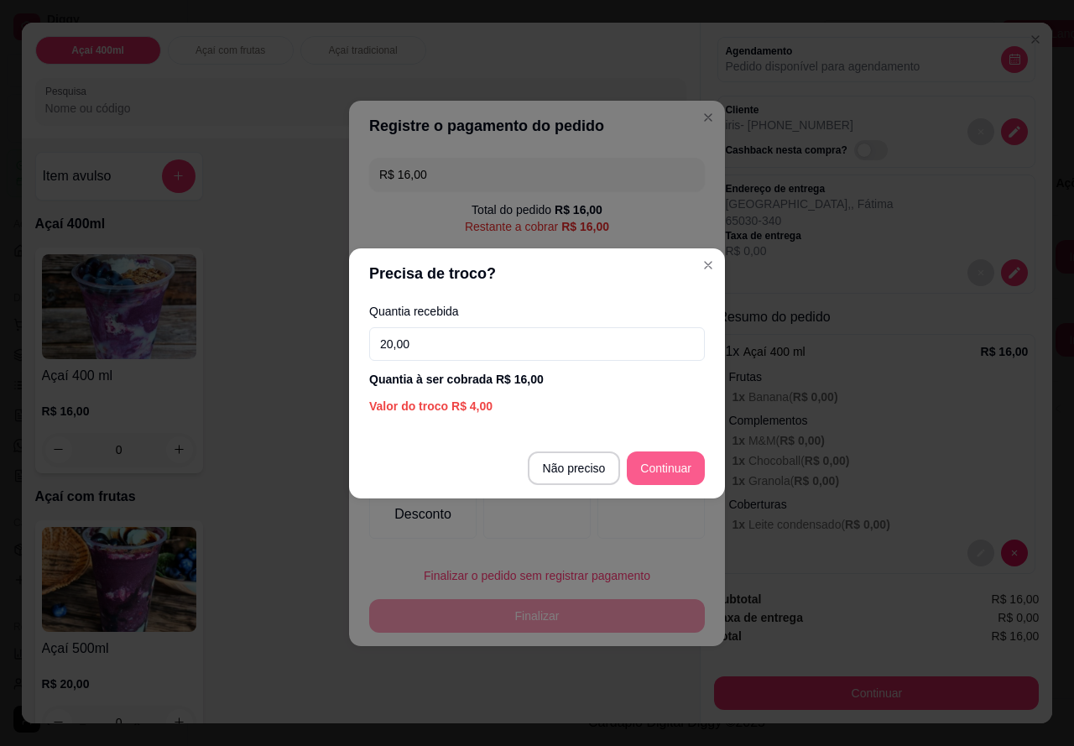
type input "20,00"
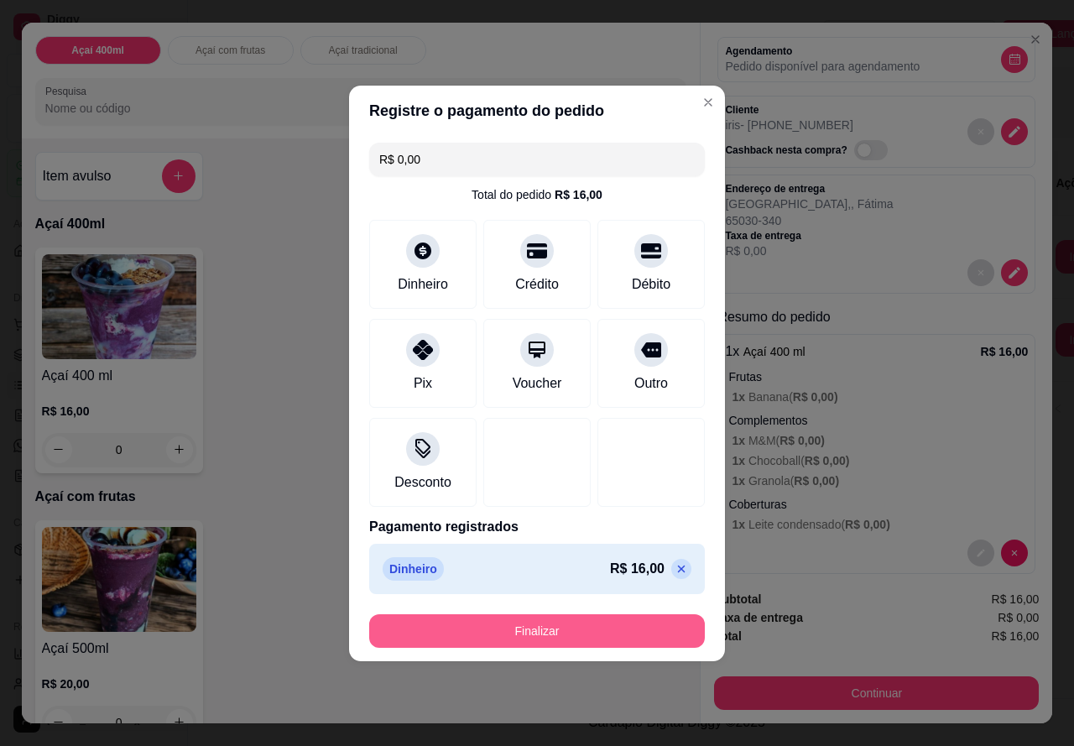
click at [655, 627] on button "Finalizar" at bounding box center [537, 631] width 336 height 34
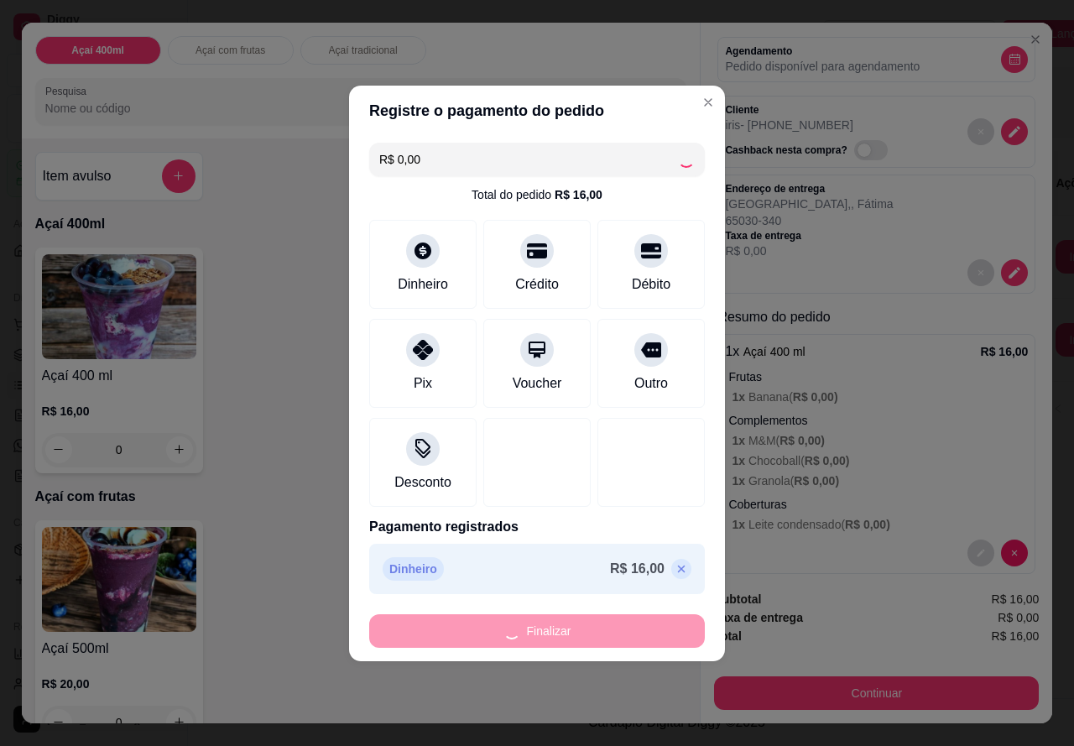
type input "-R$ 16,00"
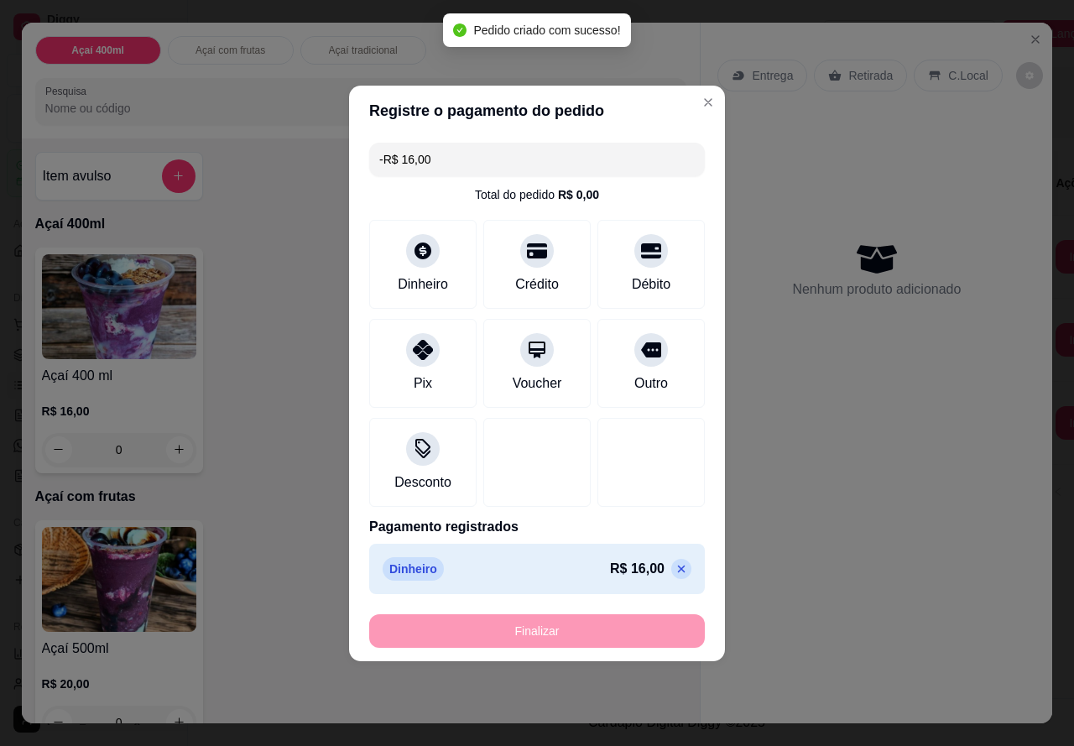
scroll to position [0, 0]
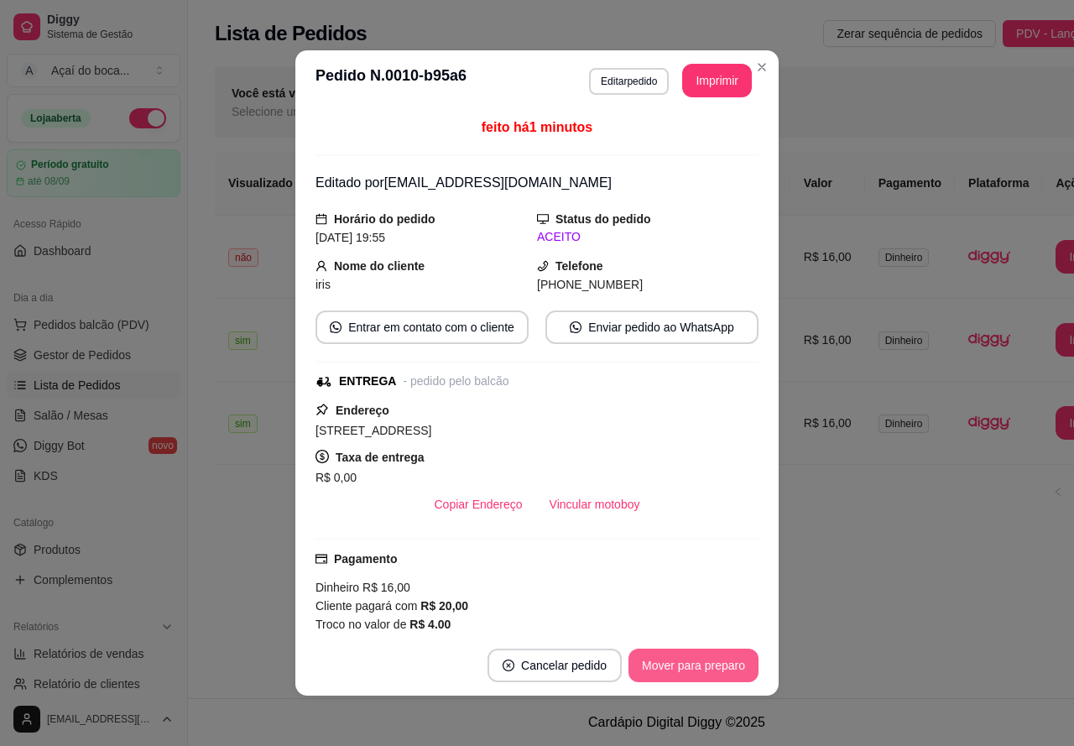
click at [694, 657] on button "Mover para preparo" at bounding box center [693, 665] width 130 height 34
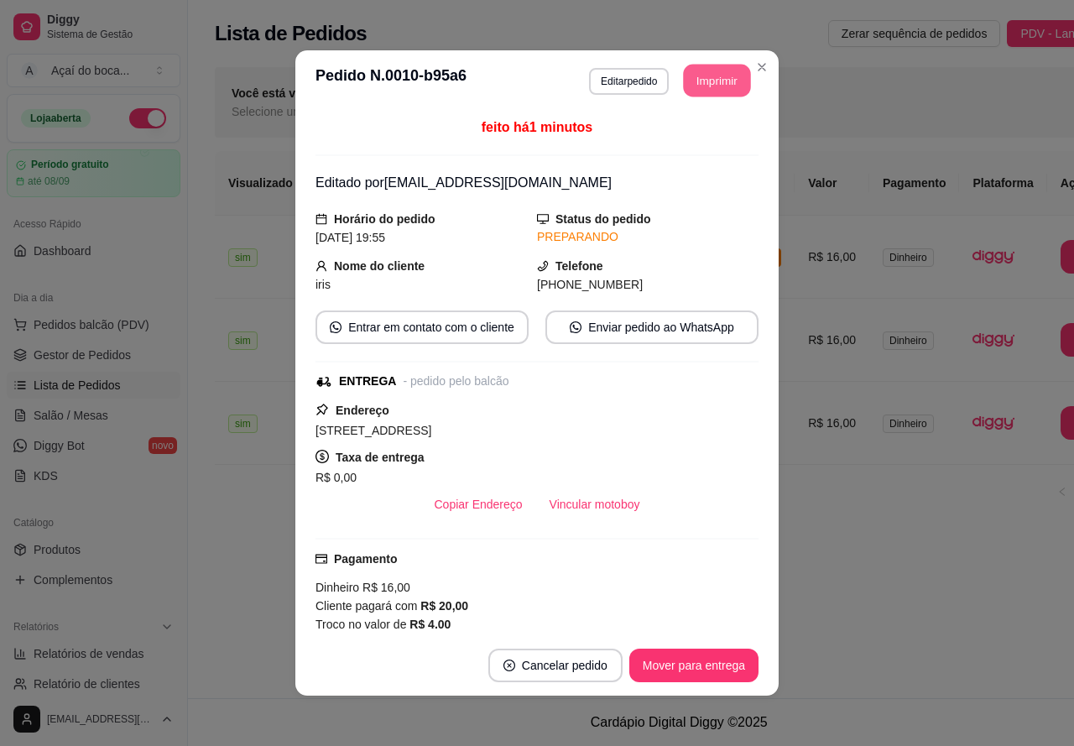
click at [715, 88] on button "Imprimir" at bounding box center [717, 81] width 67 height 33
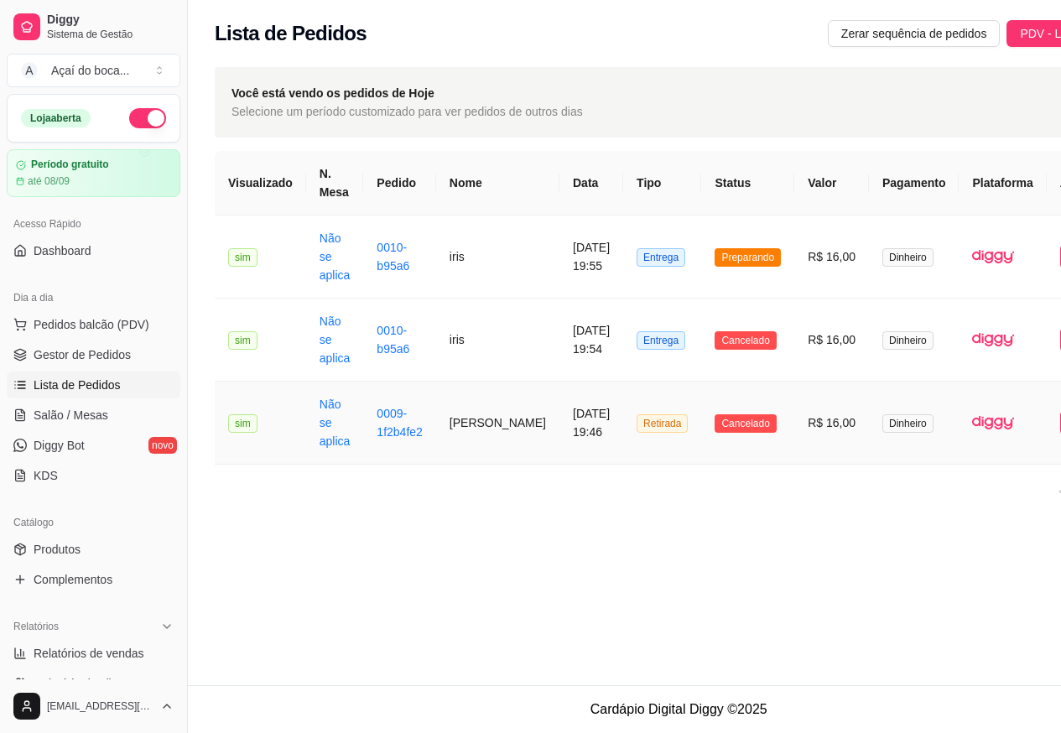
click at [794, 415] on td "R$ 16,00" at bounding box center [831, 423] width 75 height 83
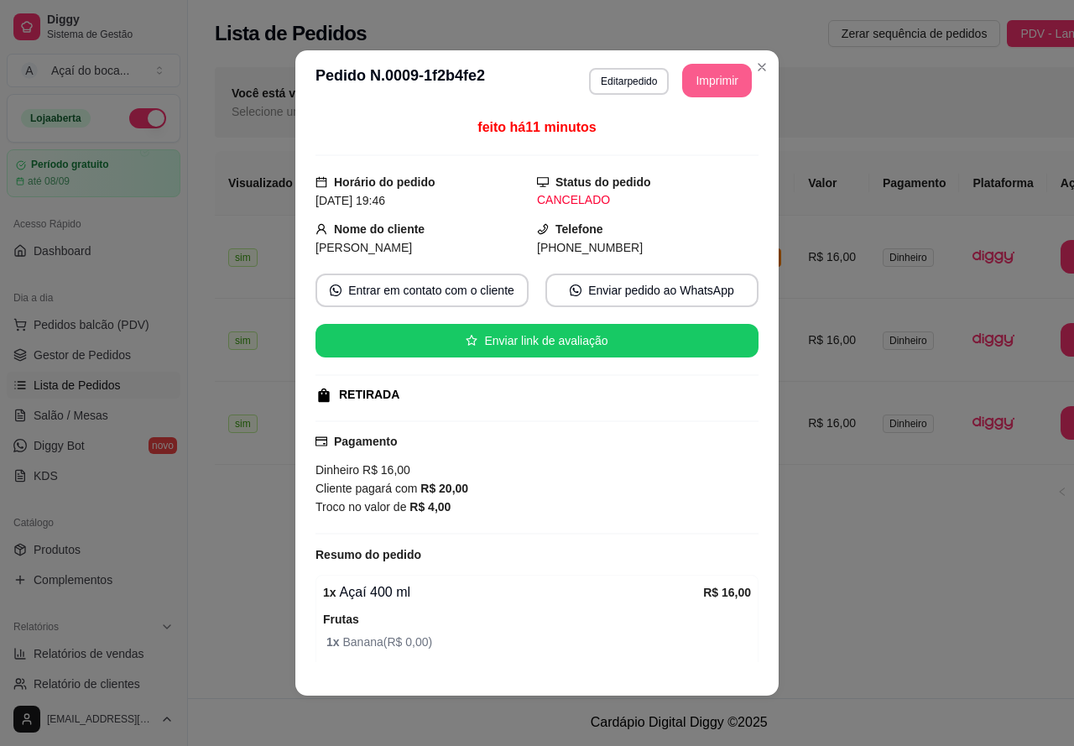
click at [697, 85] on button "Imprimir" at bounding box center [717, 81] width 70 height 34
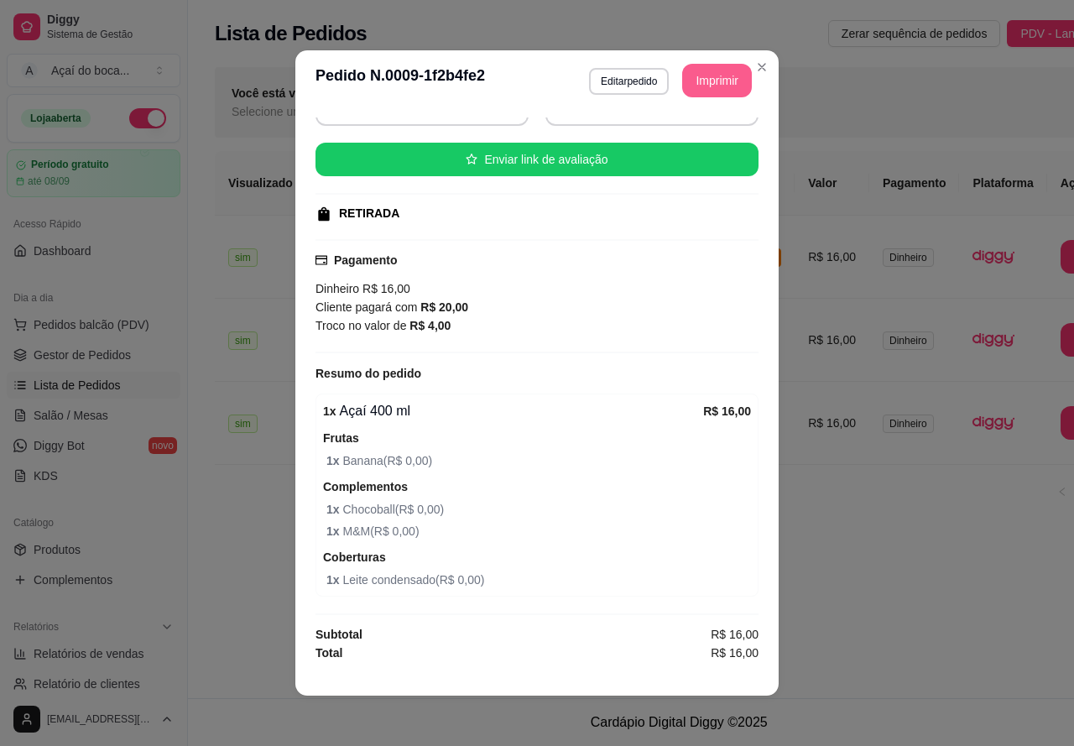
scroll to position [3, 0]
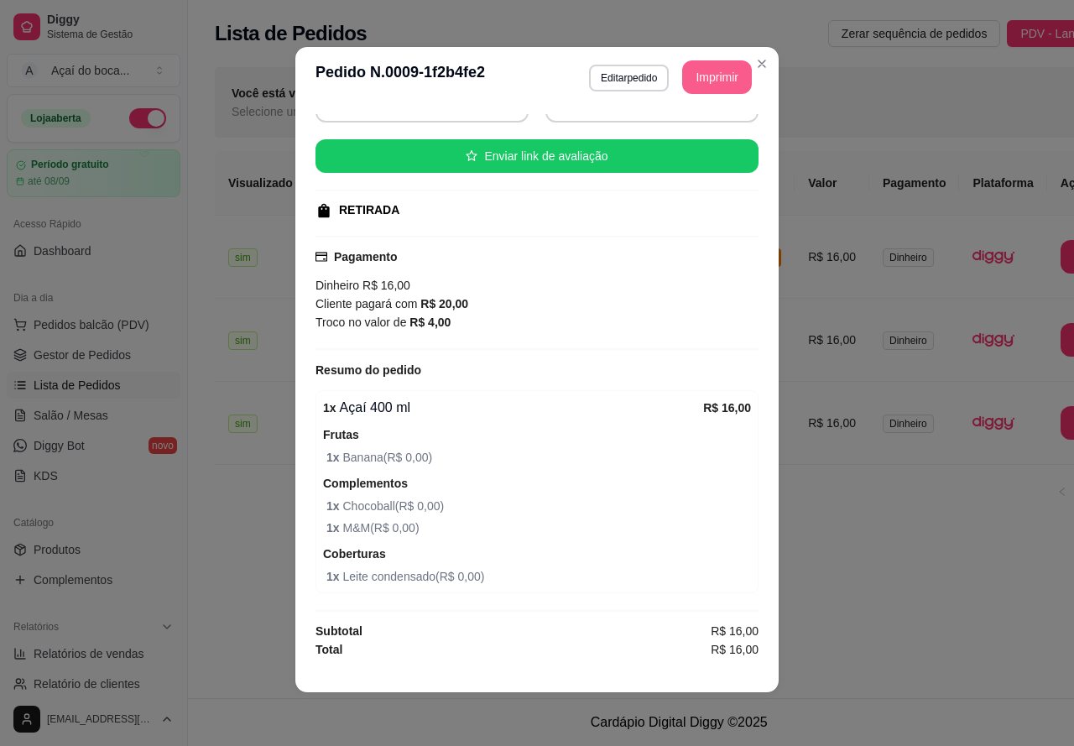
click at [395, 498] on span "1 x Chocoball ( R$ 0,00 )" at bounding box center [538, 506] width 424 height 18
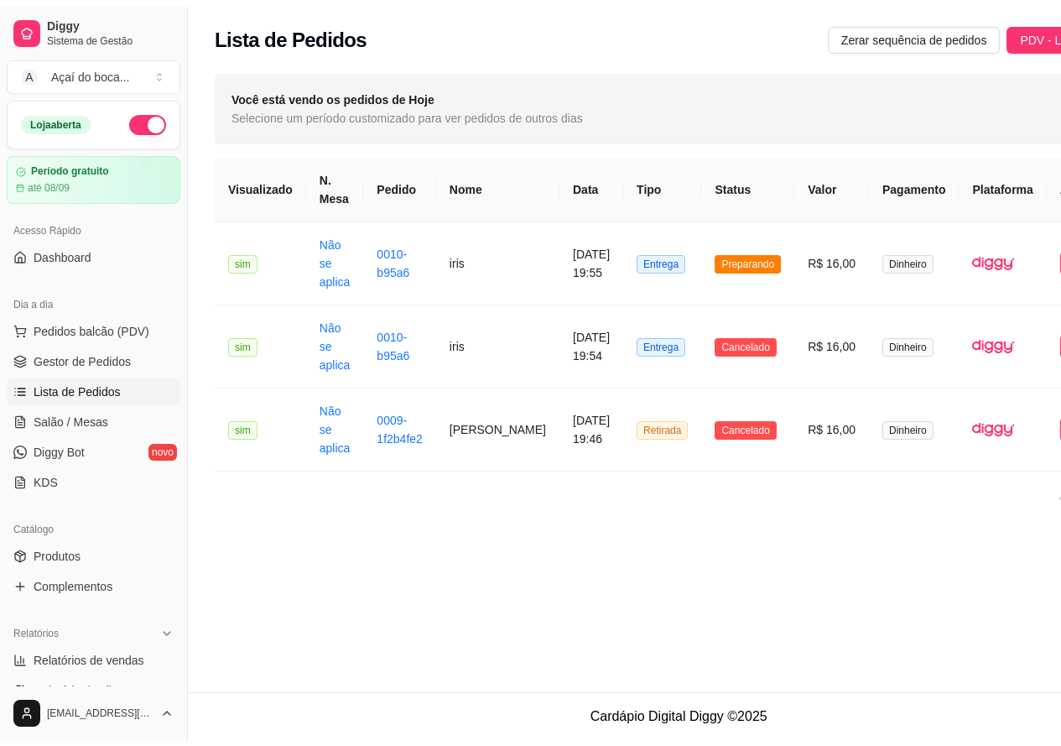
scroll to position [84, 0]
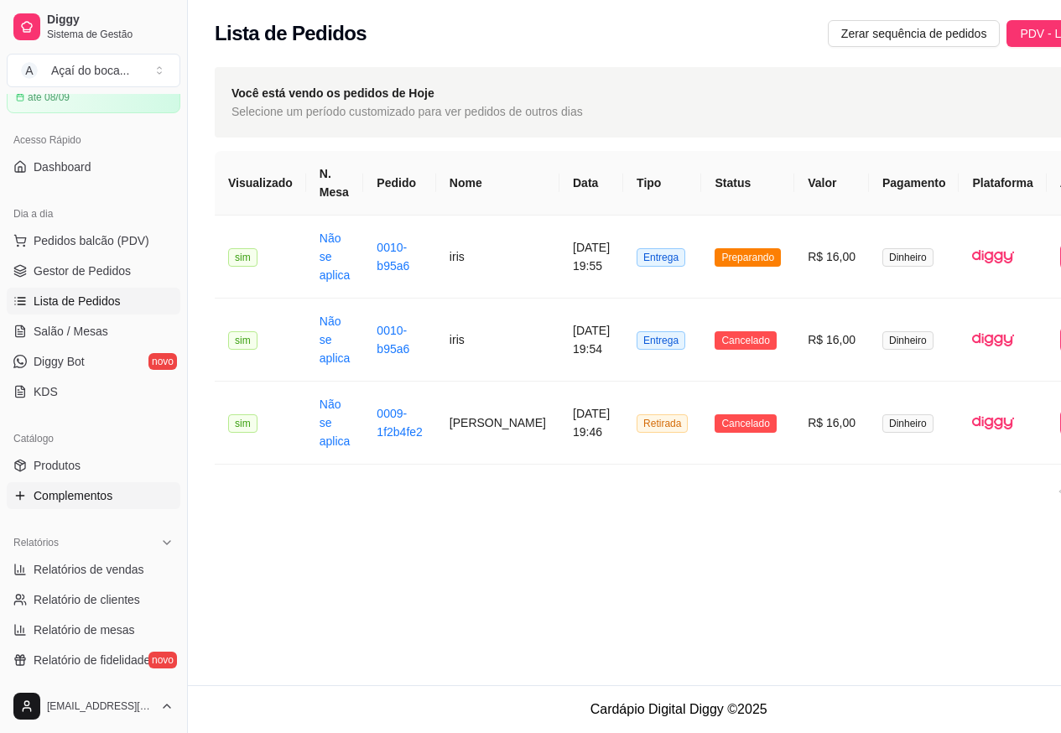
click at [122, 496] on link "Complementos" at bounding box center [94, 495] width 174 height 27
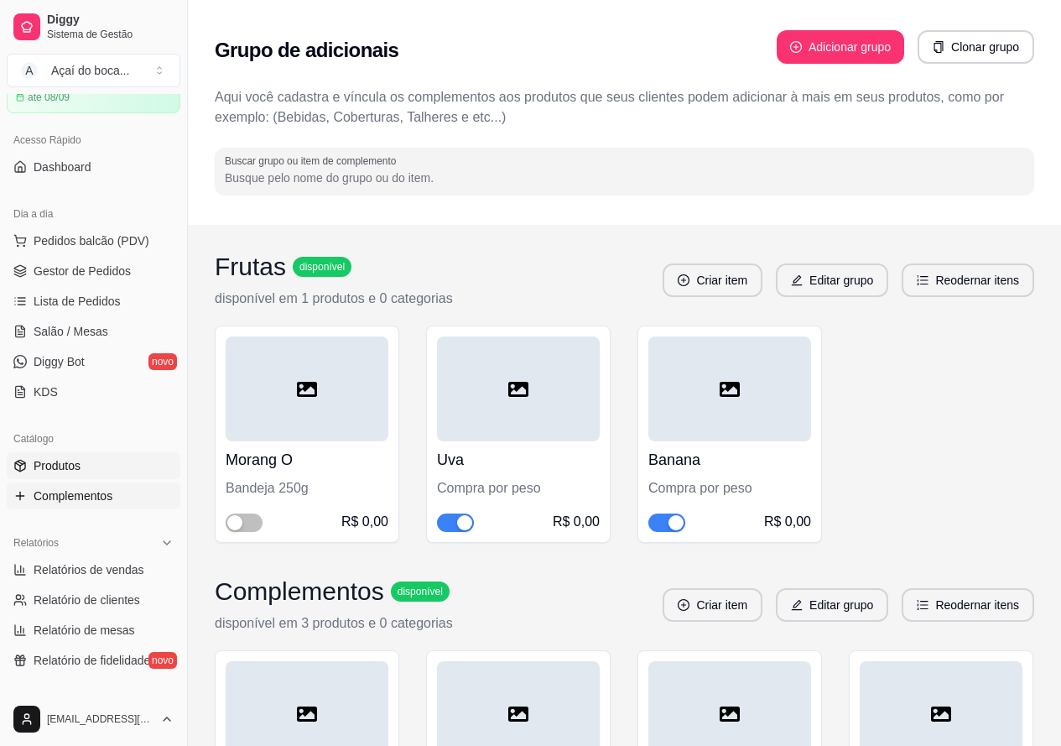
click at [94, 464] on link "Produtos" at bounding box center [94, 465] width 174 height 27
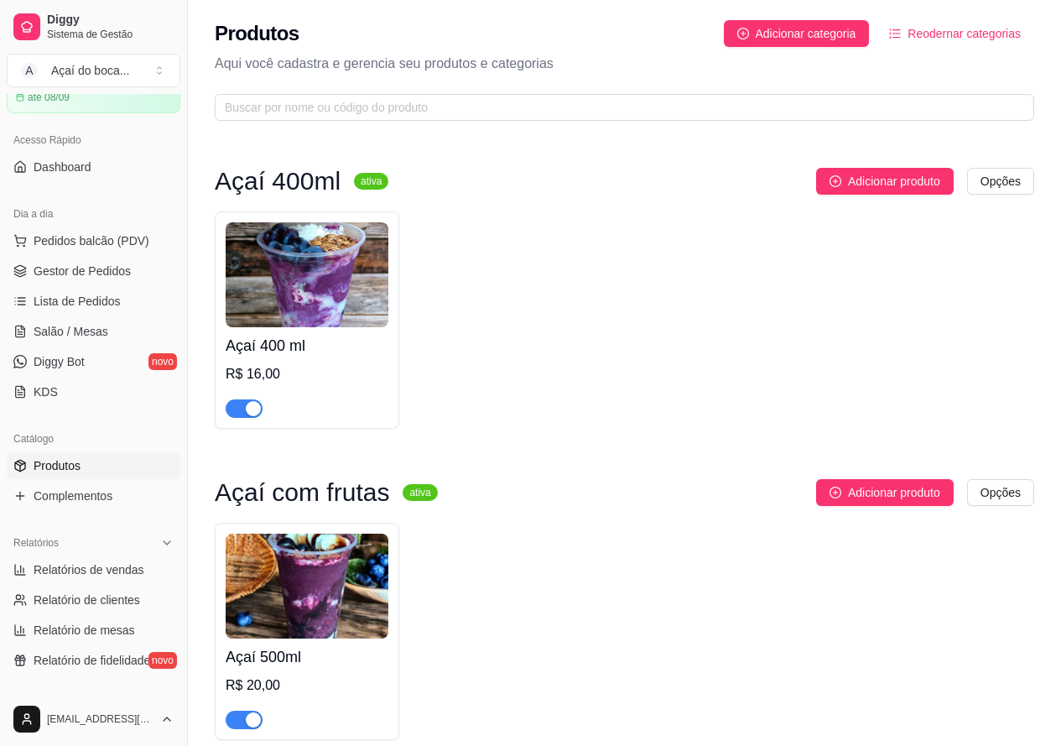
click at [344, 306] on img at bounding box center [307, 274] width 163 height 105
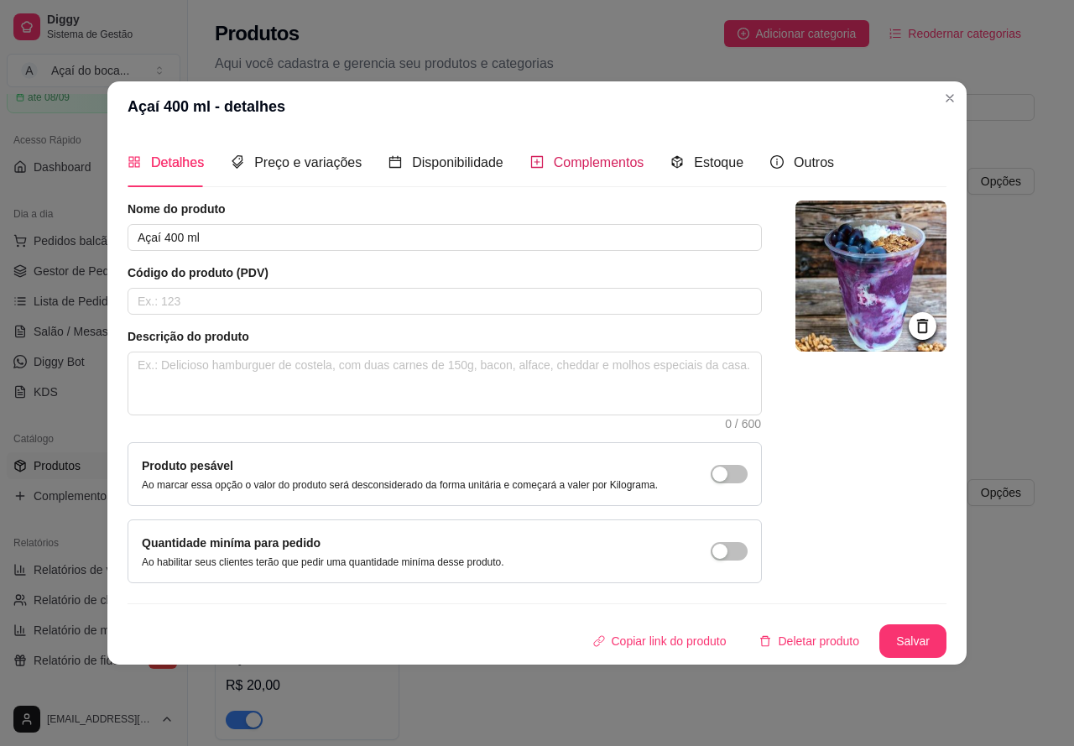
click at [559, 165] on span "Complementos" at bounding box center [599, 162] width 91 height 14
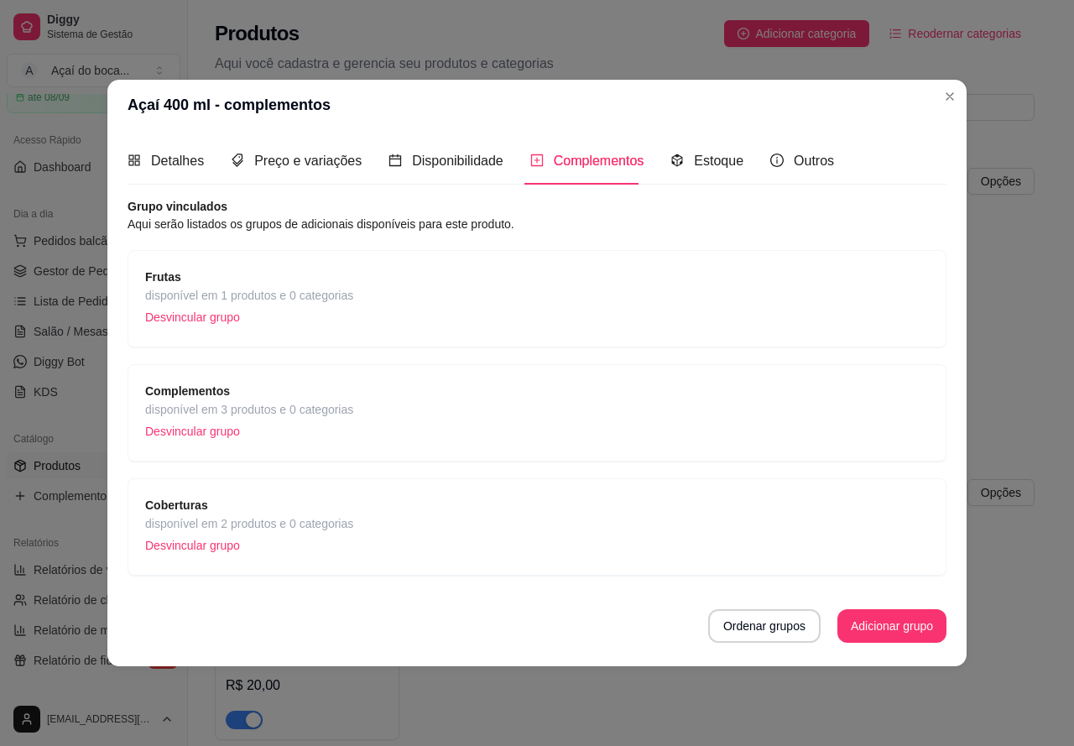
click at [406, 390] on div "Complementos disponível em 3 produtos e 0 categorias Desvincular grupo" at bounding box center [536, 413] width 783 height 62
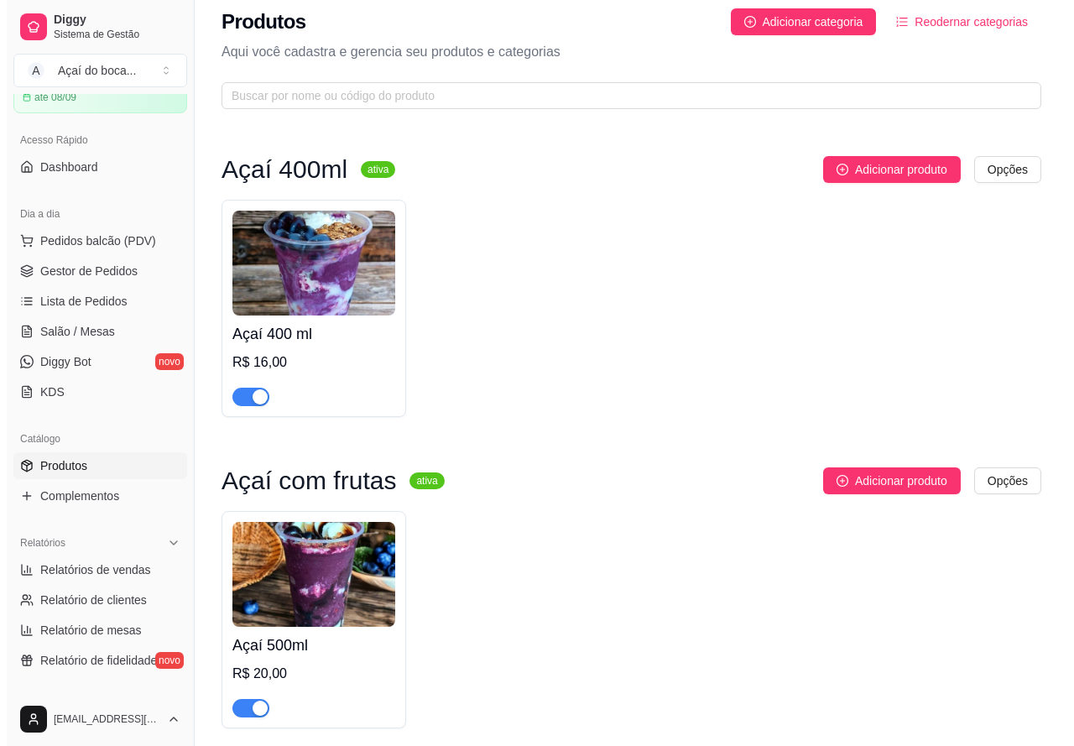
scroll to position [84, 0]
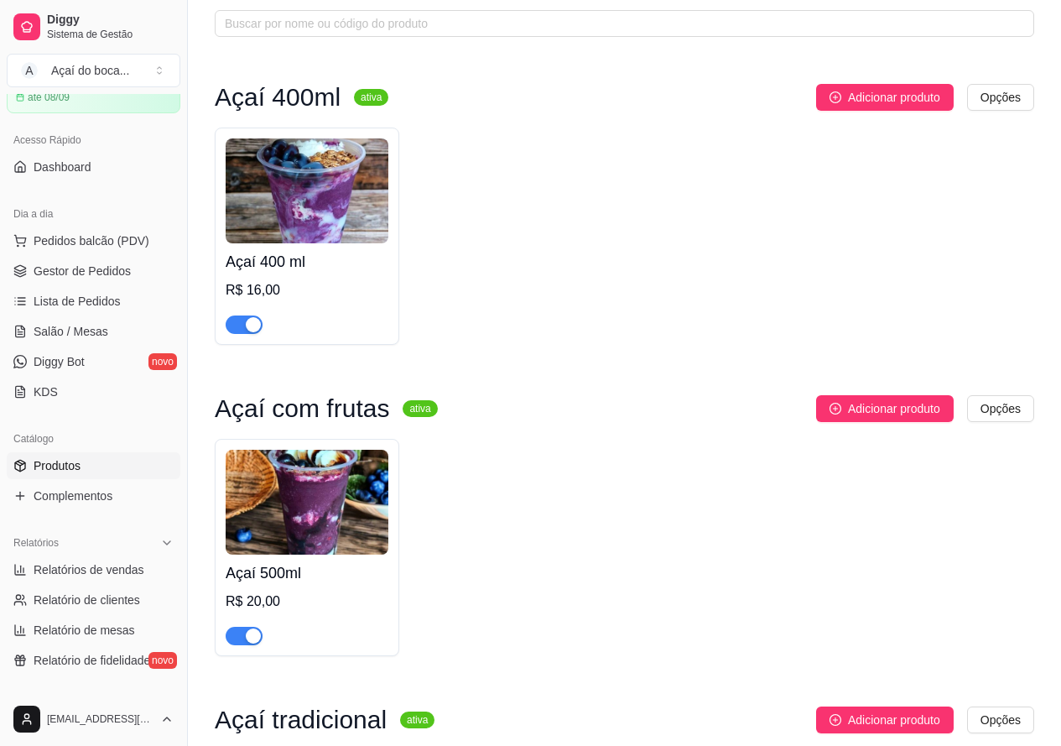
click at [346, 523] on img at bounding box center [307, 502] width 163 height 105
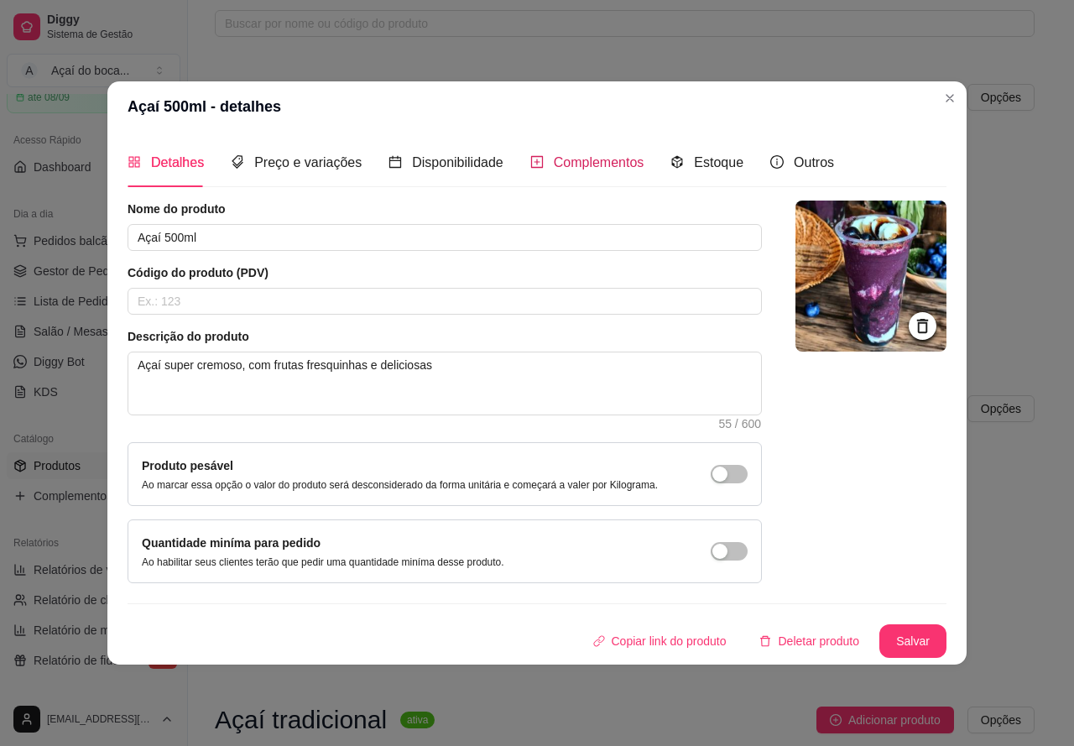
click at [594, 159] on span "Complementos" at bounding box center [599, 162] width 91 height 14
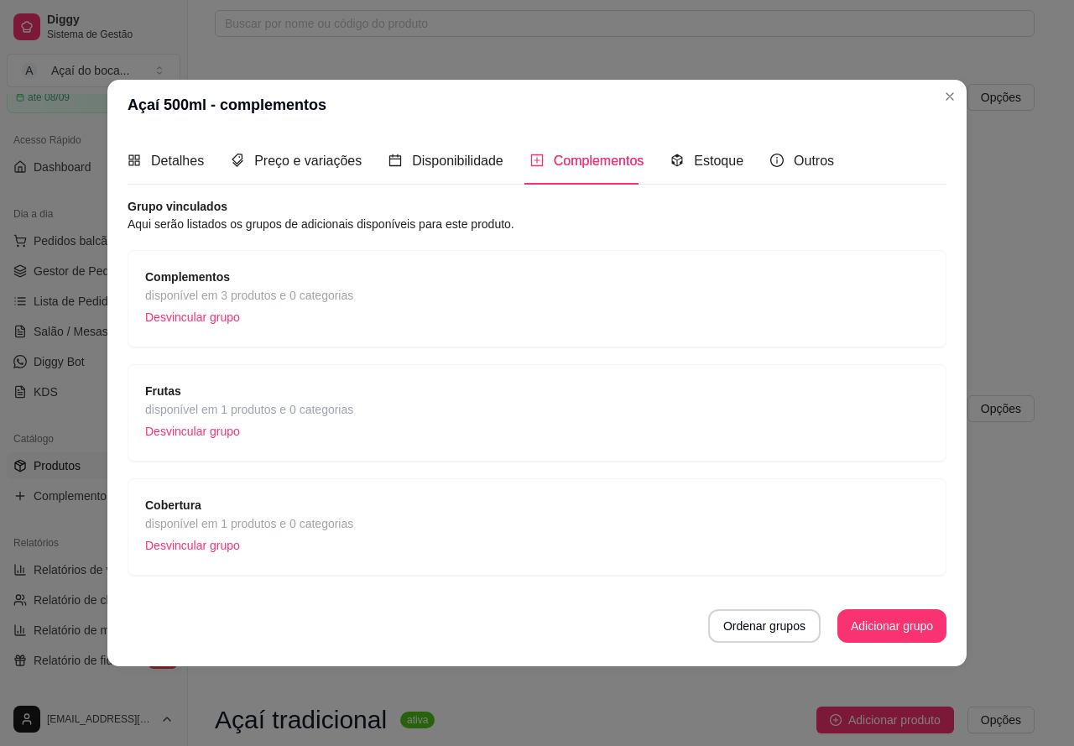
click at [479, 288] on div "Complementos disponível em 3 produtos e 0 categorias Desvincular grupo" at bounding box center [536, 299] width 783 height 62
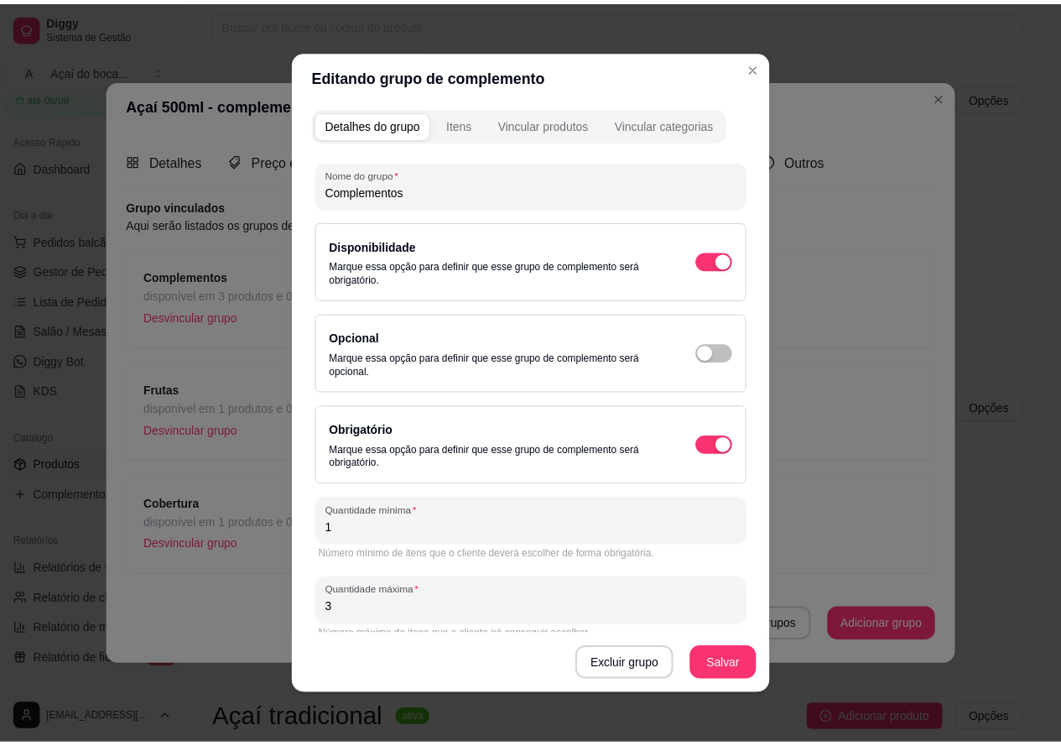
scroll to position [21, 0]
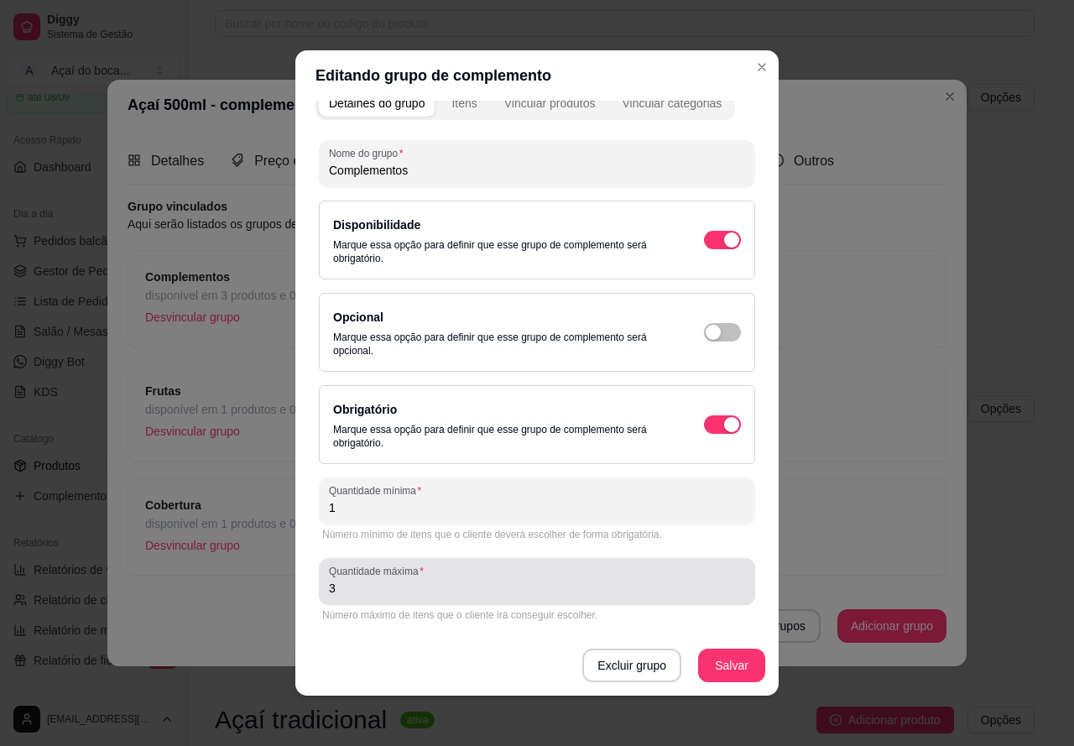
click at [437, 596] on div "3" at bounding box center [537, 582] width 416 height 34
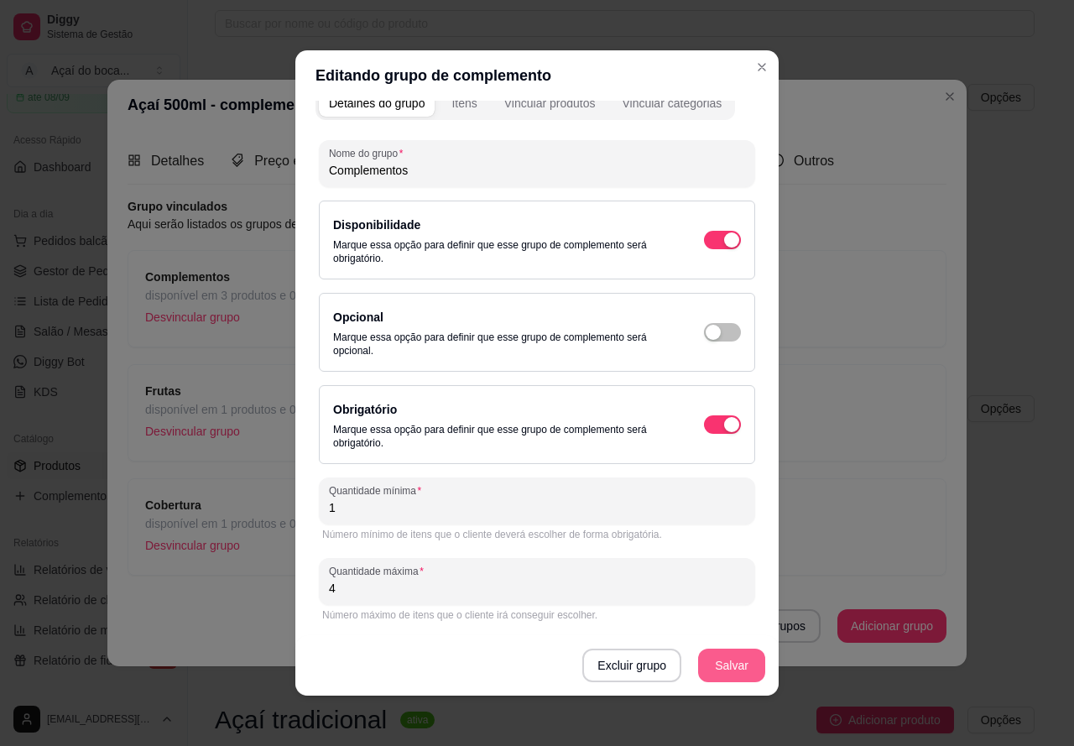
type input "4"
click at [724, 668] on button "Salvar" at bounding box center [731, 665] width 67 height 34
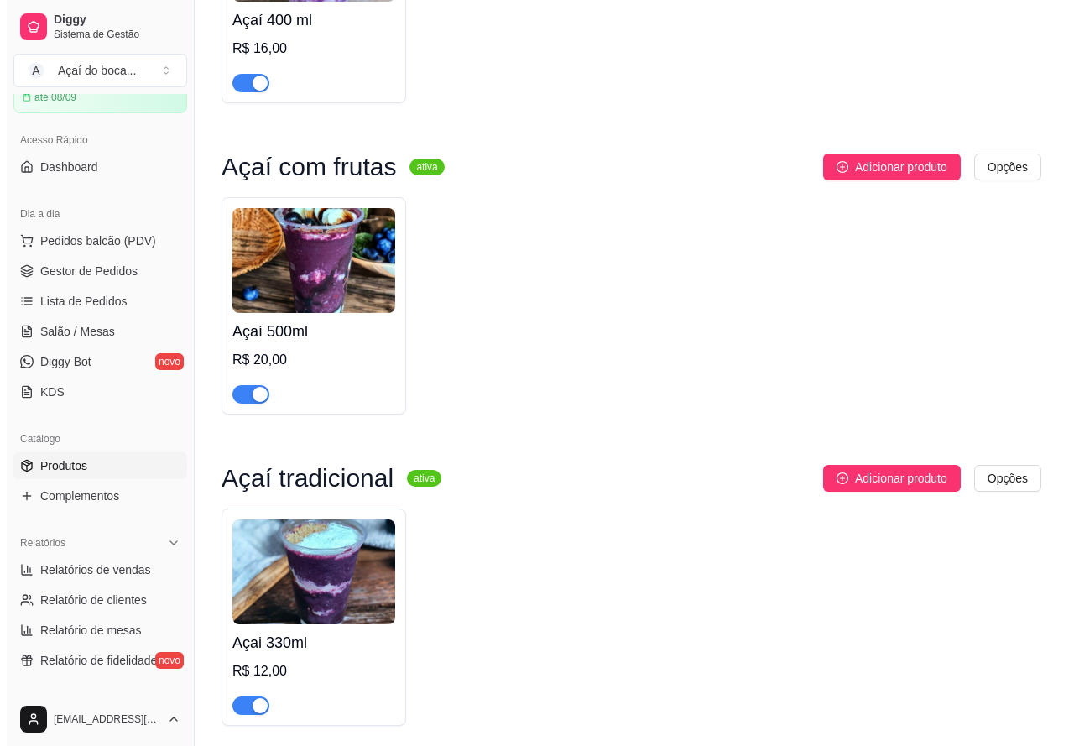
scroll to position [336, 0]
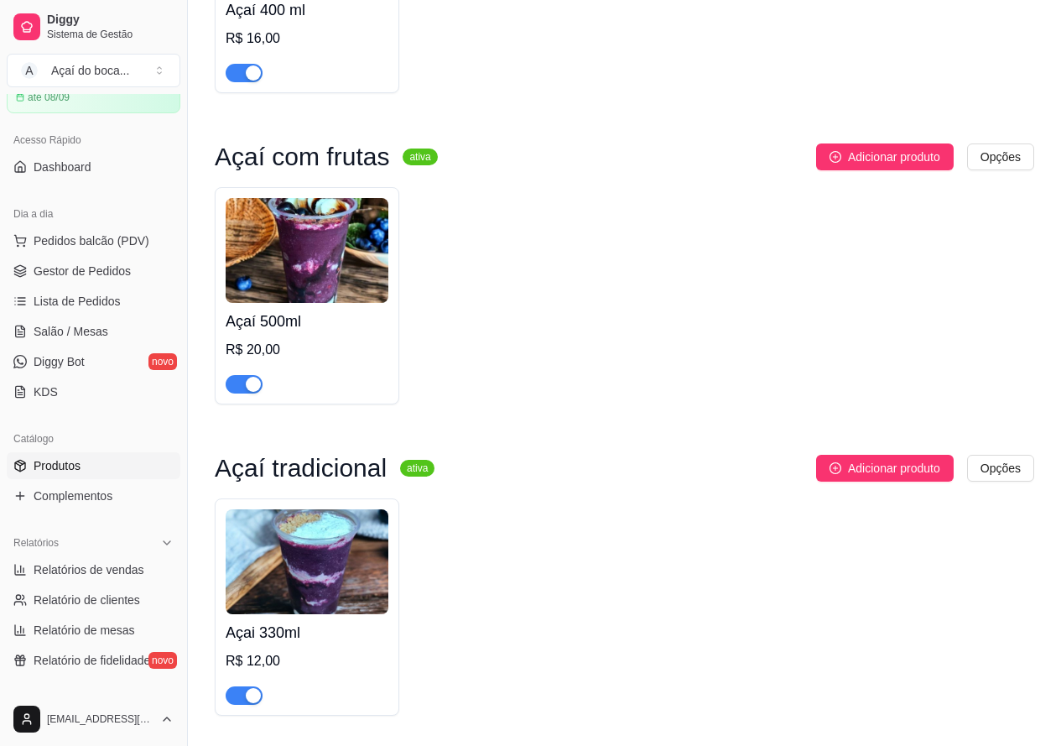
click at [386, 545] on img at bounding box center [307, 561] width 163 height 105
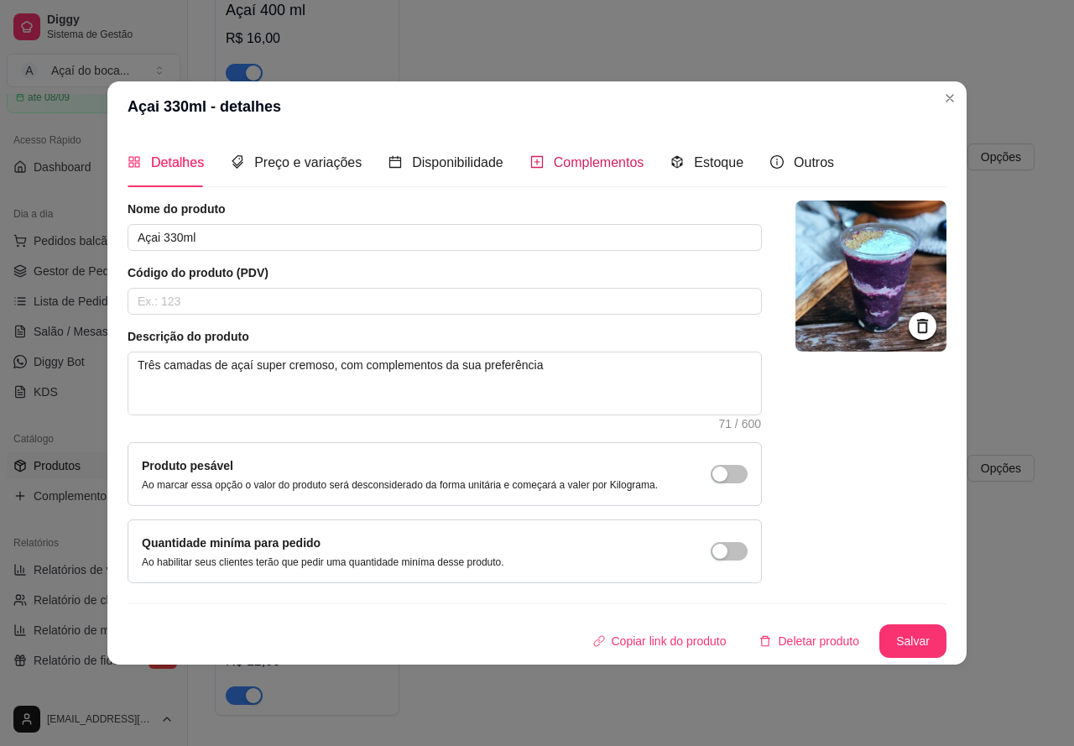
click at [587, 164] on span "Complementos" at bounding box center [599, 162] width 91 height 14
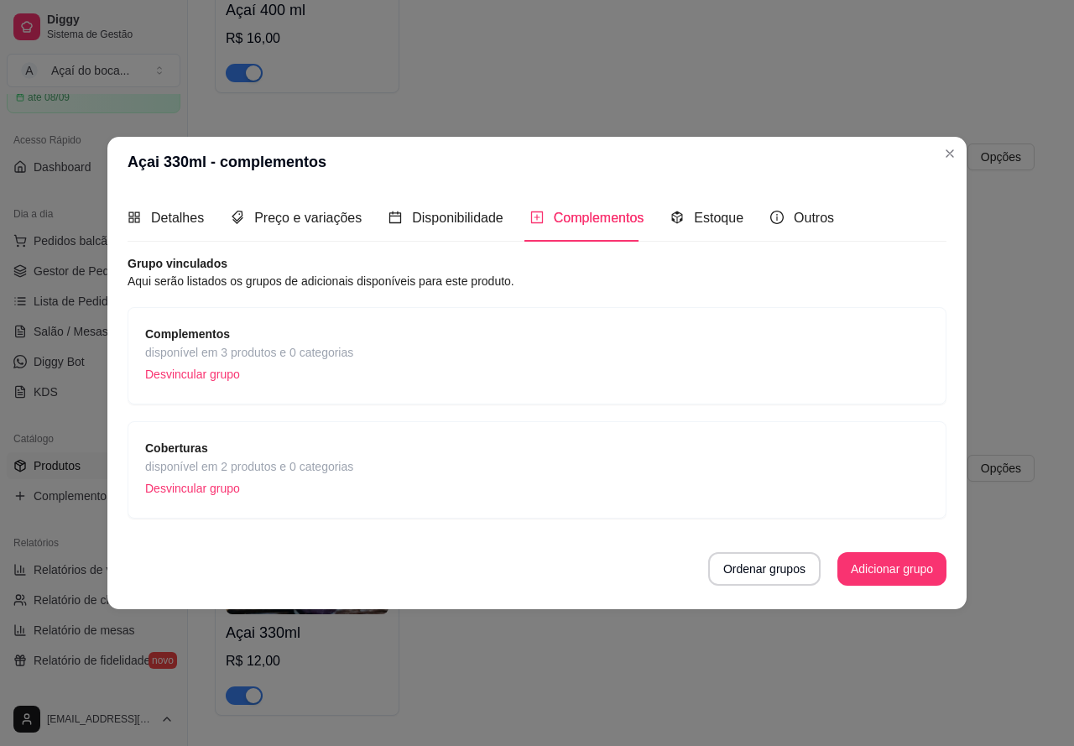
click at [442, 330] on div "Complementos disponível em 3 produtos e 0 categorias Desvincular grupo" at bounding box center [536, 356] width 783 height 62
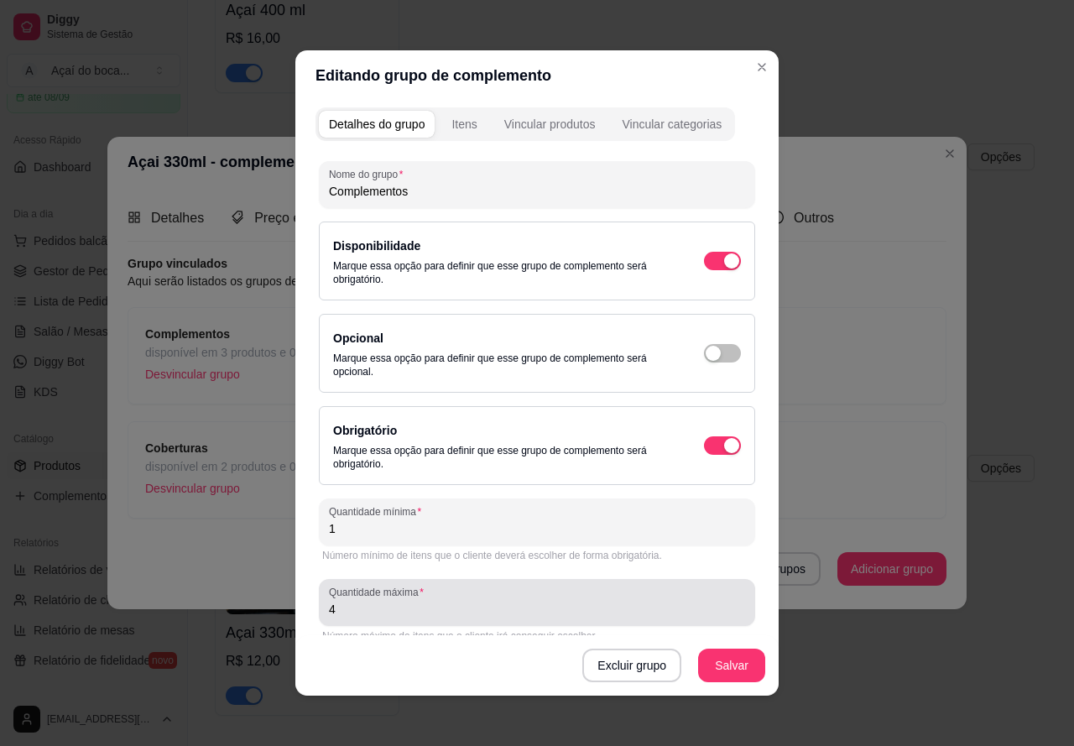
click at [445, 612] on input "4" at bounding box center [537, 609] width 416 height 17
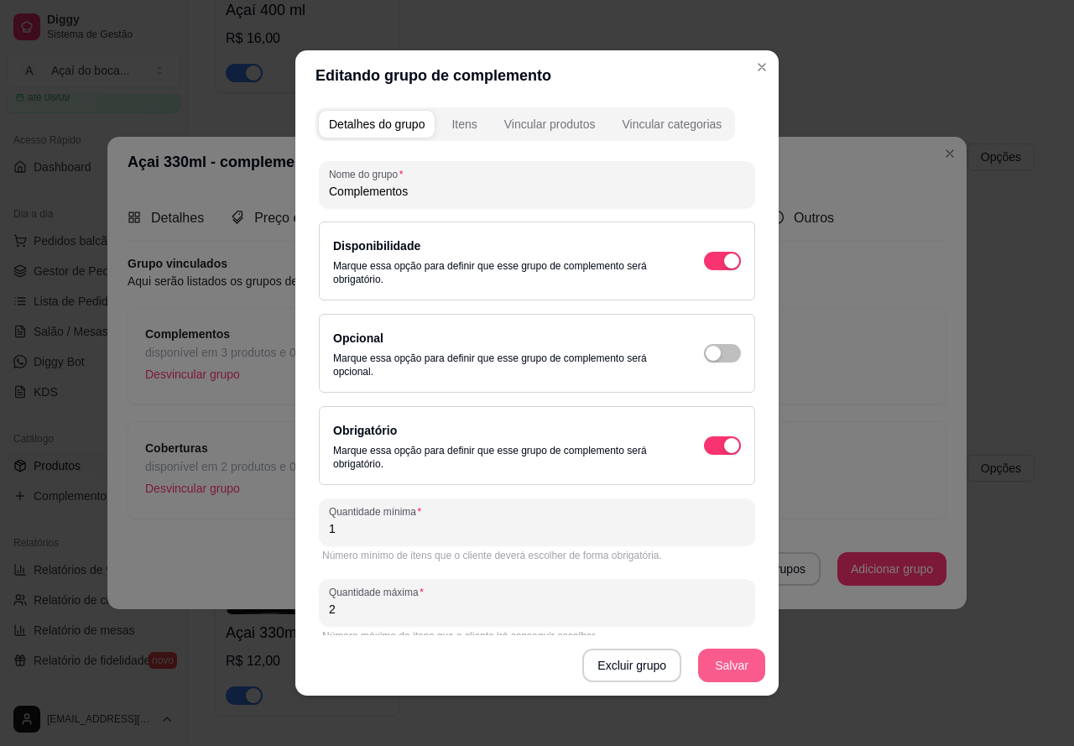
type input "2"
click at [736, 665] on button "Salvar" at bounding box center [731, 665] width 67 height 34
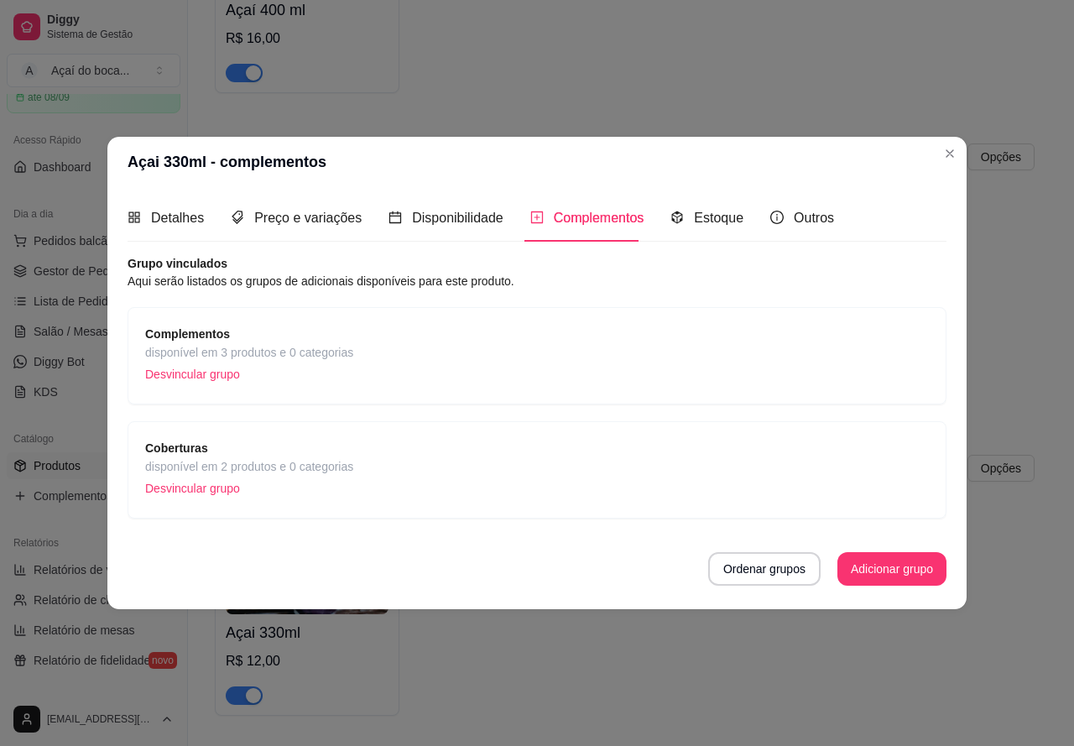
click at [310, 467] on span "disponível em 2 produtos e 0 categorias" at bounding box center [249, 466] width 208 height 18
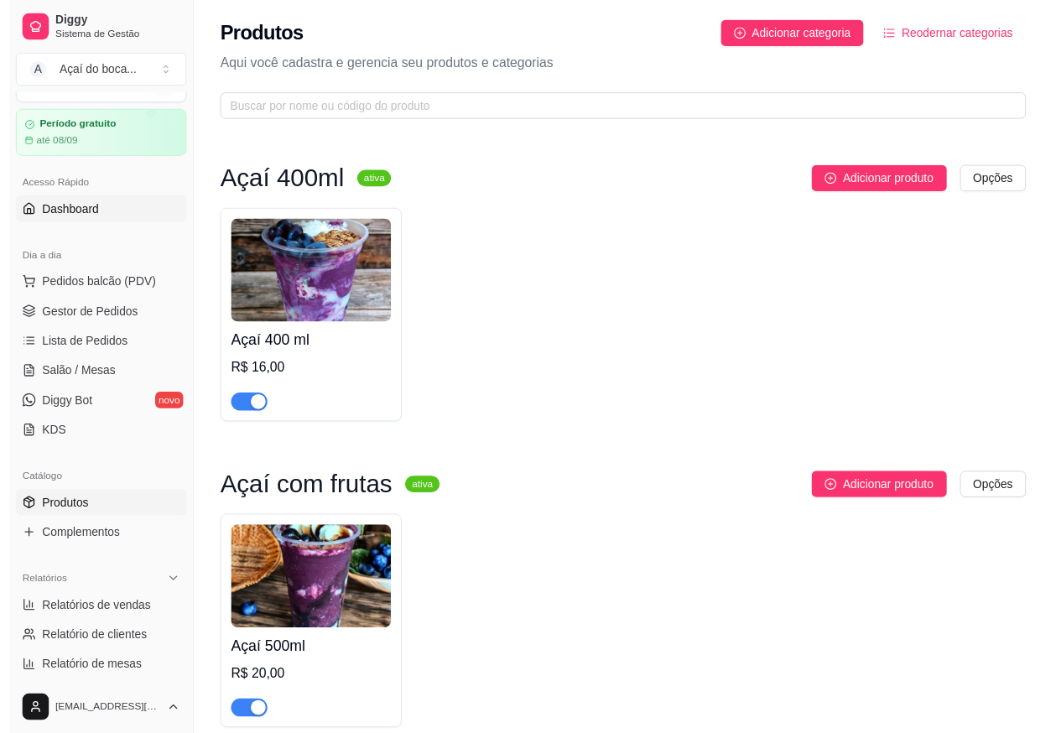
scroll to position [0, 0]
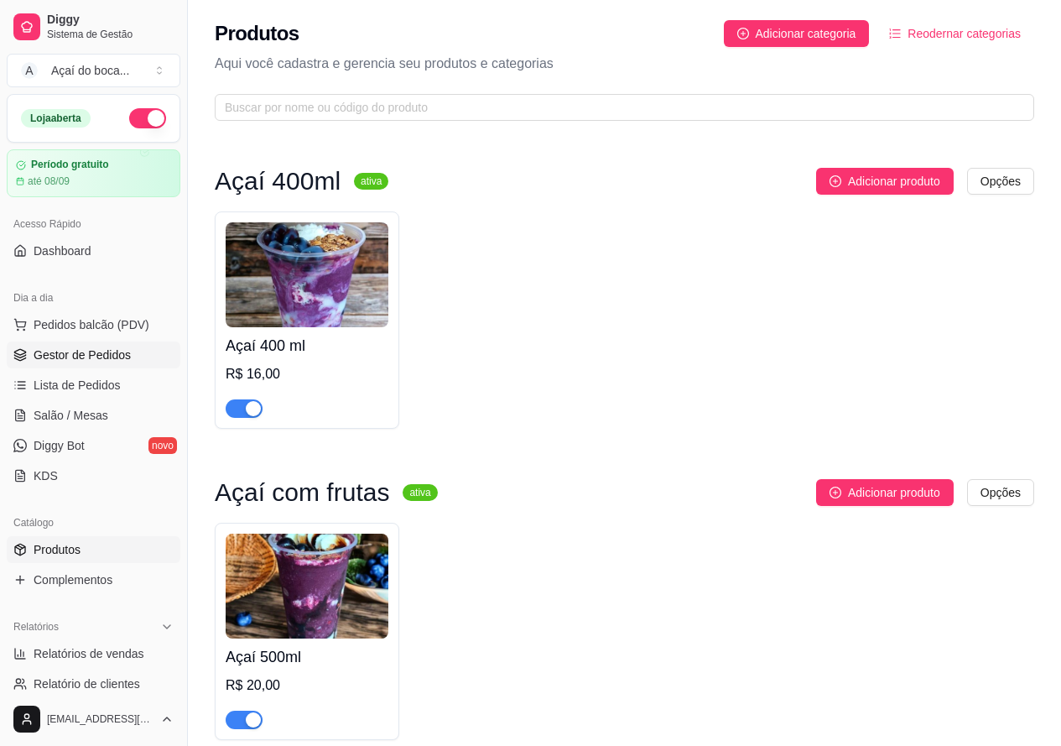
click at [94, 360] on span "Gestor de Pedidos" at bounding box center [82, 354] width 97 height 17
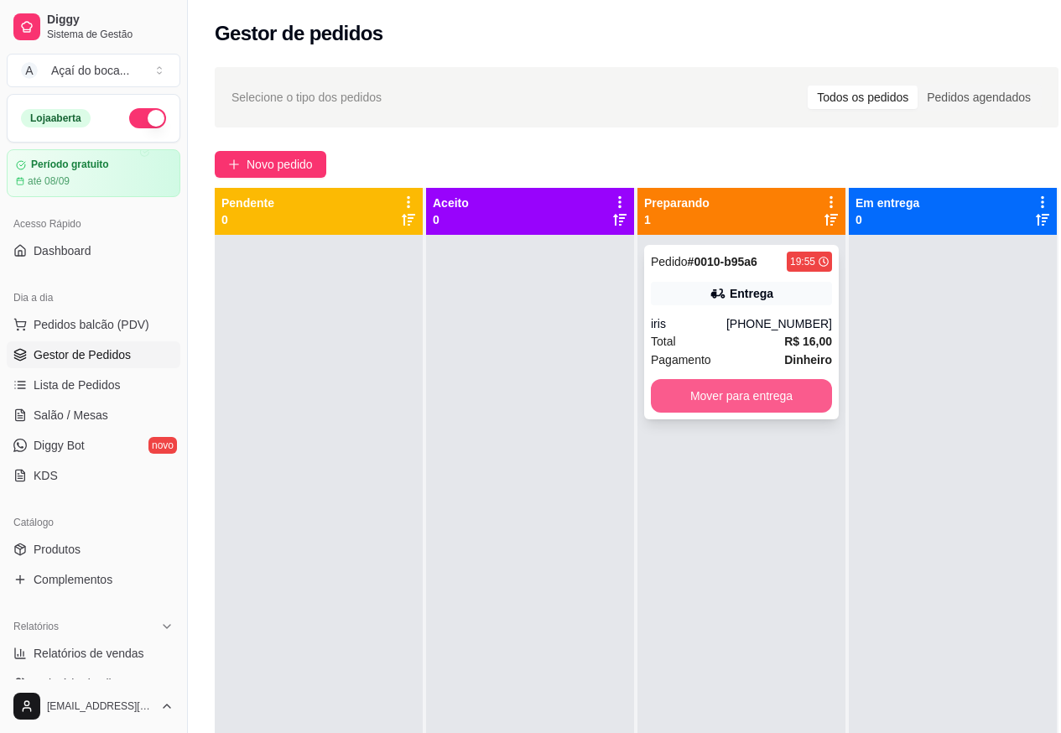
click at [724, 404] on button "Mover para entrega" at bounding box center [741, 396] width 181 height 34
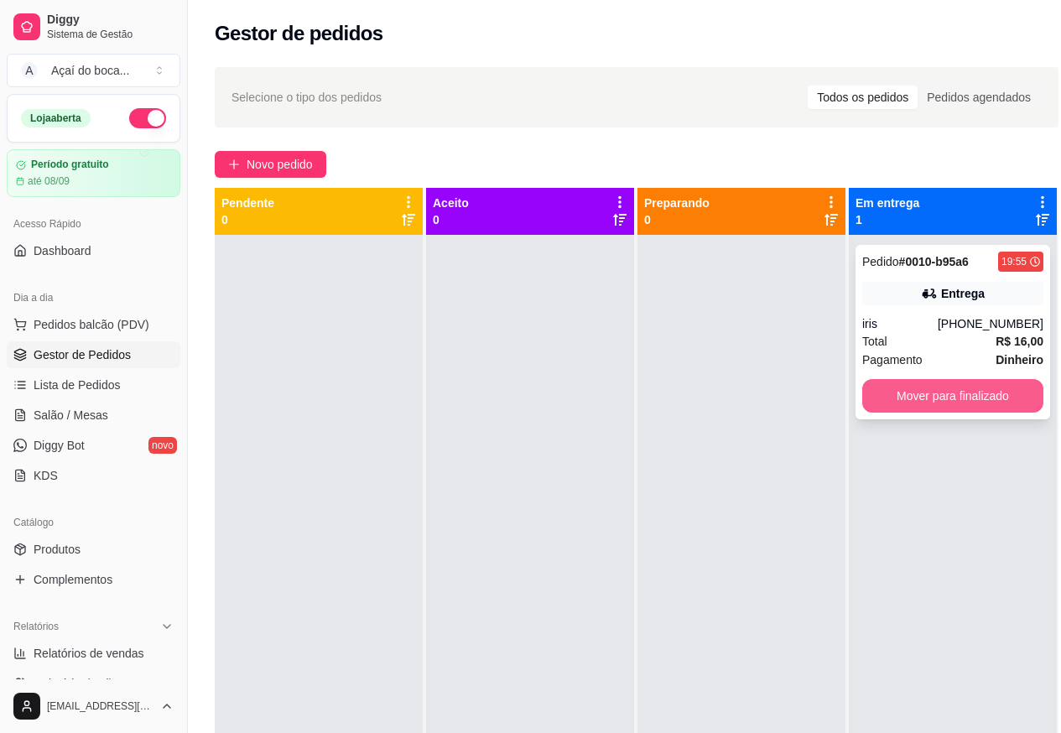
click at [920, 407] on button "Mover para finalizado" at bounding box center [952, 396] width 181 height 34
